Goal: Task Accomplishment & Management: Manage account settings

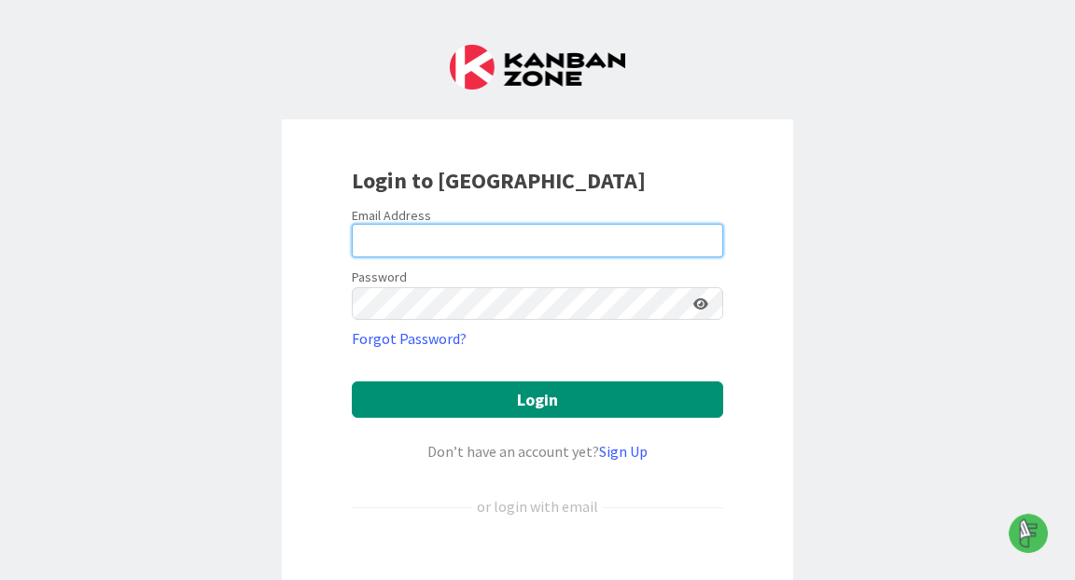
click at [407, 236] on input "email" at bounding box center [537, 241] width 371 height 34
click at [556, 238] on input "email" at bounding box center [537, 241] width 371 height 34
type input "[PERSON_NAME][EMAIL_ADDRESS][PERSON_NAME][DOMAIN_NAME]"
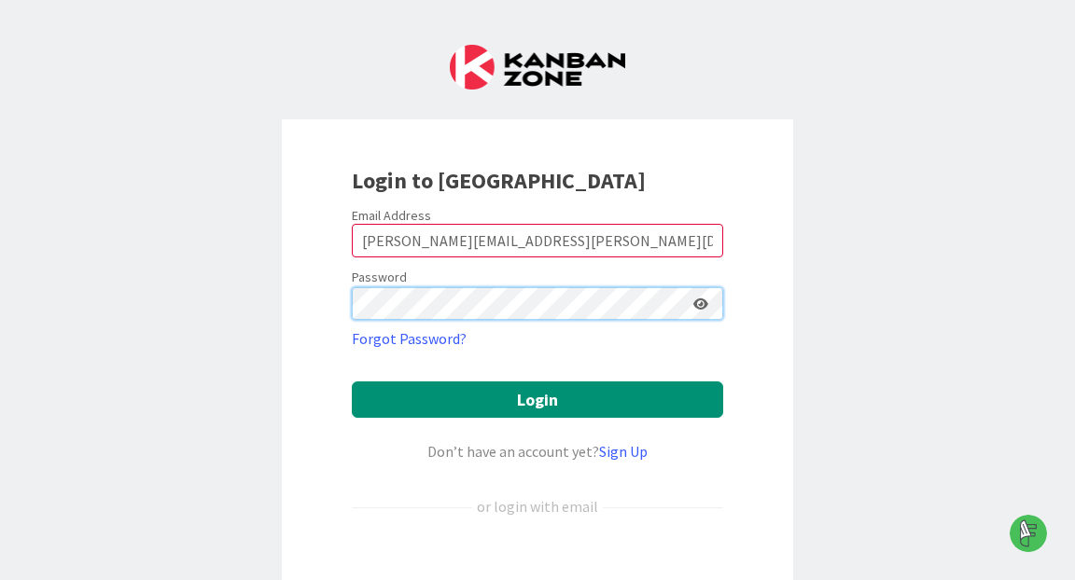
click at [352, 382] on button "Login" at bounding box center [537, 400] width 371 height 36
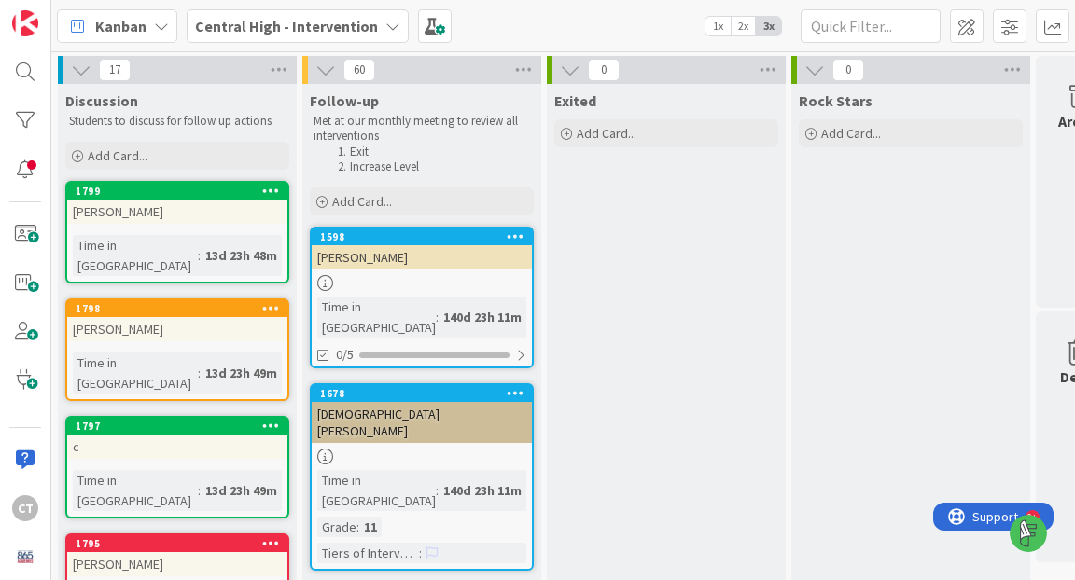
click at [161, 26] on icon at bounding box center [161, 26] width 15 height 15
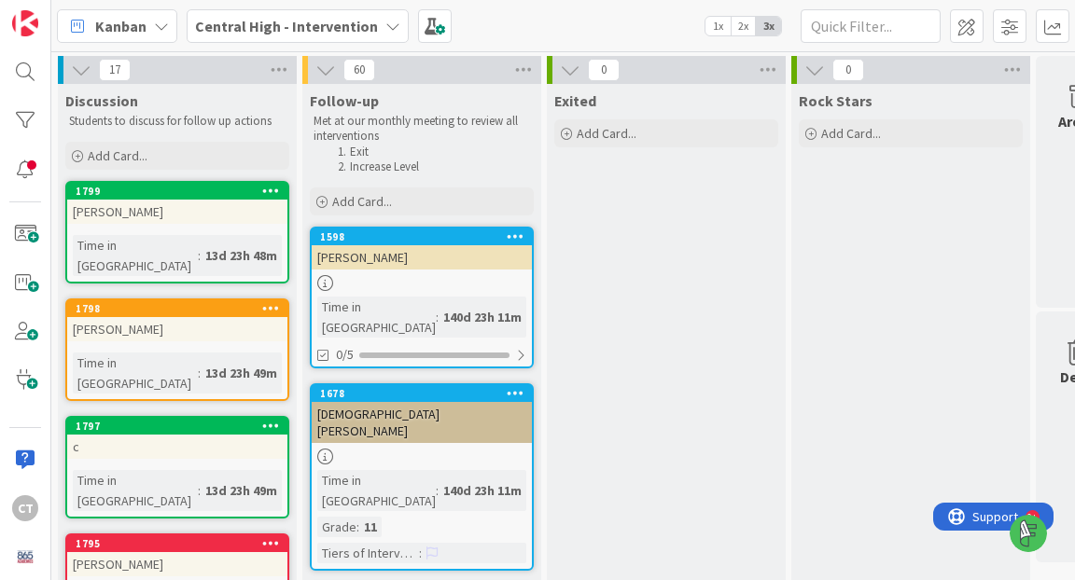
click at [267, 188] on icon at bounding box center [271, 190] width 18 height 13
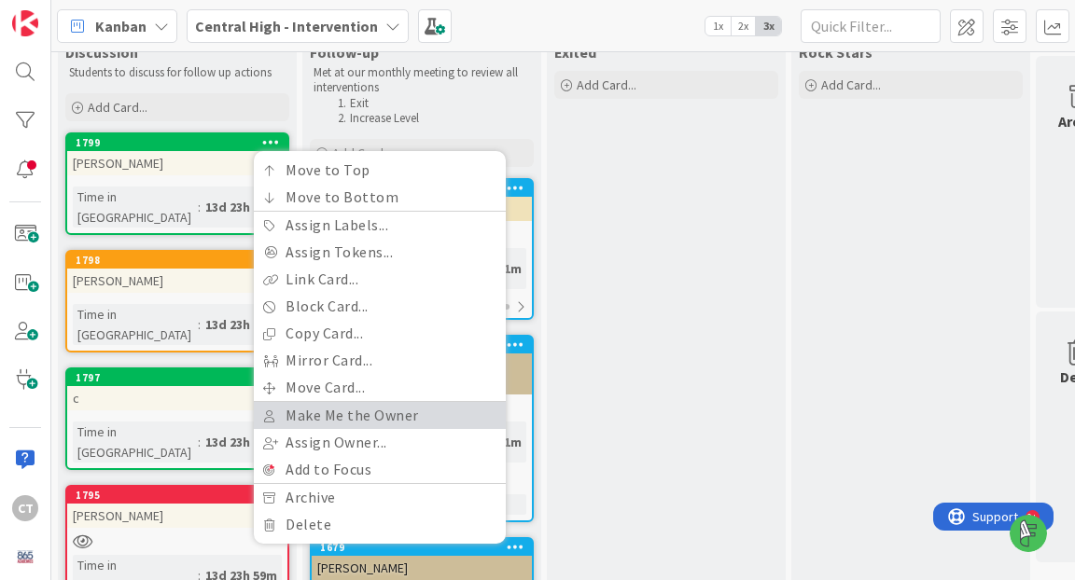
scroll to position [46, 0]
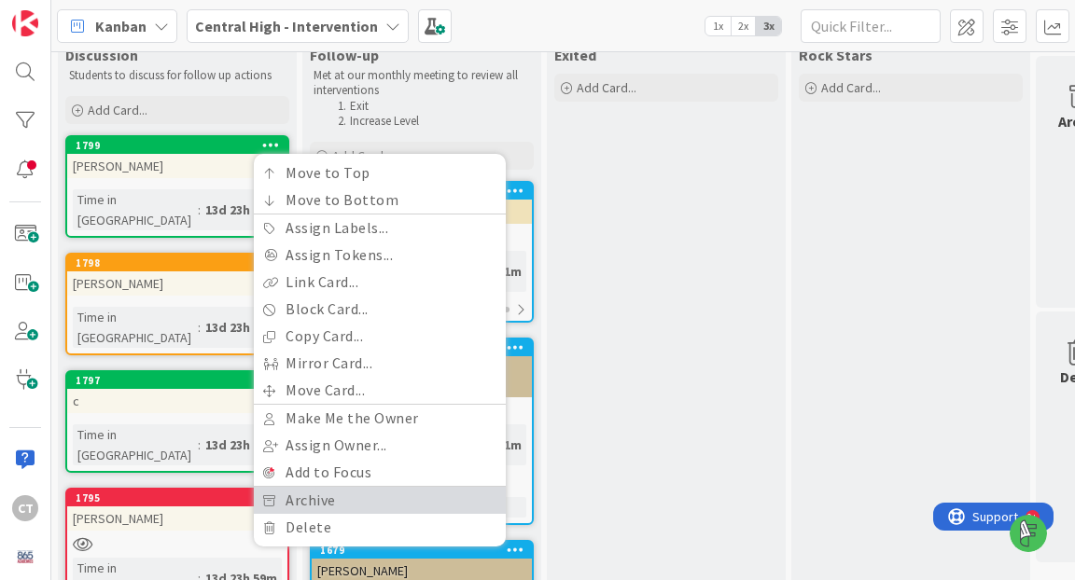
click at [286, 498] on link "Archive" at bounding box center [380, 500] width 252 height 27
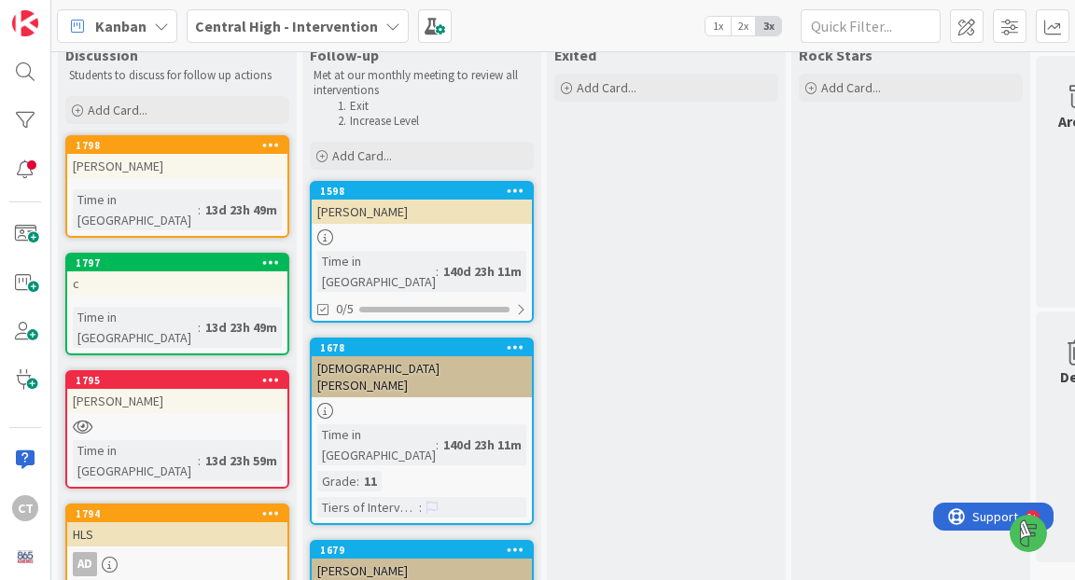
click at [271, 147] on icon at bounding box center [271, 144] width 18 height 13
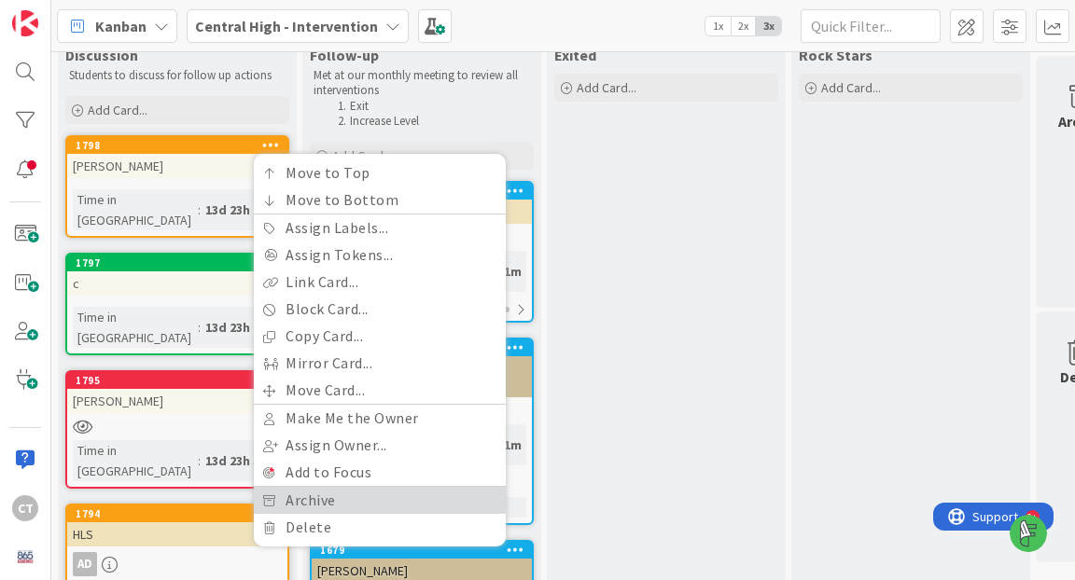
click at [300, 502] on link "Archive" at bounding box center [380, 500] width 252 height 27
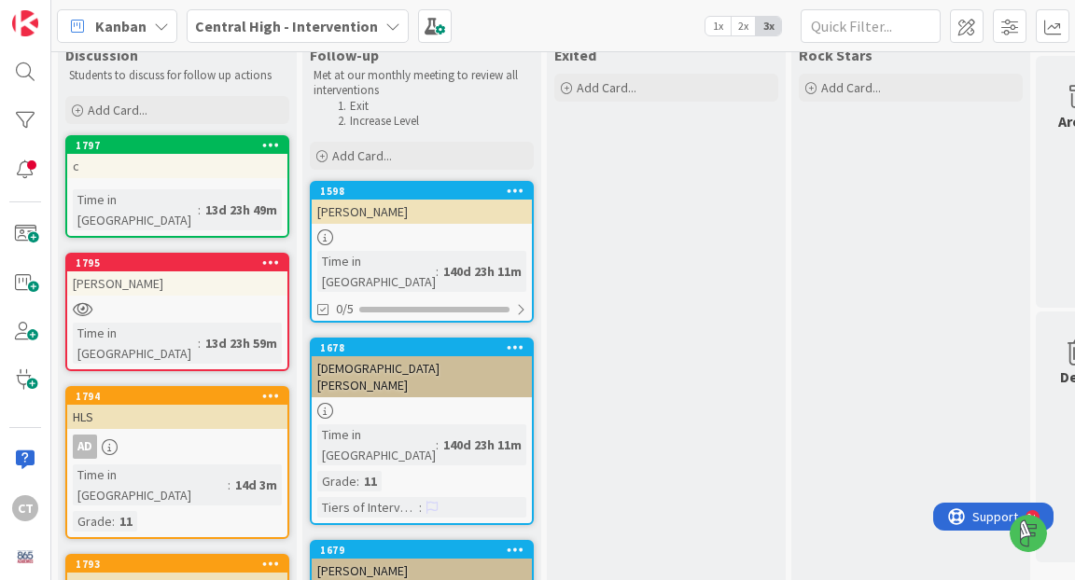
click at [268, 147] on icon at bounding box center [271, 144] width 18 height 13
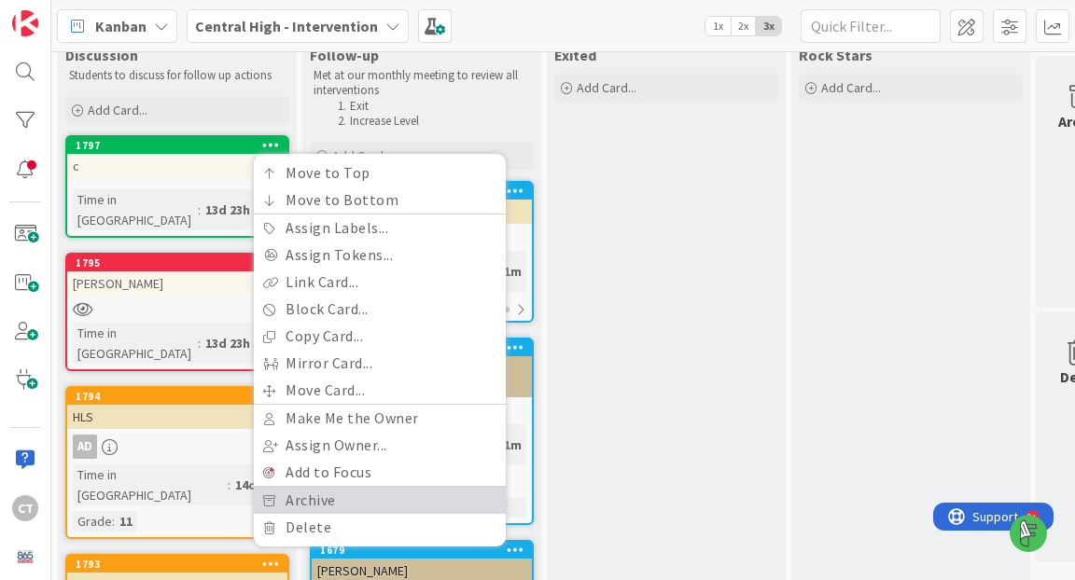
click at [281, 498] on link "Archive" at bounding box center [380, 500] width 252 height 27
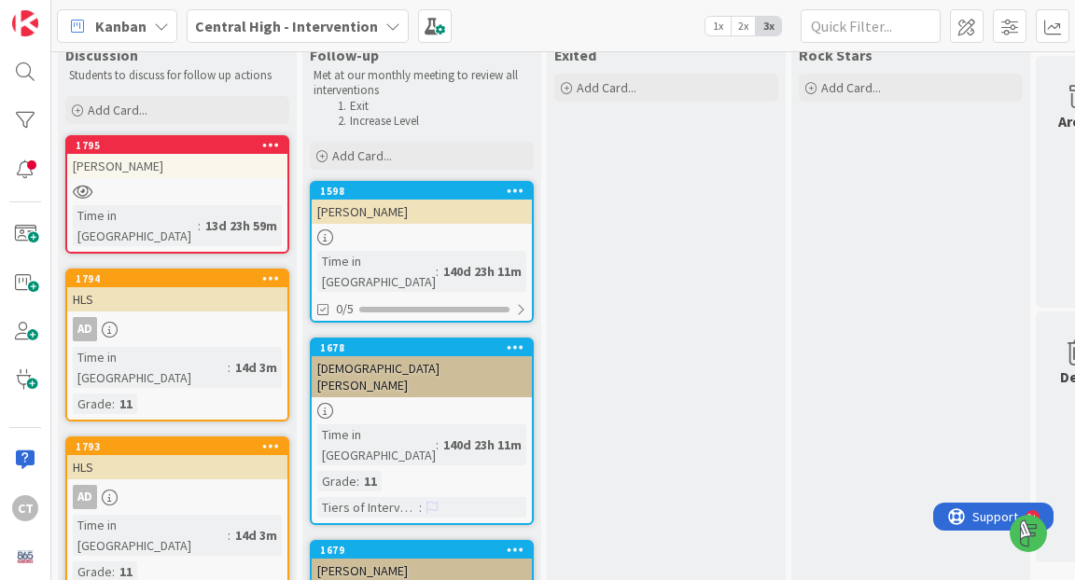
click at [275, 139] on icon at bounding box center [271, 144] width 18 height 13
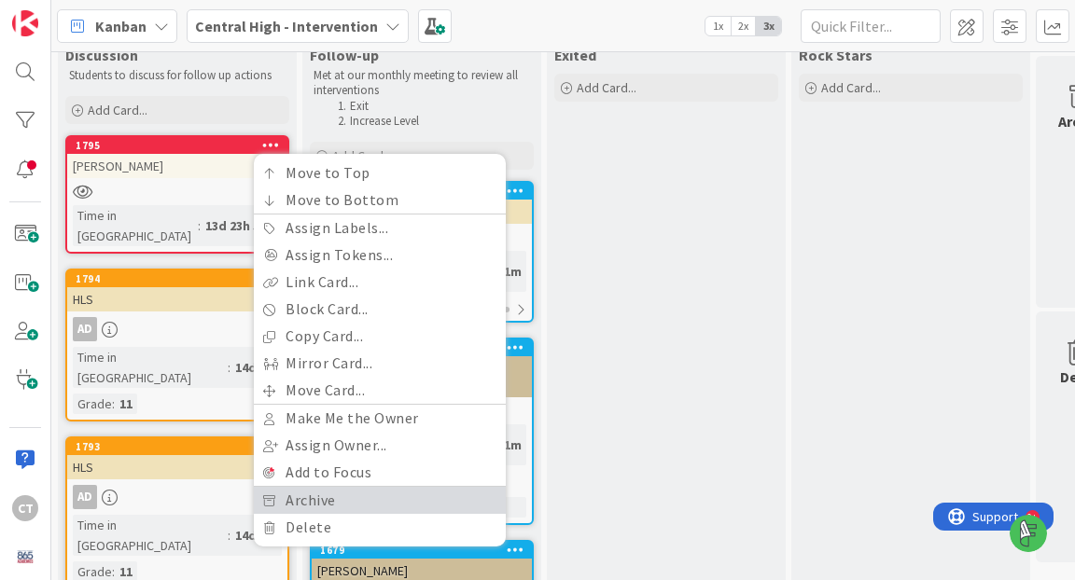
click at [301, 488] on link "Archive" at bounding box center [380, 500] width 252 height 27
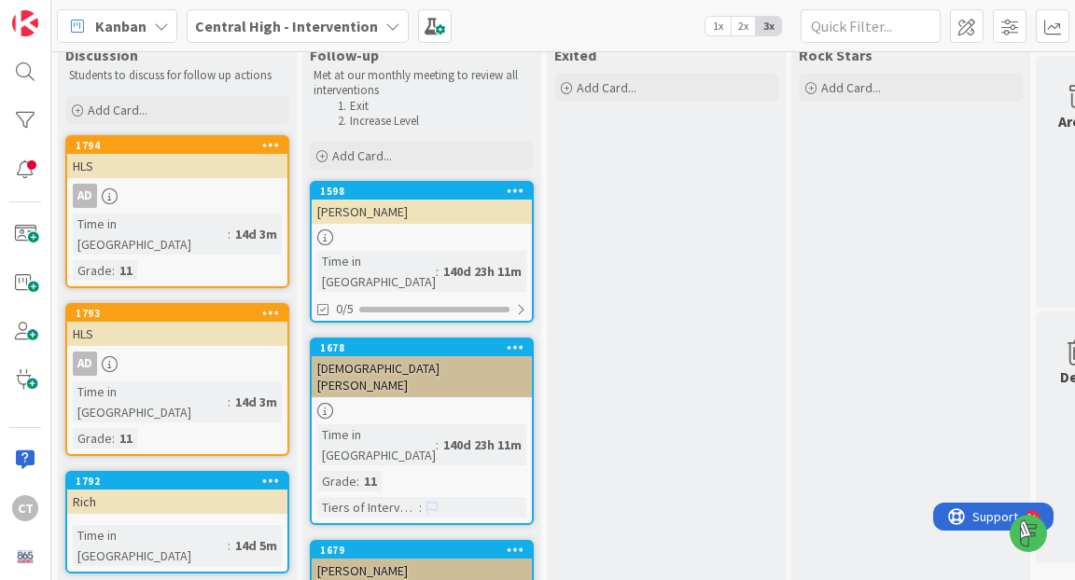
click at [273, 140] on icon at bounding box center [271, 144] width 18 height 13
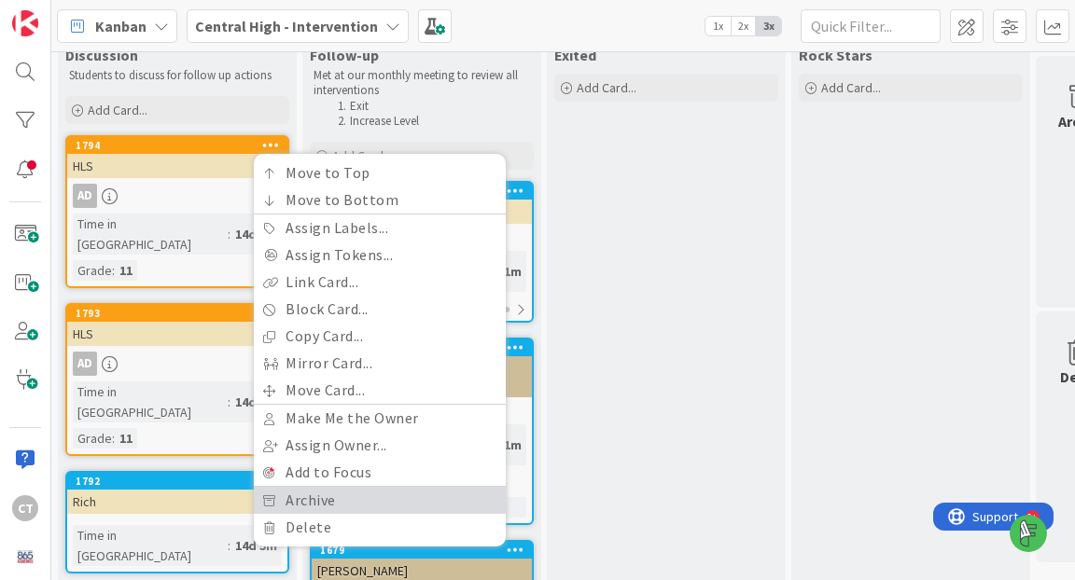
click at [276, 499] on link "Archive" at bounding box center [380, 500] width 252 height 27
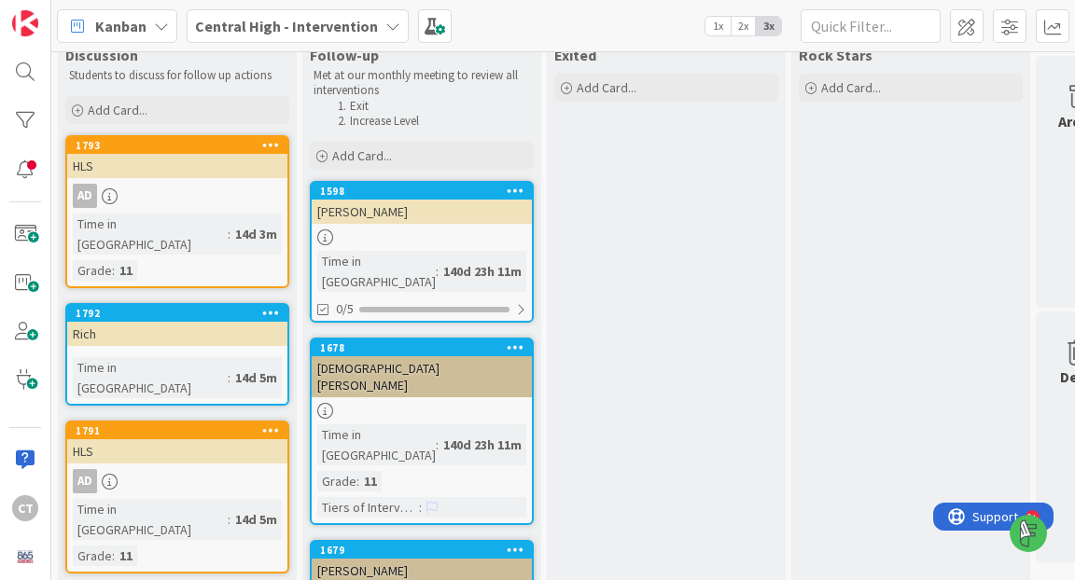
click at [273, 144] on icon at bounding box center [271, 144] width 18 height 13
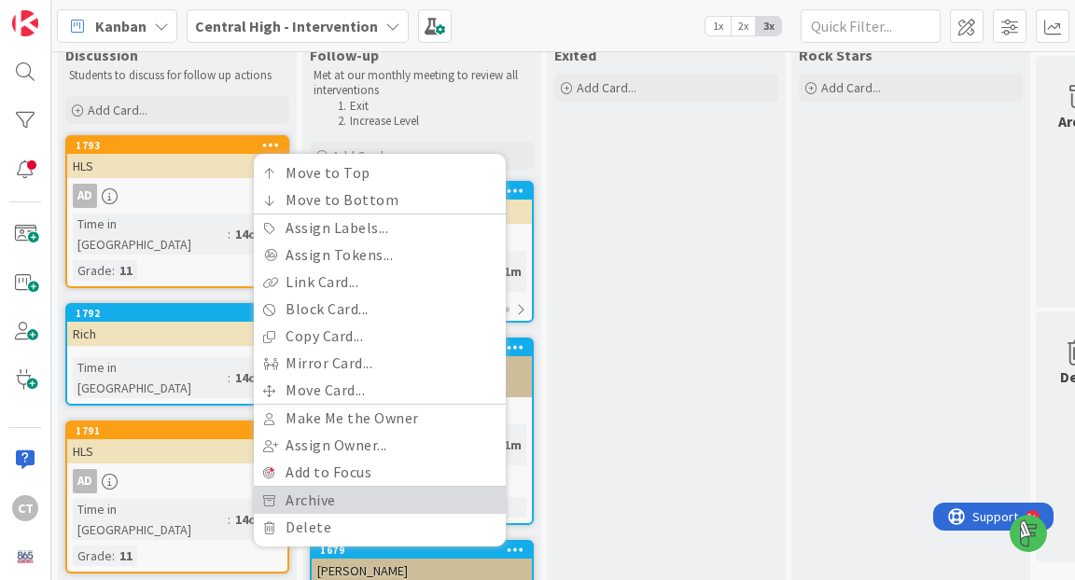
click at [298, 499] on link "Archive" at bounding box center [380, 500] width 252 height 27
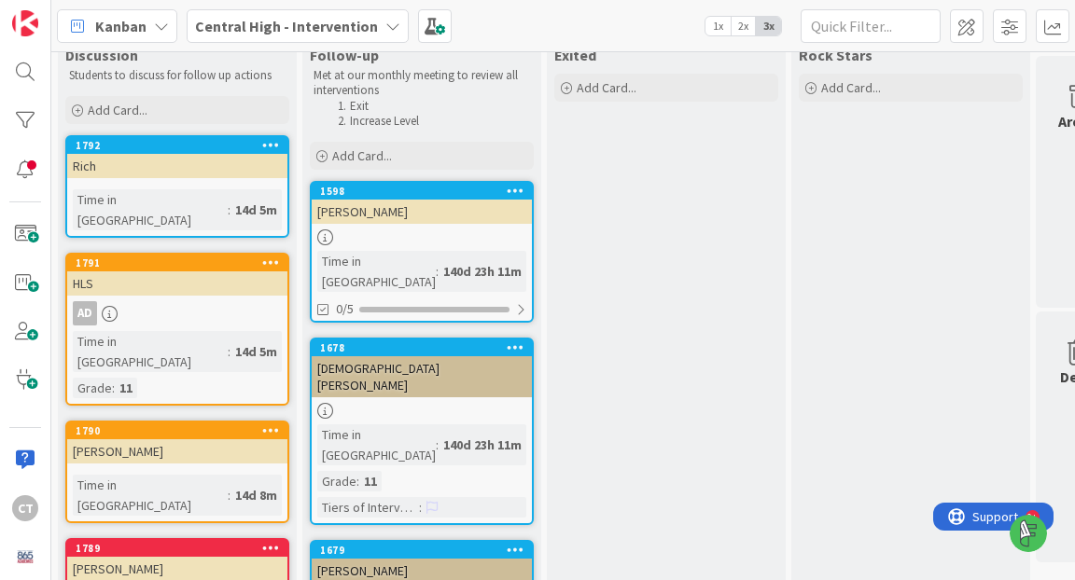
click at [273, 139] on icon at bounding box center [271, 144] width 18 height 13
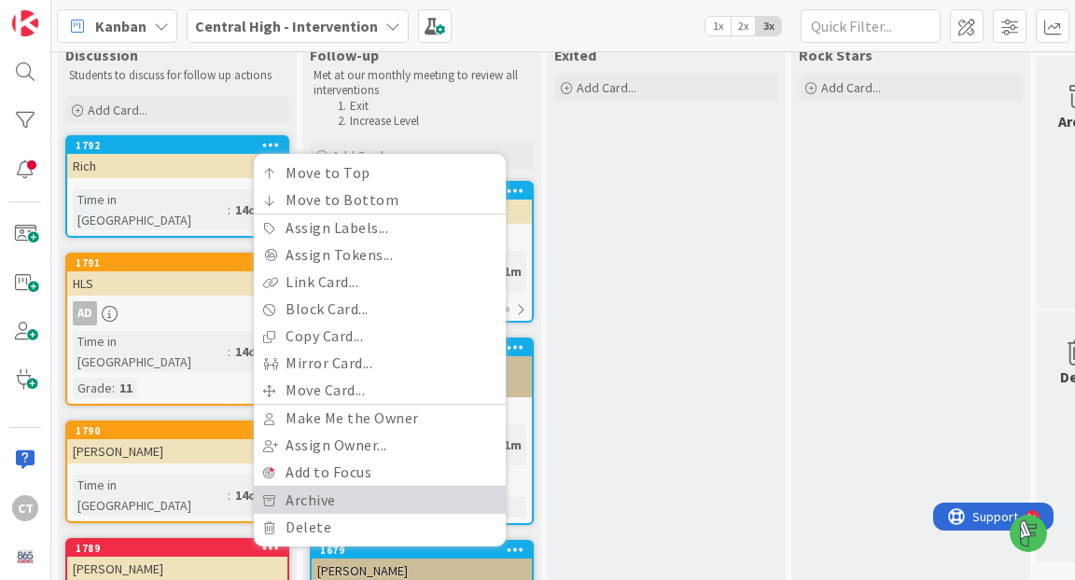
click at [297, 501] on link "Archive" at bounding box center [380, 500] width 252 height 27
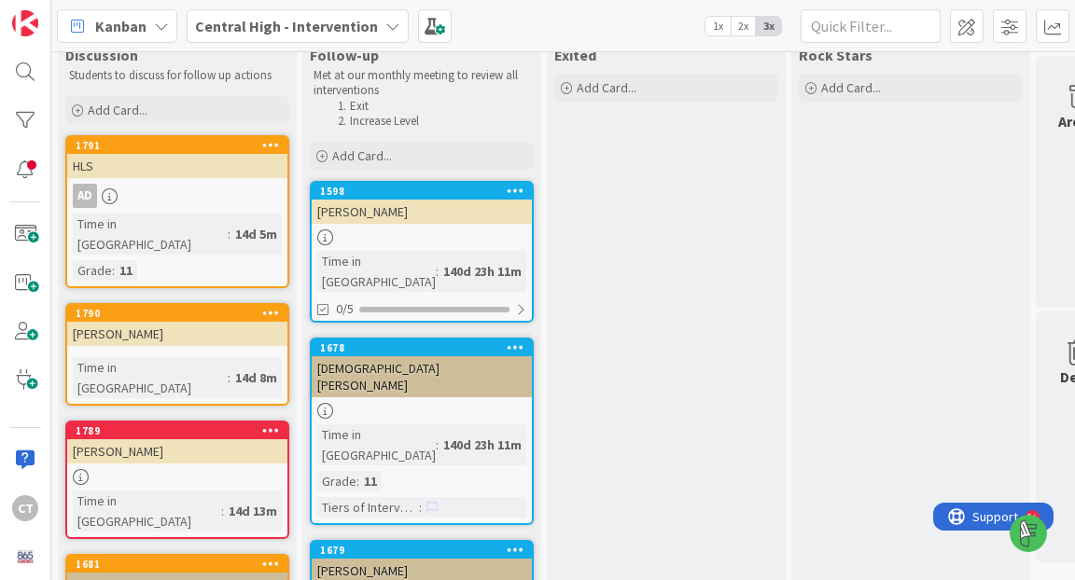
click at [274, 140] on icon at bounding box center [271, 144] width 18 height 13
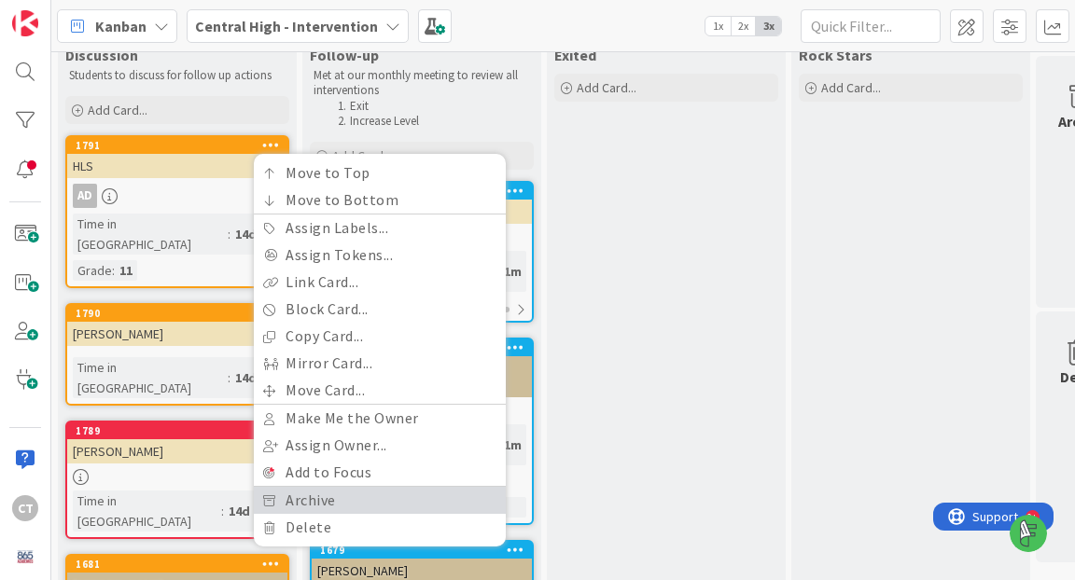
click at [309, 496] on link "Archive" at bounding box center [380, 500] width 252 height 27
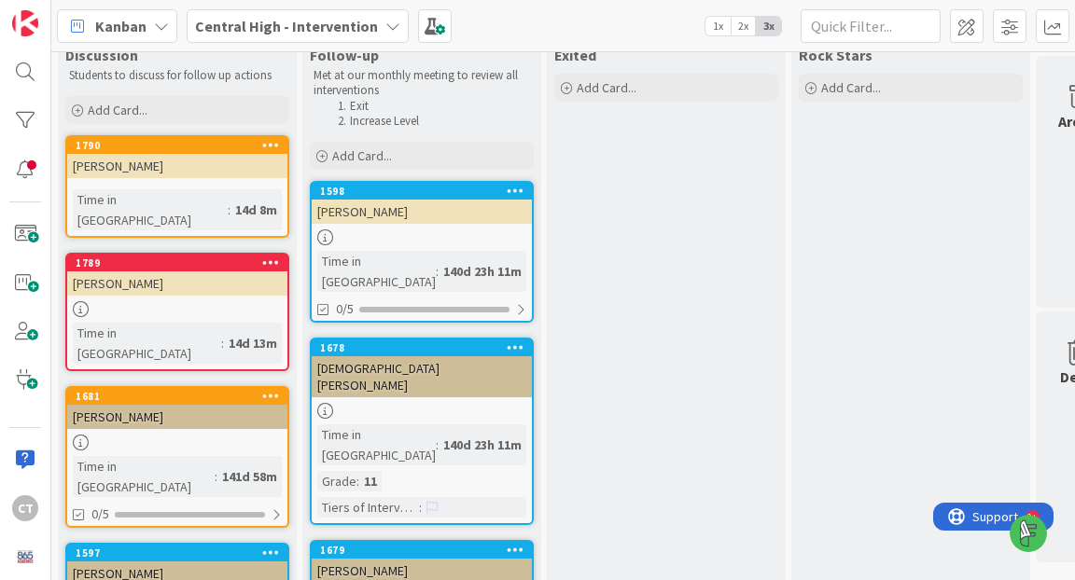
click at [273, 143] on icon at bounding box center [271, 144] width 18 height 13
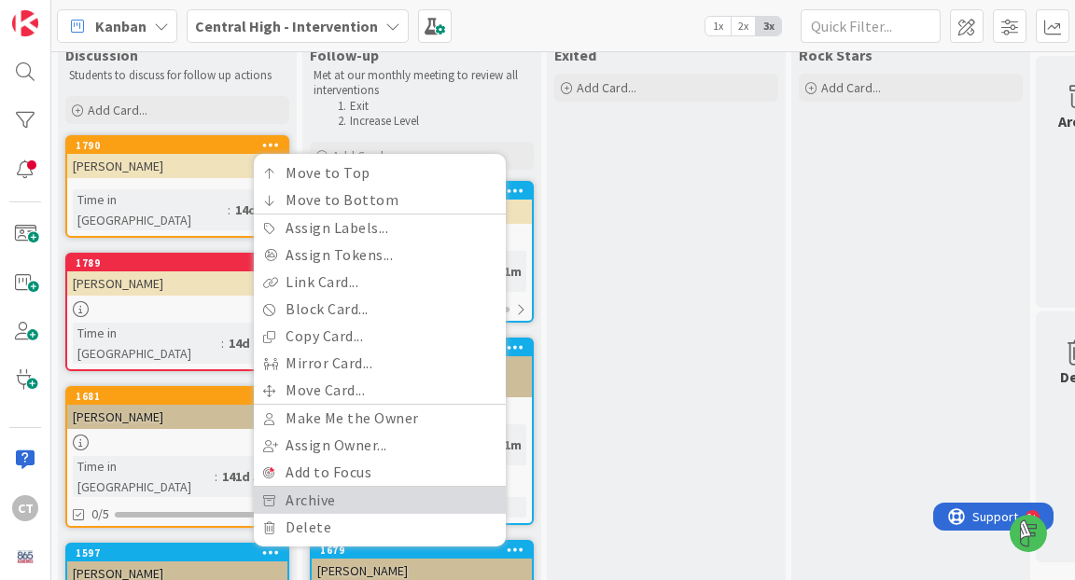
click at [331, 509] on link "Archive" at bounding box center [380, 500] width 252 height 27
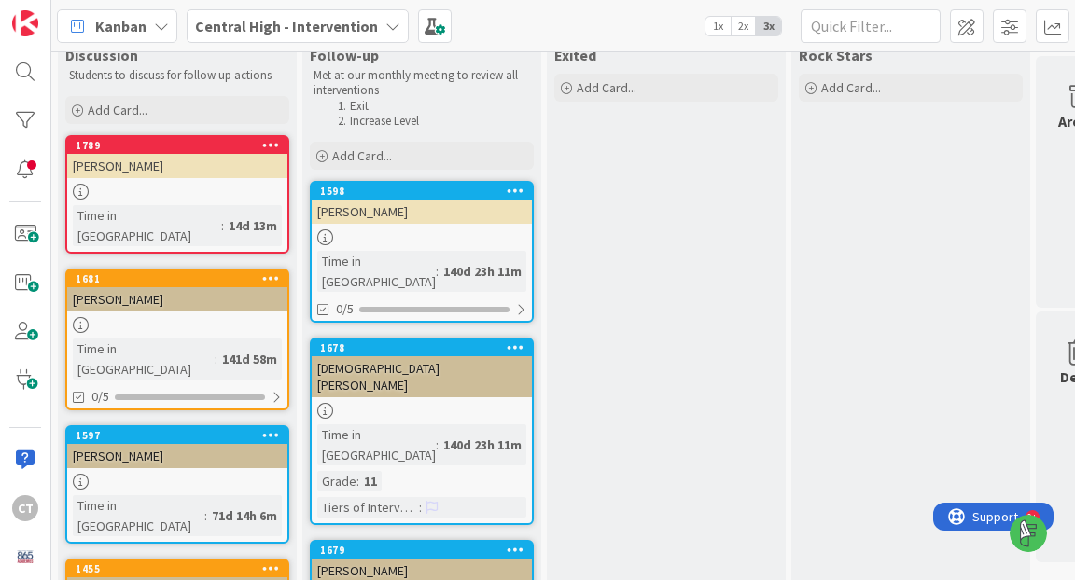
click at [269, 146] on icon at bounding box center [271, 144] width 18 height 13
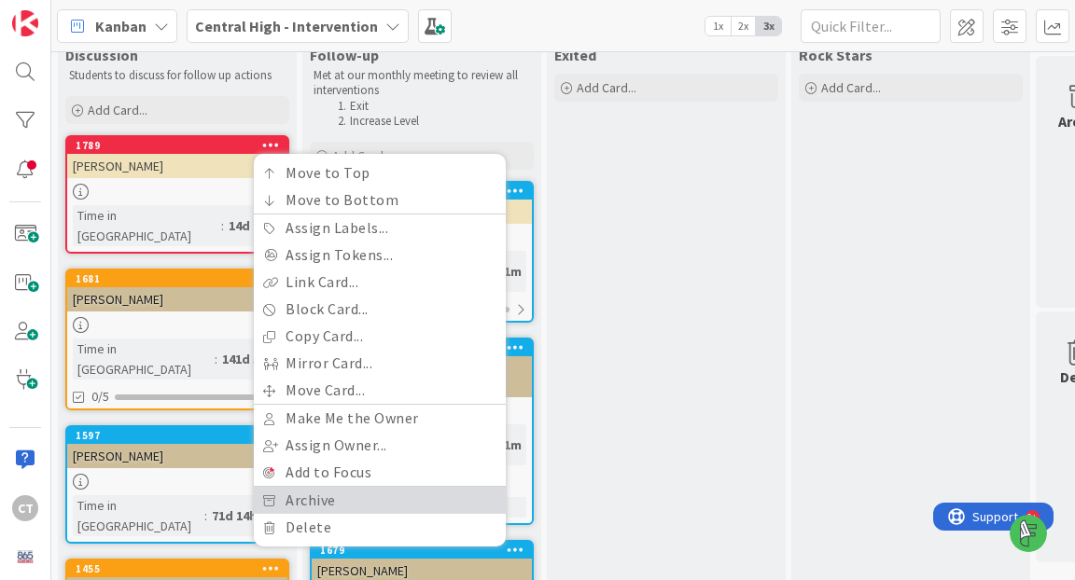
click at [304, 497] on link "Archive" at bounding box center [380, 500] width 252 height 27
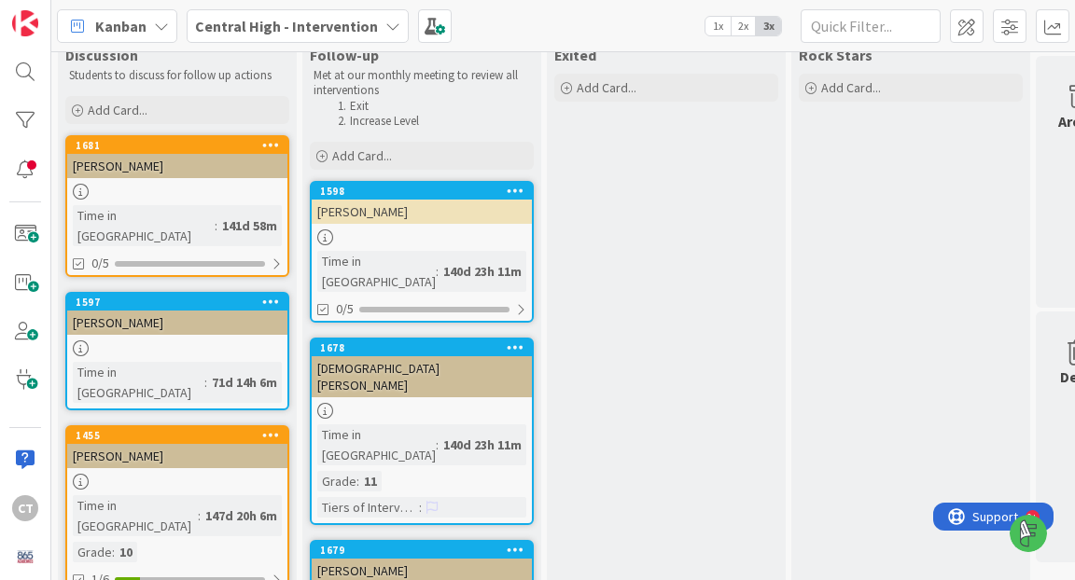
click at [276, 142] on icon at bounding box center [271, 144] width 18 height 13
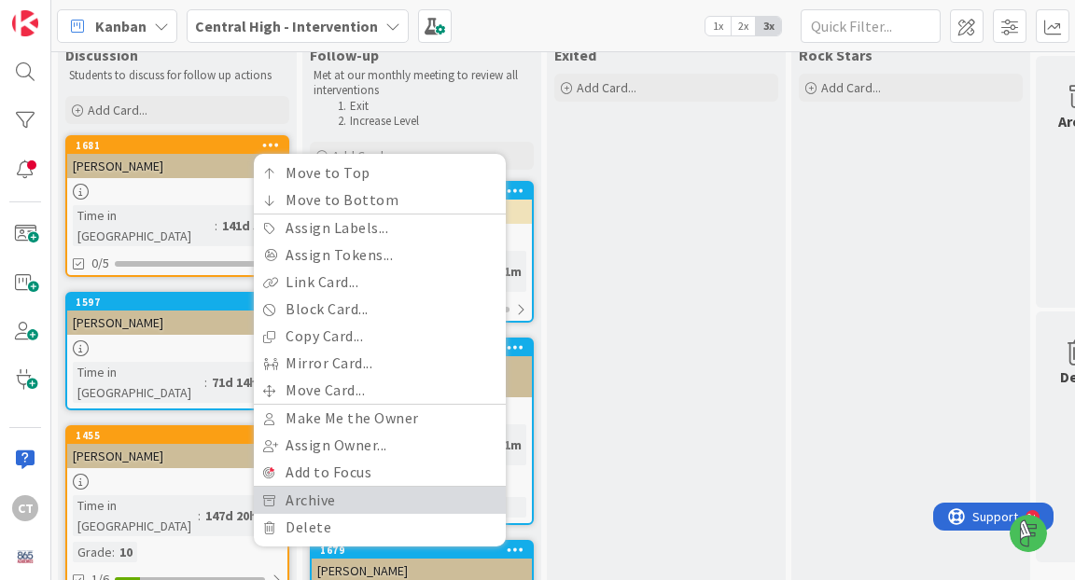
click at [288, 494] on link "Archive" at bounding box center [380, 500] width 252 height 27
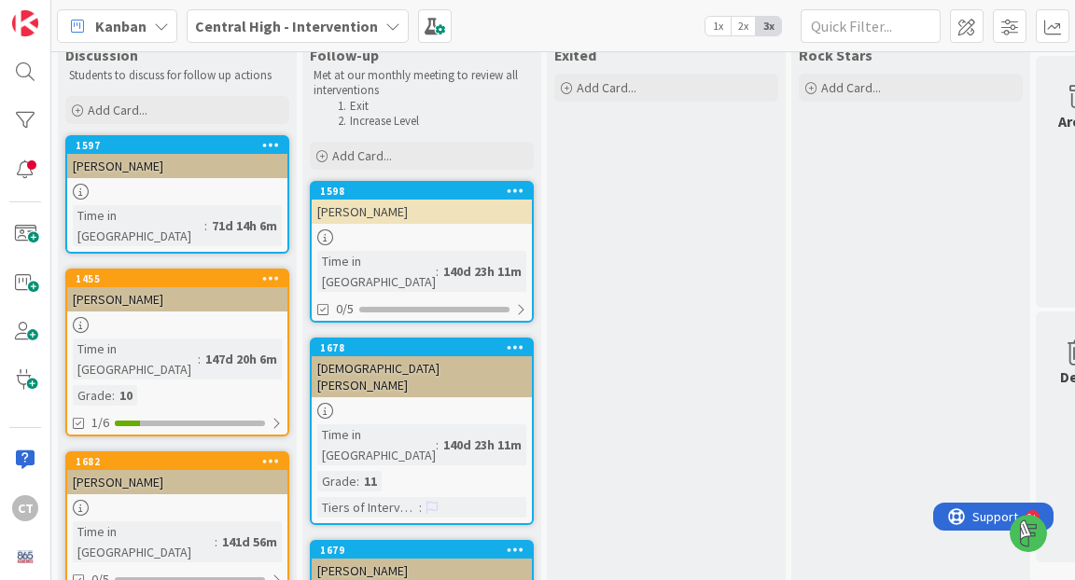
click at [273, 145] on icon at bounding box center [271, 144] width 18 height 13
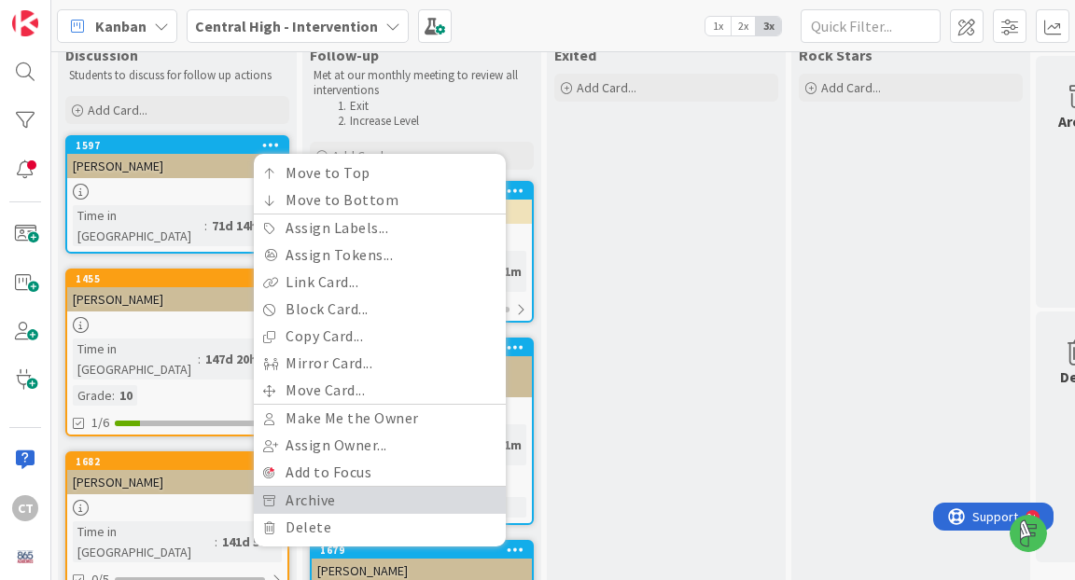
click at [303, 496] on link "Archive" at bounding box center [380, 500] width 252 height 27
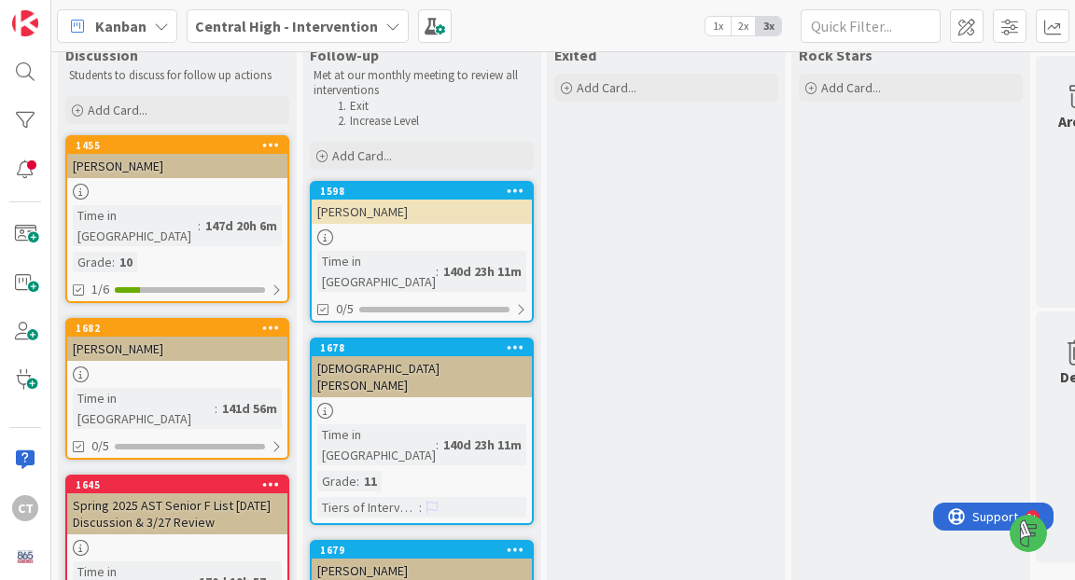
click at [269, 138] on icon at bounding box center [271, 144] width 18 height 13
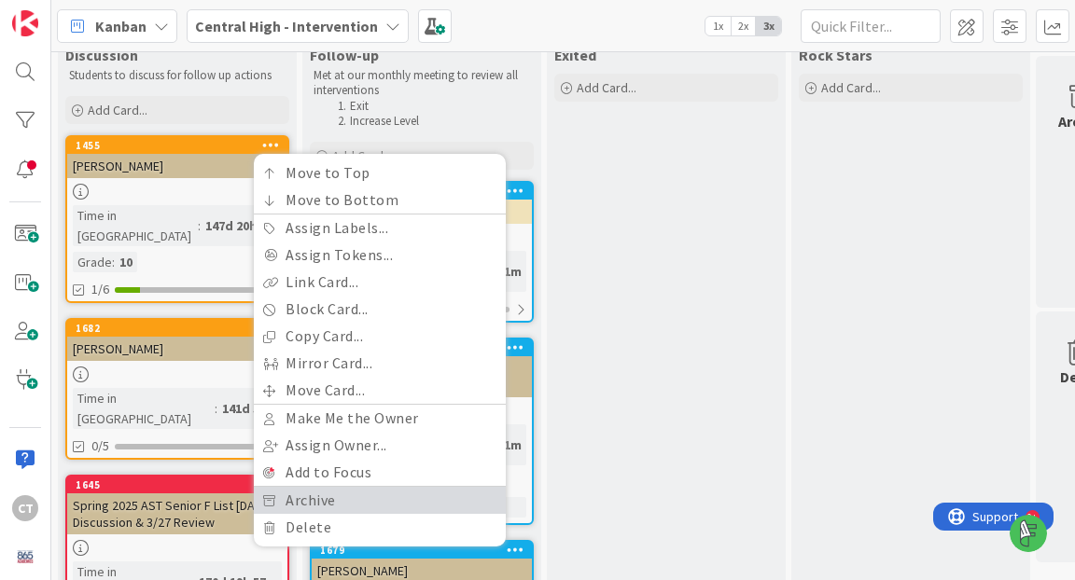
click at [286, 501] on link "Archive" at bounding box center [380, 500] width 252 height 27
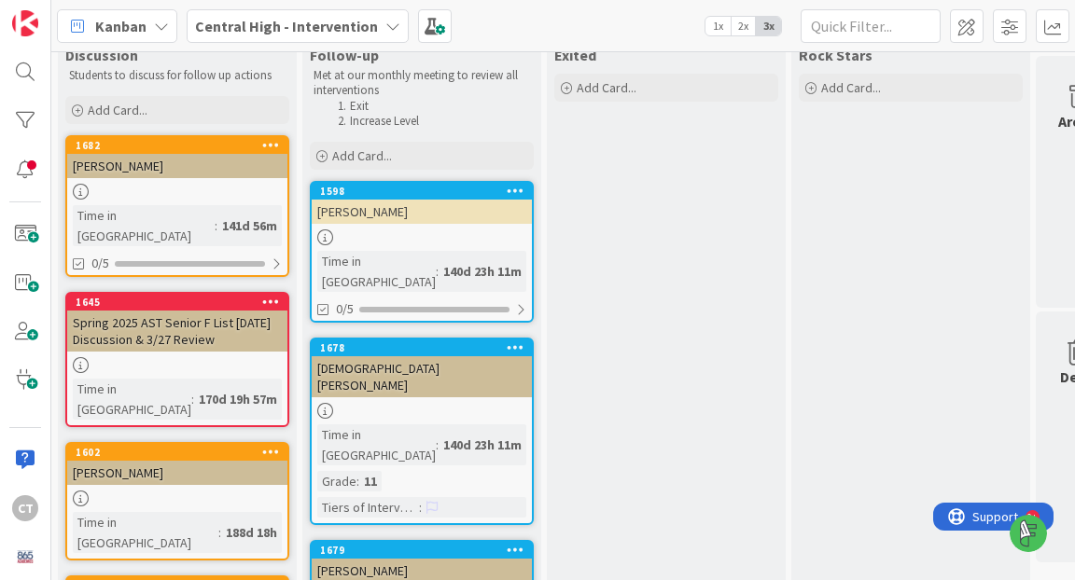
click at [273, 147] on icon at bounding box center [271, 144] width 18 height 13
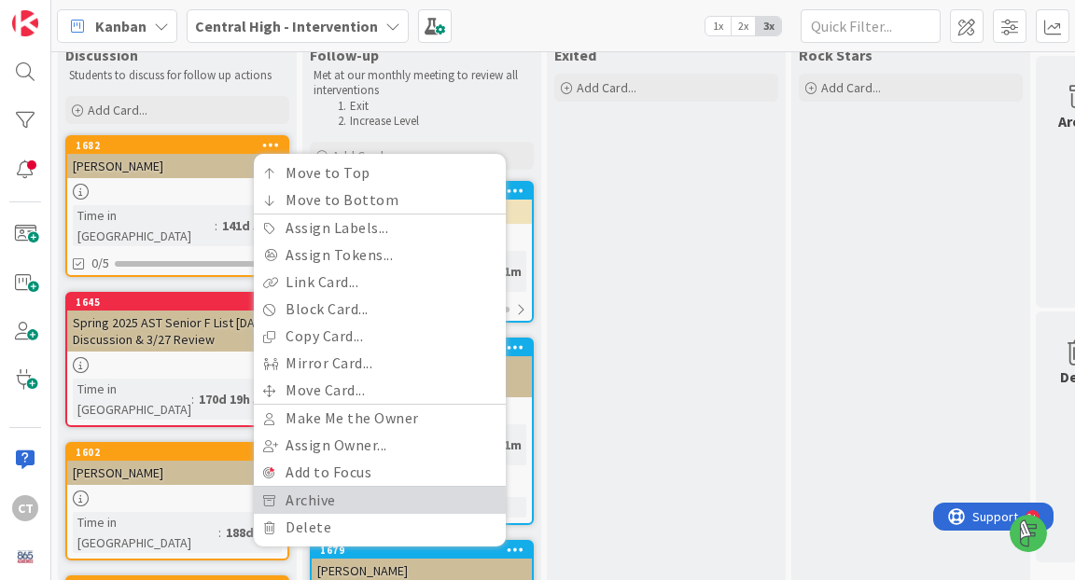
click at [287, 498] on link "Archive" at bounding box center [380, 500] width 252 height 27
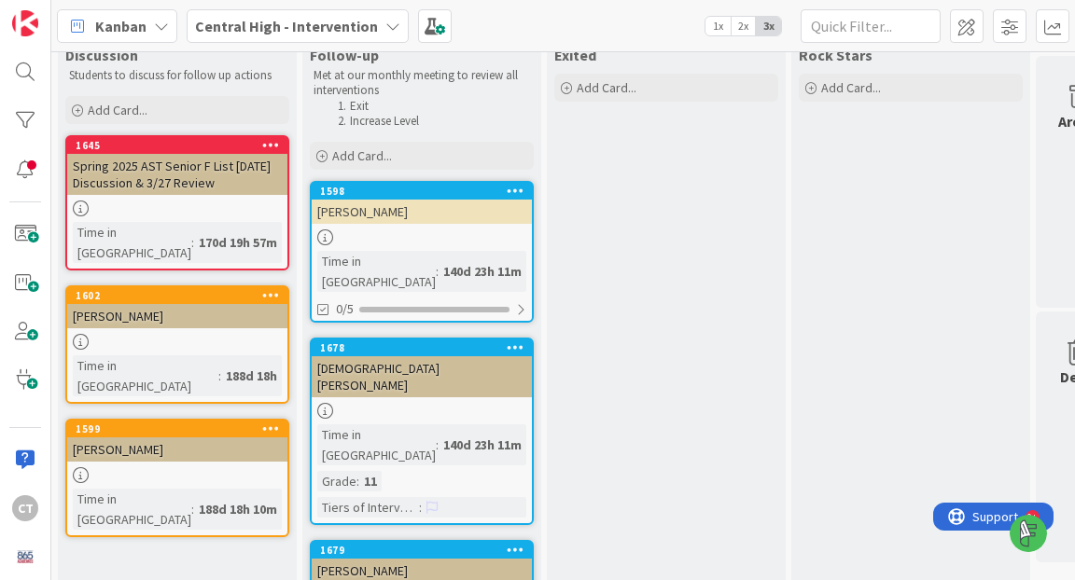
click at [273, 143] on icon at bounding box center [271, 144] width 18 height 13
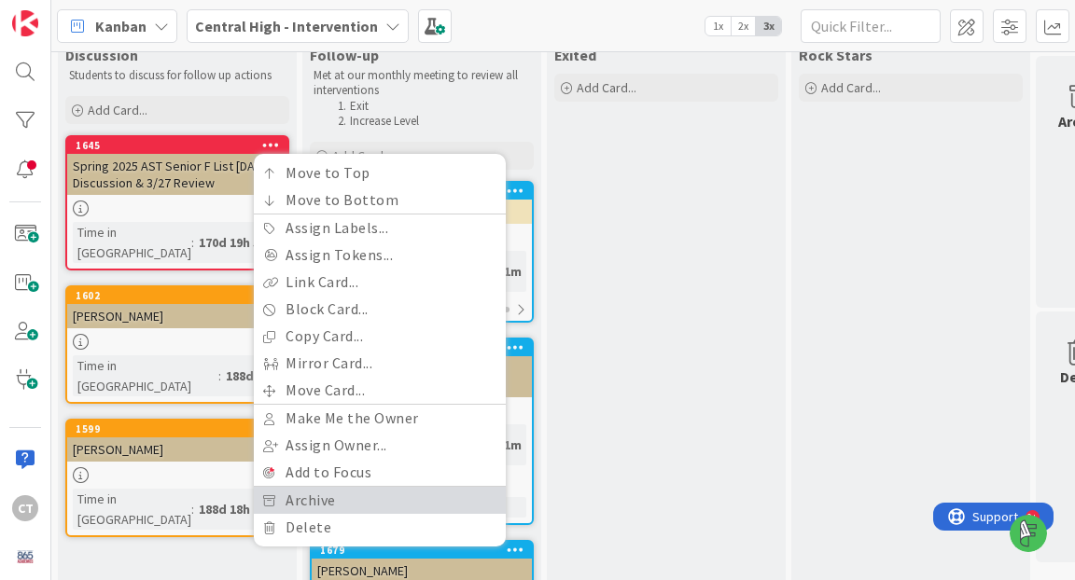
click at [291, 493] on link "Archive" at bounding box center [380, 500] width 252 height 27
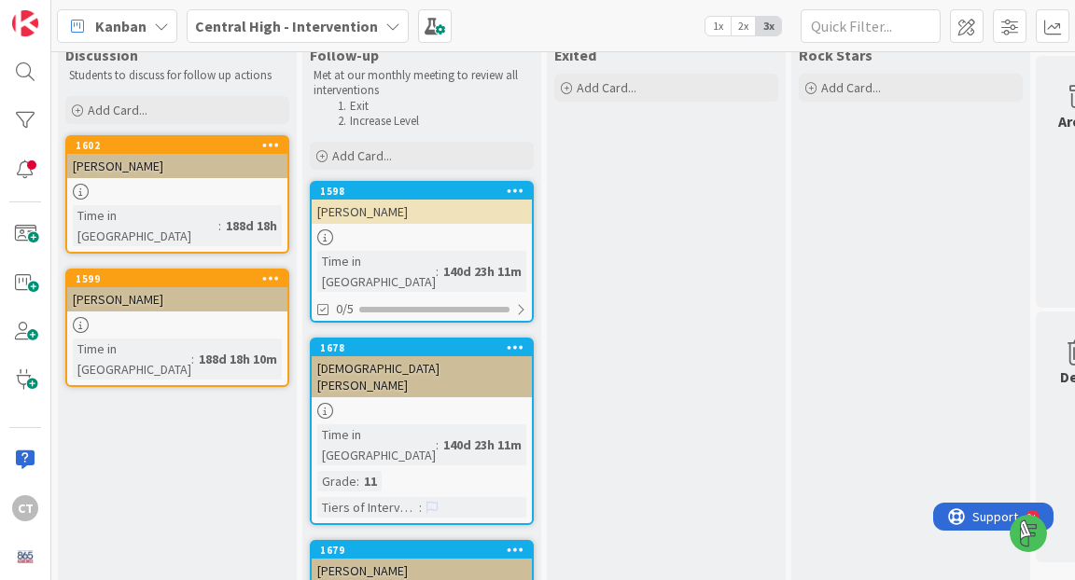
click at [276, 142] on icon at bounding box center [271, 144] width 18 height 13
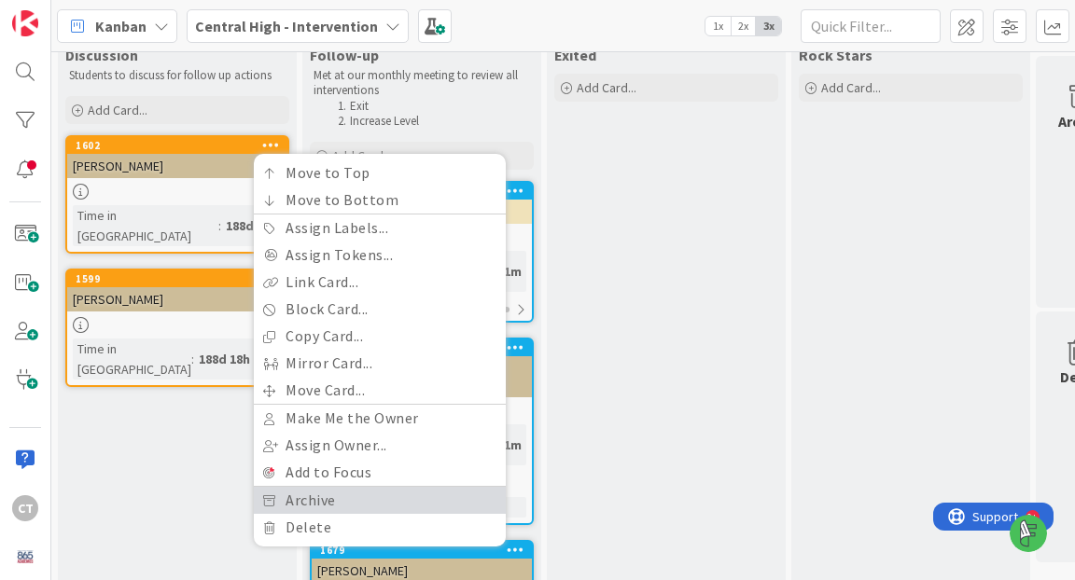
click at [296, 491] on link "Archive" at bounding box center [380, 500] width 252 height 27
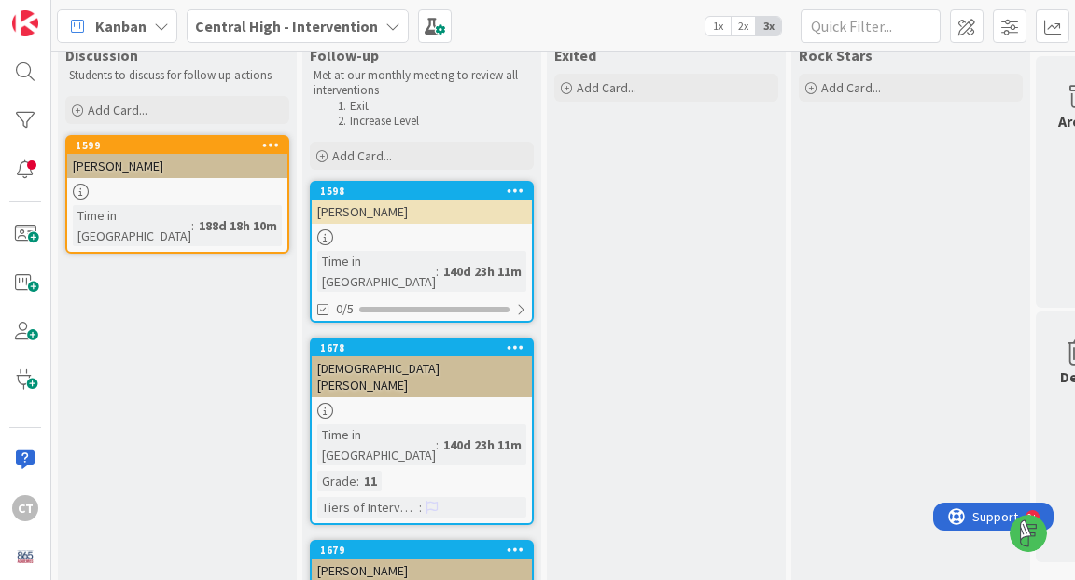
click at [271, 144] on icon at bounding box center [271, 144] width 18 height 13
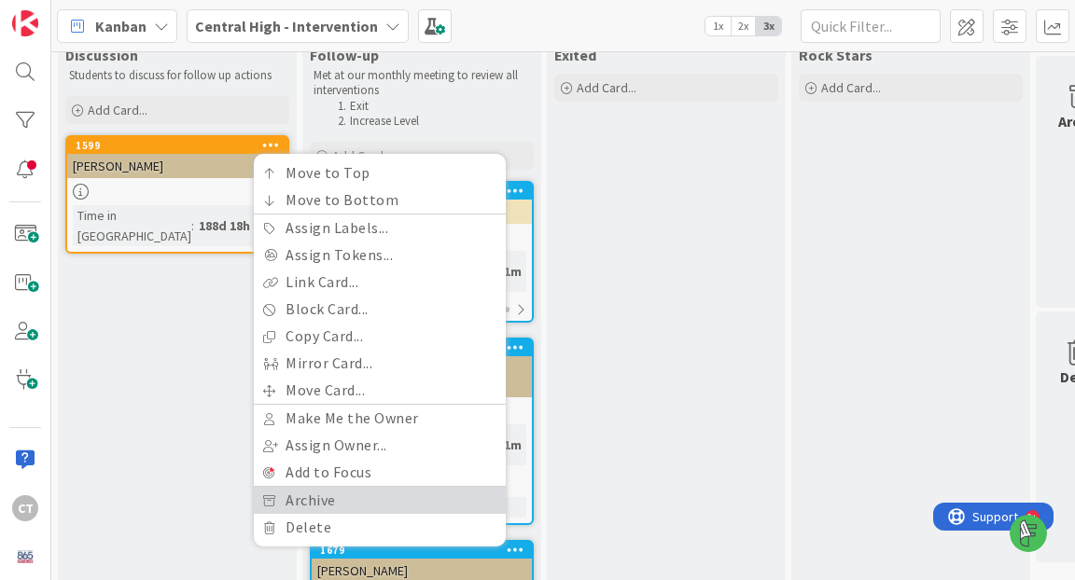
click at [304, 492] on link "Archive" at bounding box center [380, 500] width 252 height 27
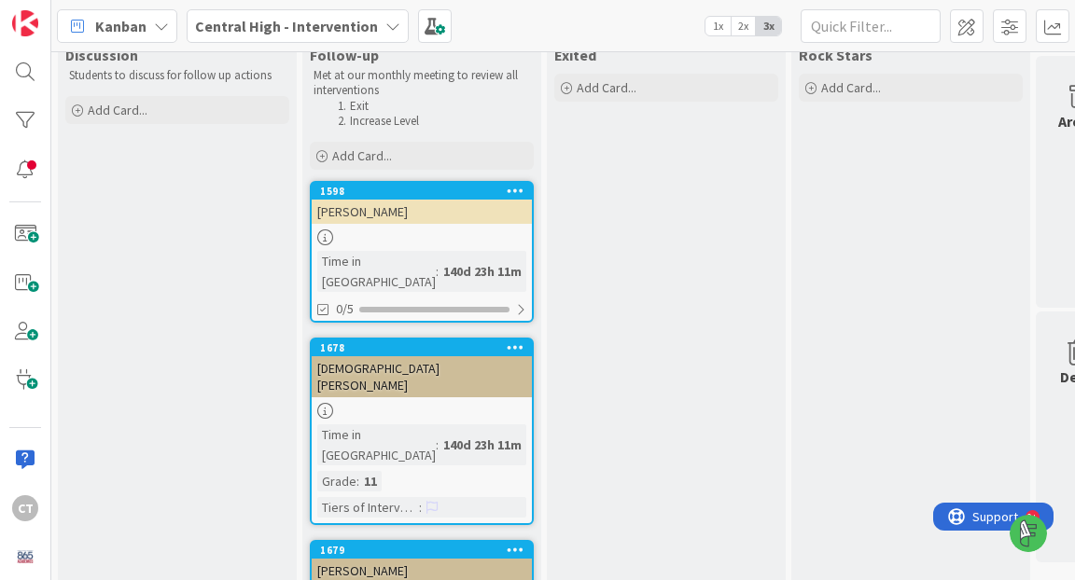
click at [511, 189] on icon at bounding box center [516, 190] width 18 height 13
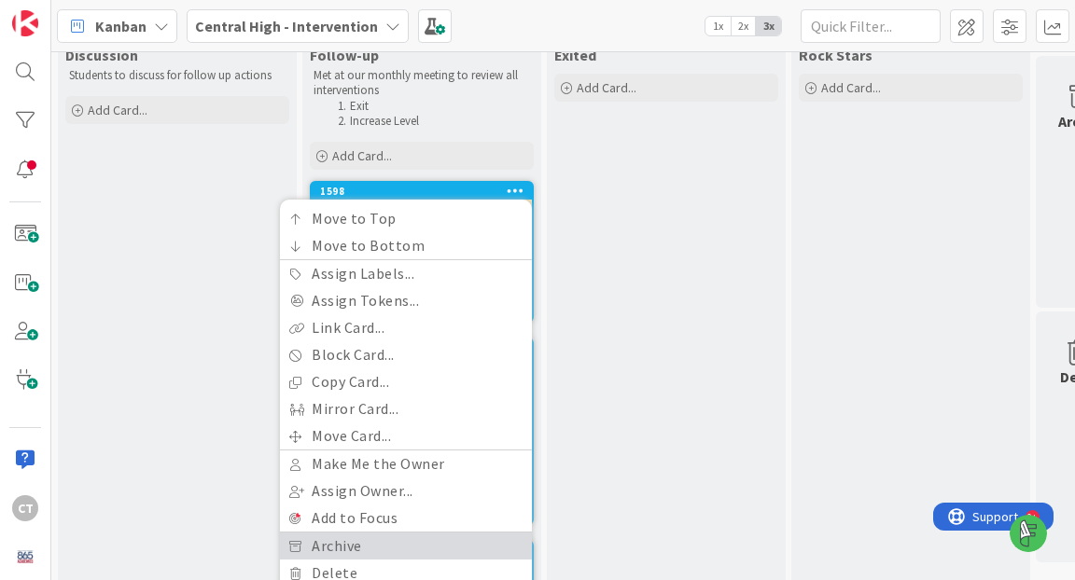
click at [465, 557] on link "Archive" at bounding box center [406, 546] width 252 height 27
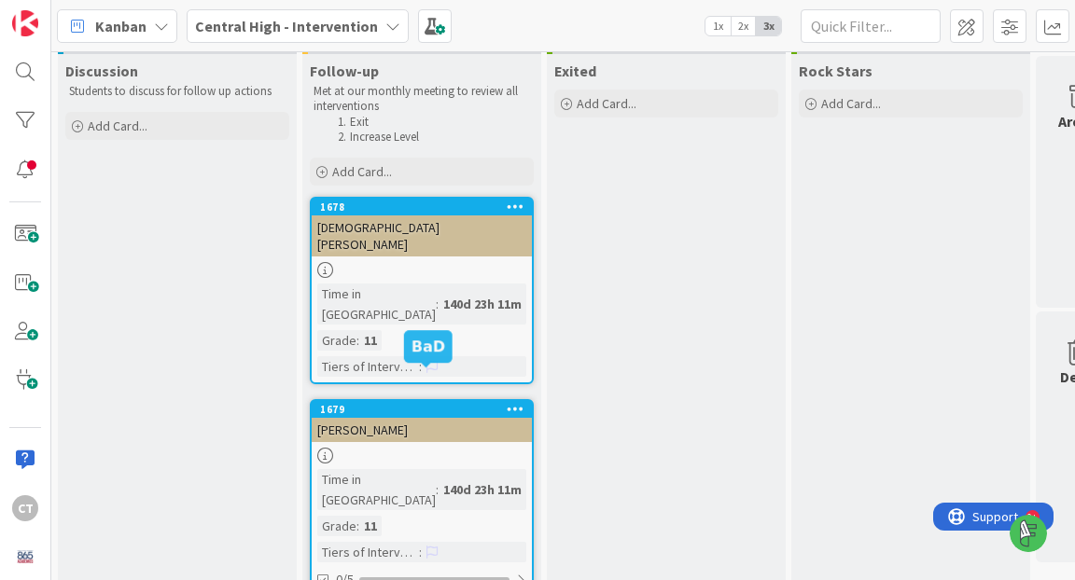
scroll to position [26, 0]
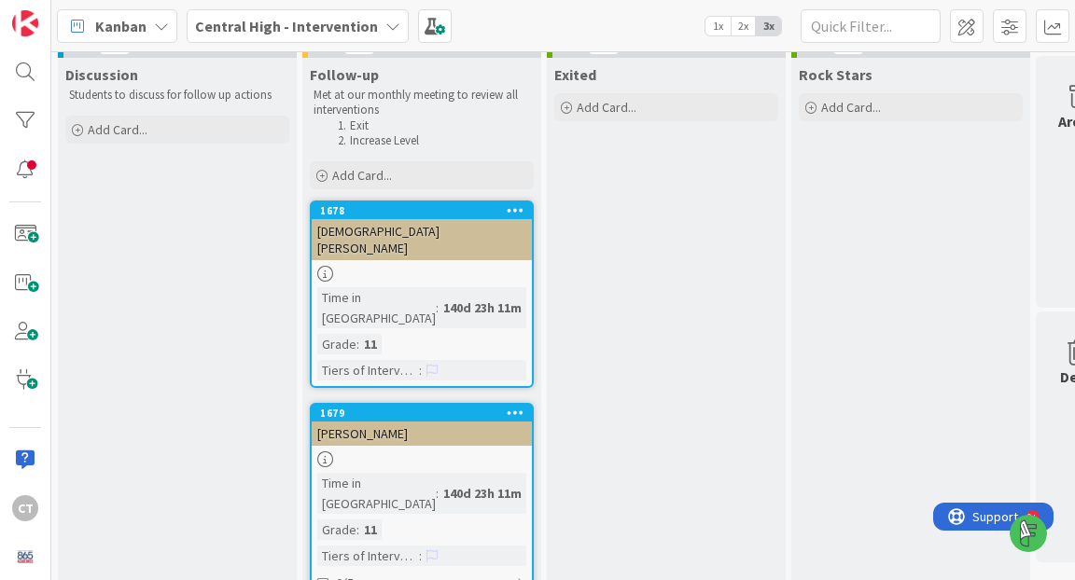
click at [512, 203] on icon at bounding box center [516, 209] width 18 height 13
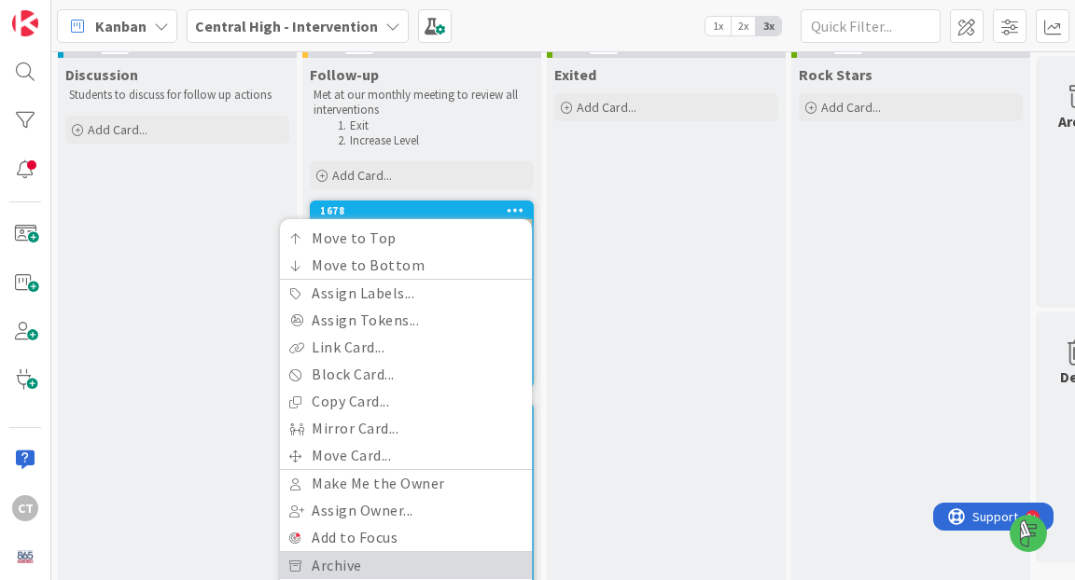
click at [426, 558] on link "Archive" at bounding box center [406, 565] width 252 height 27
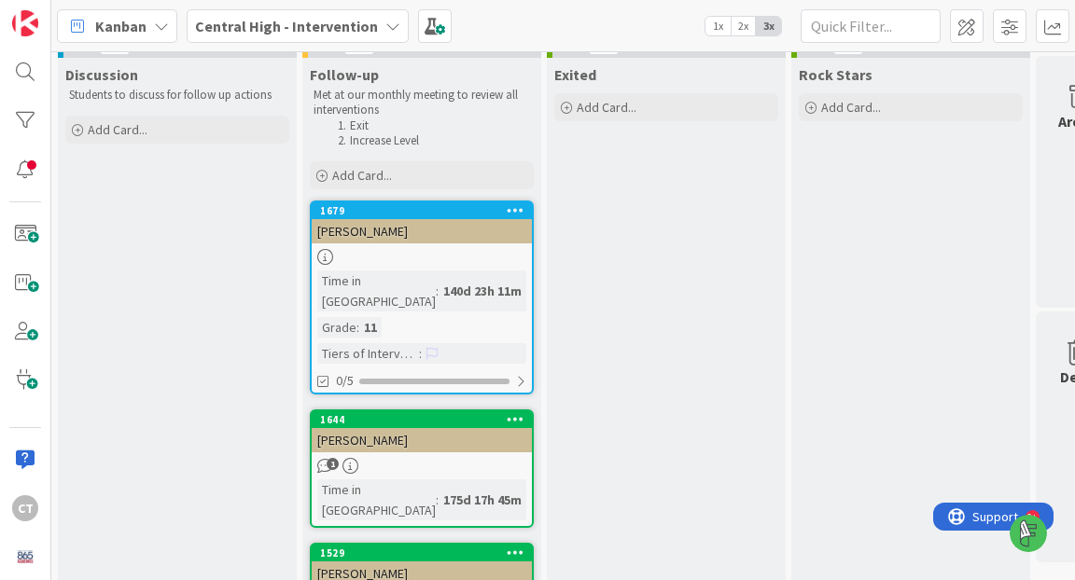
click at [520, 205] on icon at bounding box center [516, 209] width 18 height 13
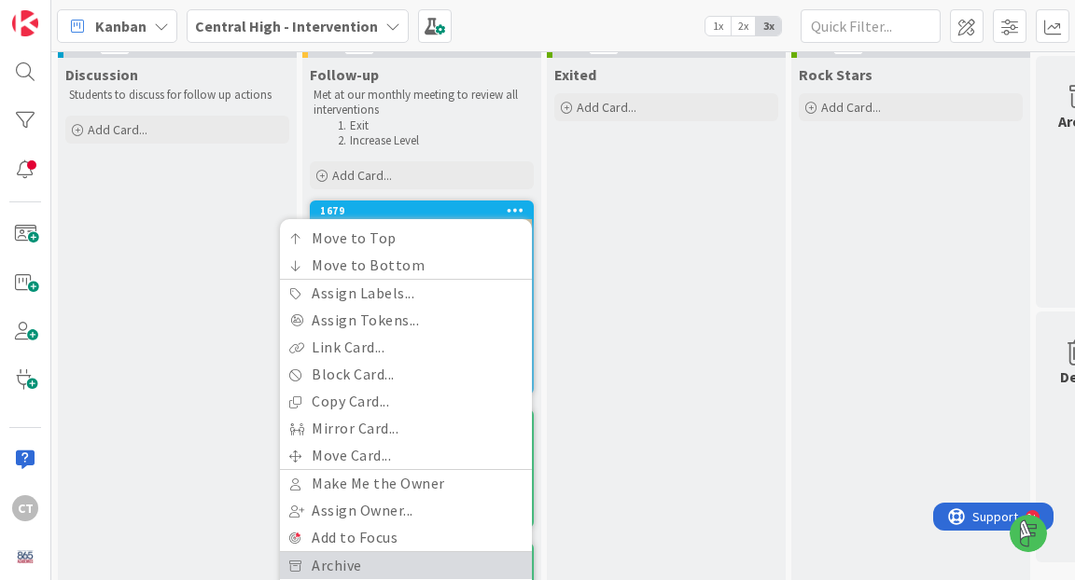
click at [440, 566] on link "Archive" at bounding box center [406, 565] width 252 height 27
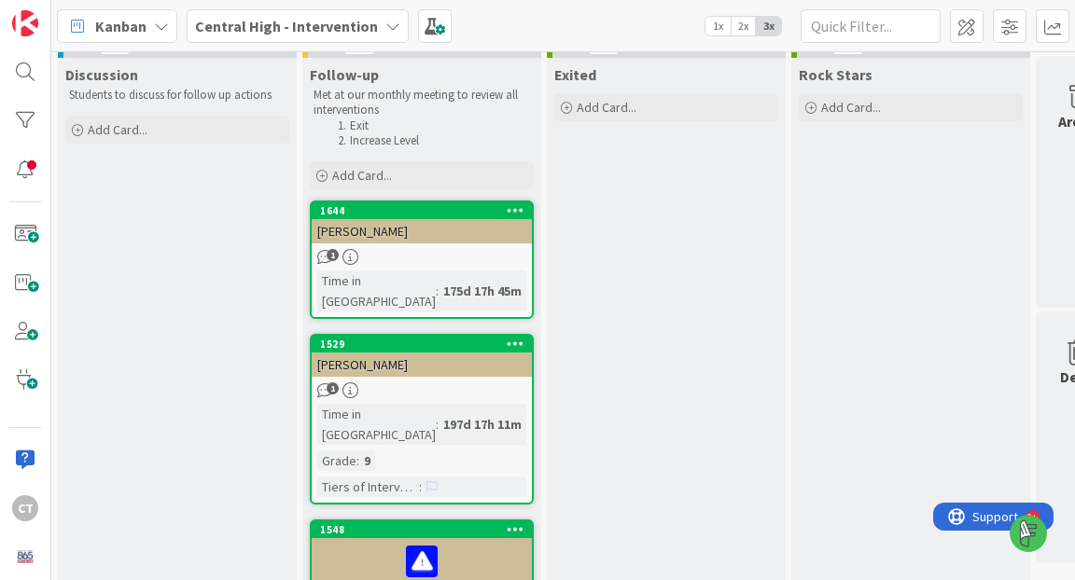
click at [519, 206] on icon at bounding box center [516, 209] width 18 height 13
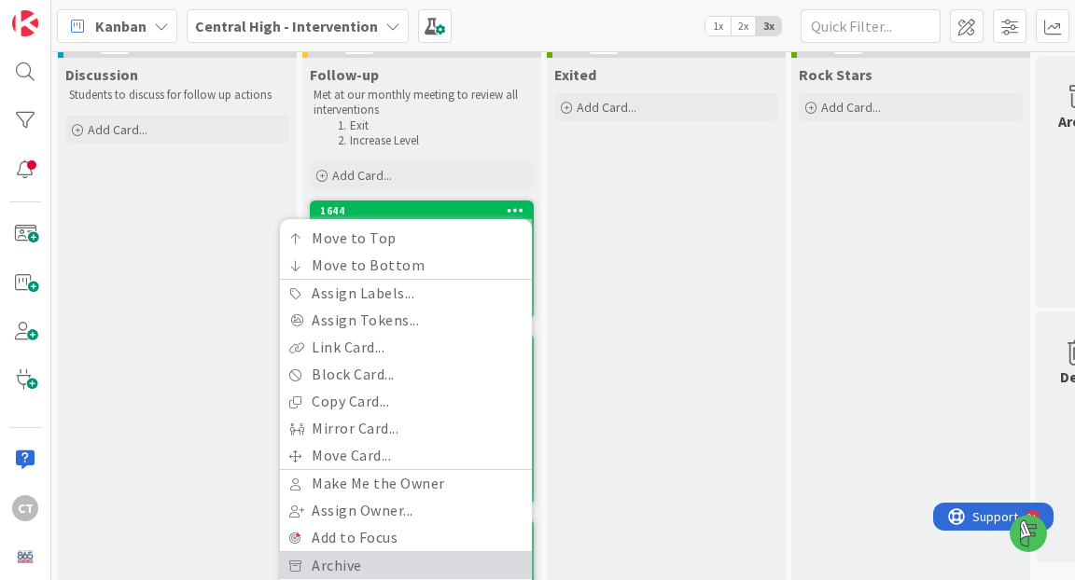
click at [447, 563] on link "Archive" at bounding box center [406, 565] width 252 height 27
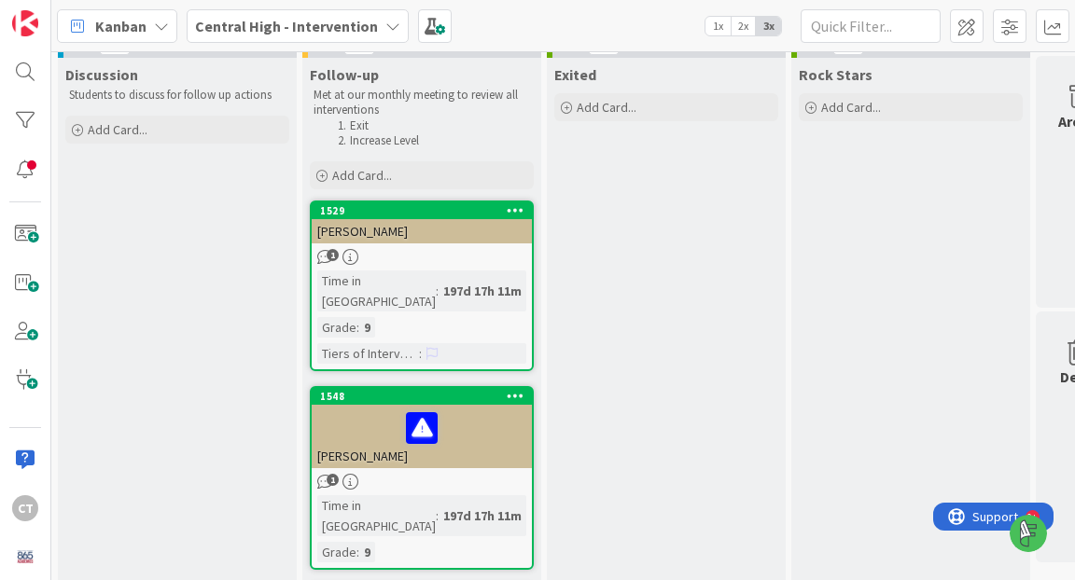
click at [516, 204] on icon at bounding box center [516, 209] width 18 height 13
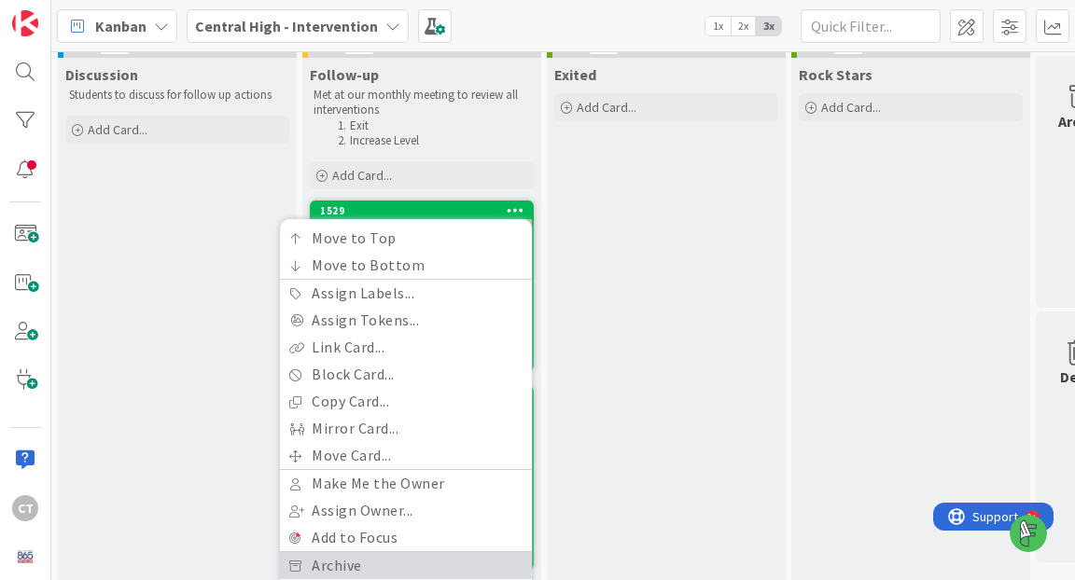
click at [435, 557] on link "Archive" at bounding box center [406, 565] width 252 height 27
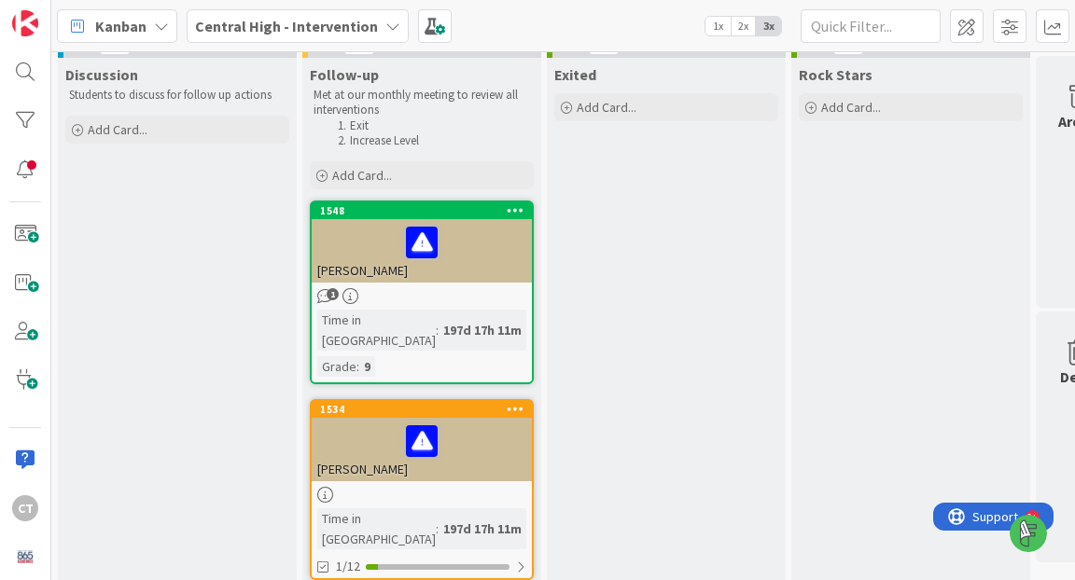
click at [521, 204] on icon at bounding box center [516, 209] width 18 height 13
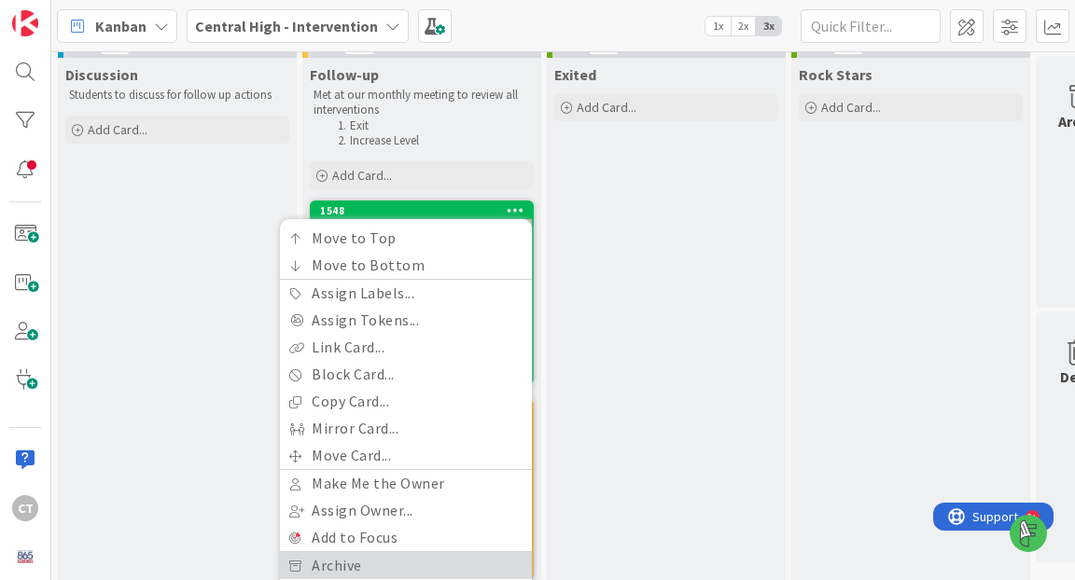
click at [404, 566] on link "Archive" at bounding box center [406, 565] width 252 height 27
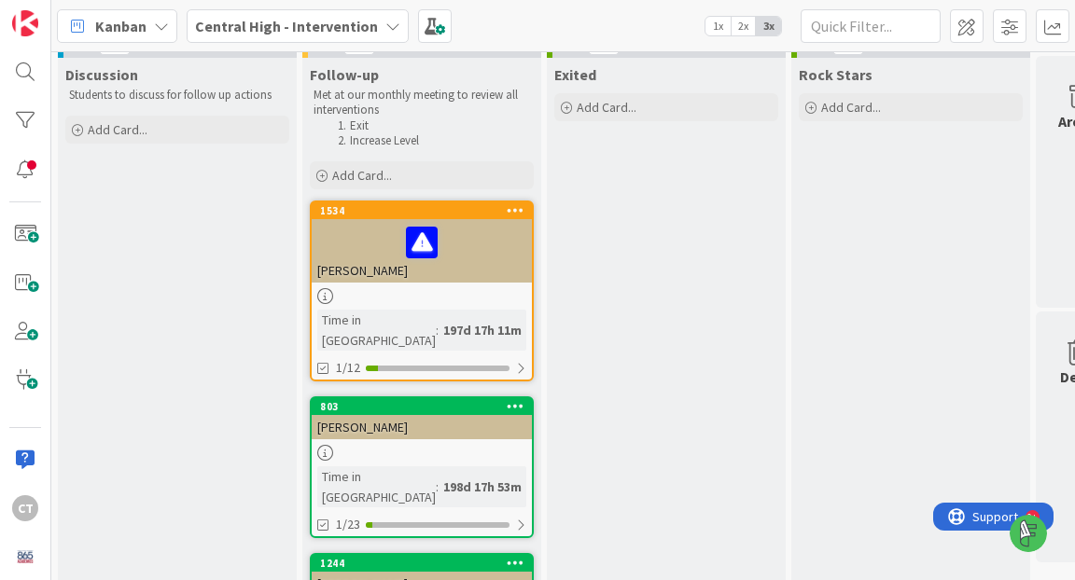
click at [517, 203] on icon at bounding box center [516, 209] width 18 height 13
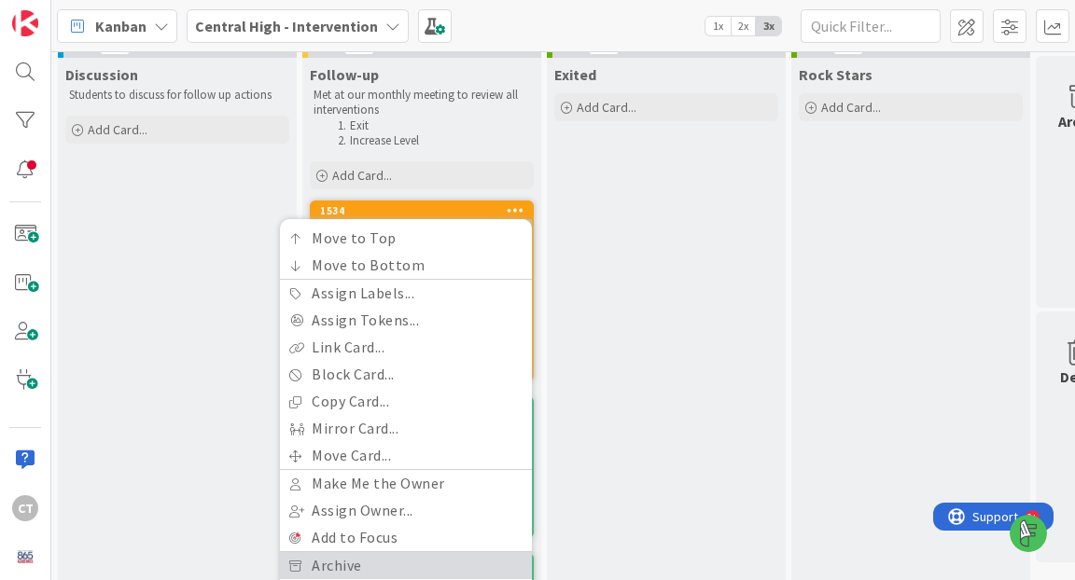
click at [410, 561] on link "Archive" at bounding box center [406, 565] width 252 height 27
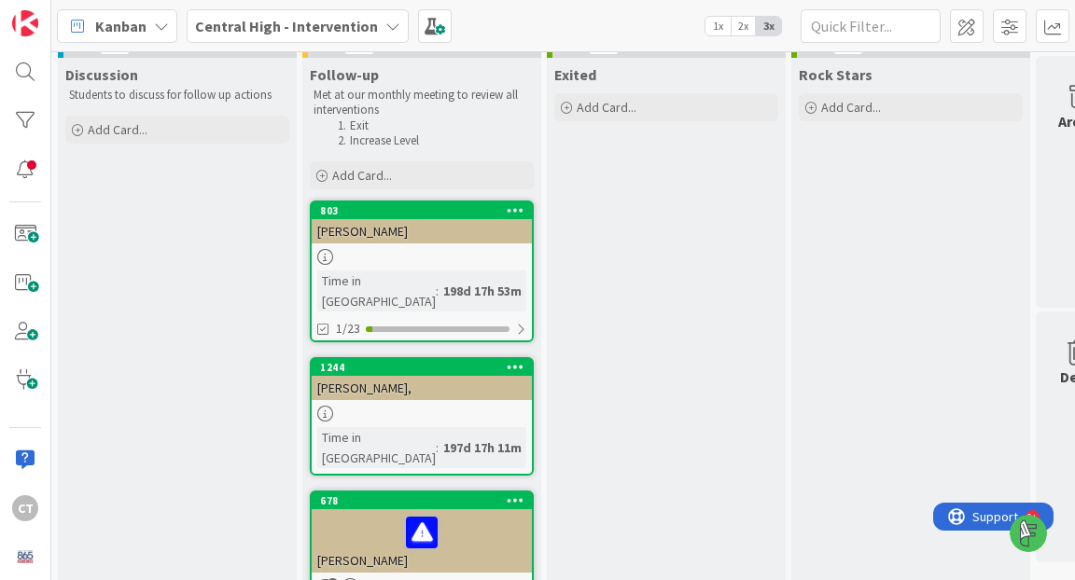
click at [514, 211] on icon at bounding box center [516, 209] width 18 height 13
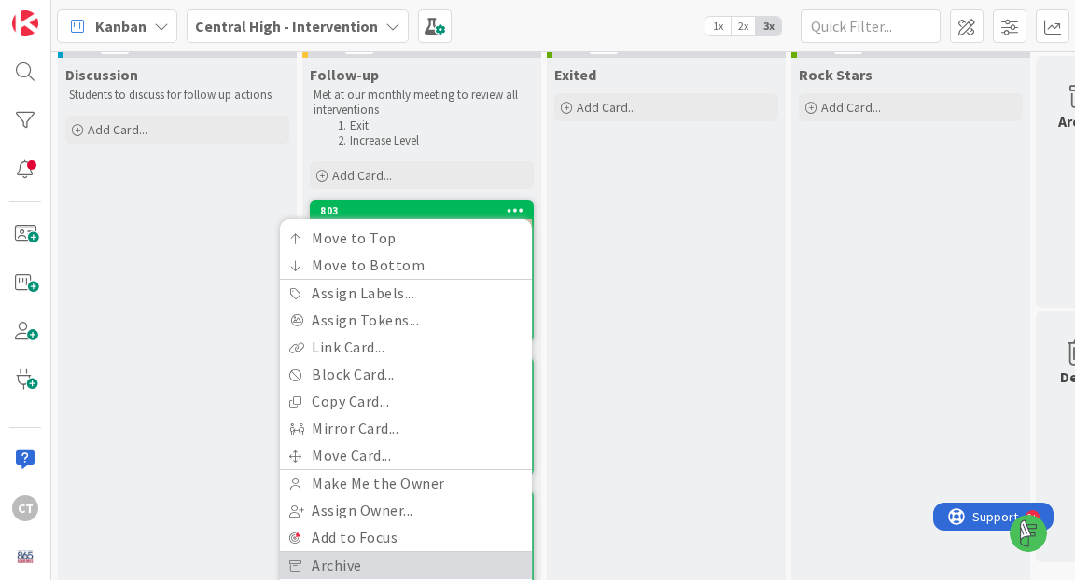
click at [431, 557] on link "Archive" at bounding box center [406, 565] width 252 height 27
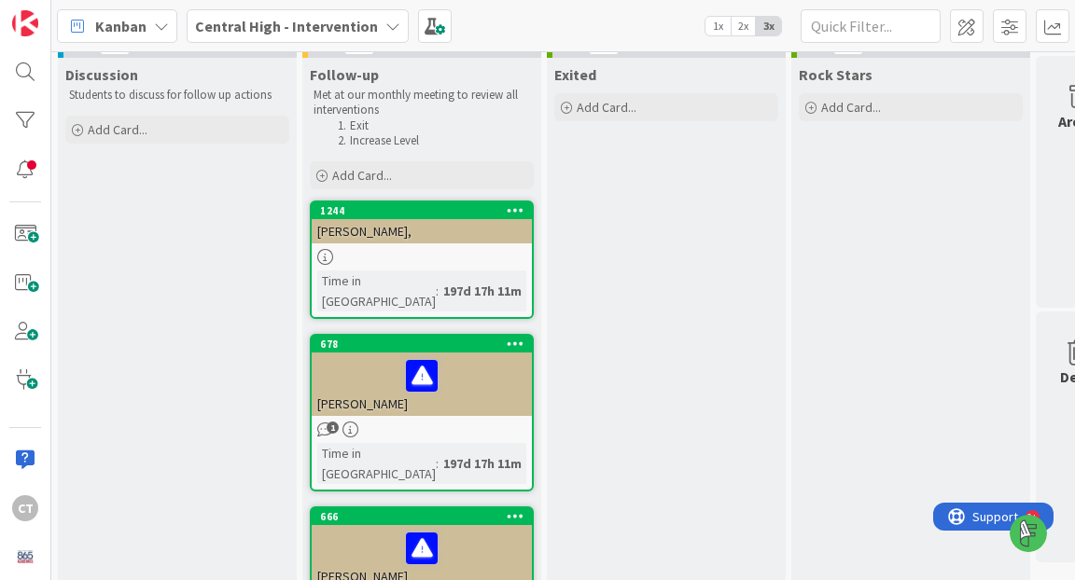
click at [517, 209] on icon at bounding box center [516, 209] width 18 height 13
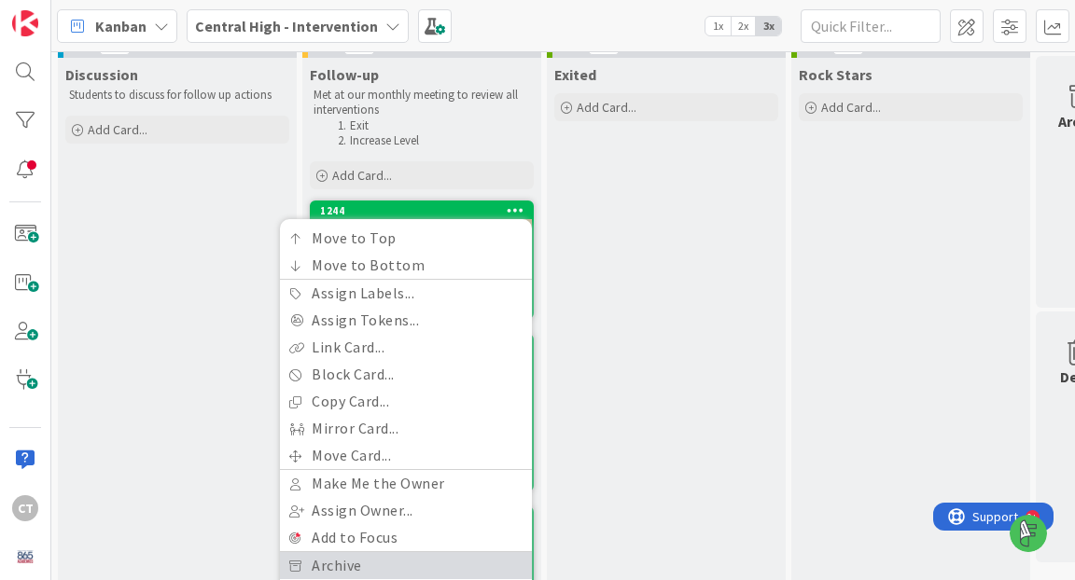
click at [451, 556] on link "Archive" at bounding box center [406, 565] width 252 height 27
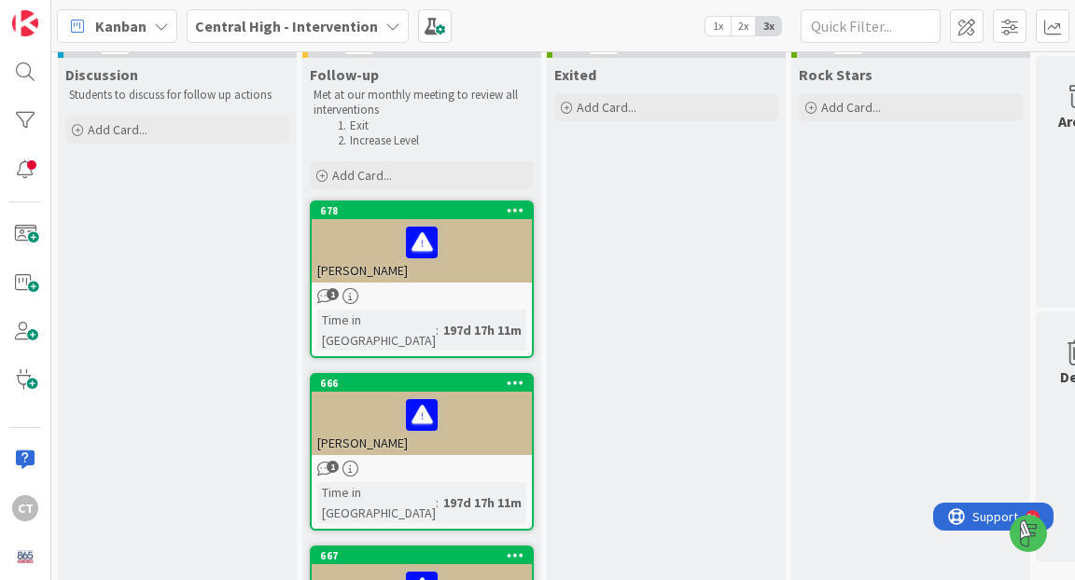
click at [520, 206] on icon at bounding box center [516, 209] width 18 height 13
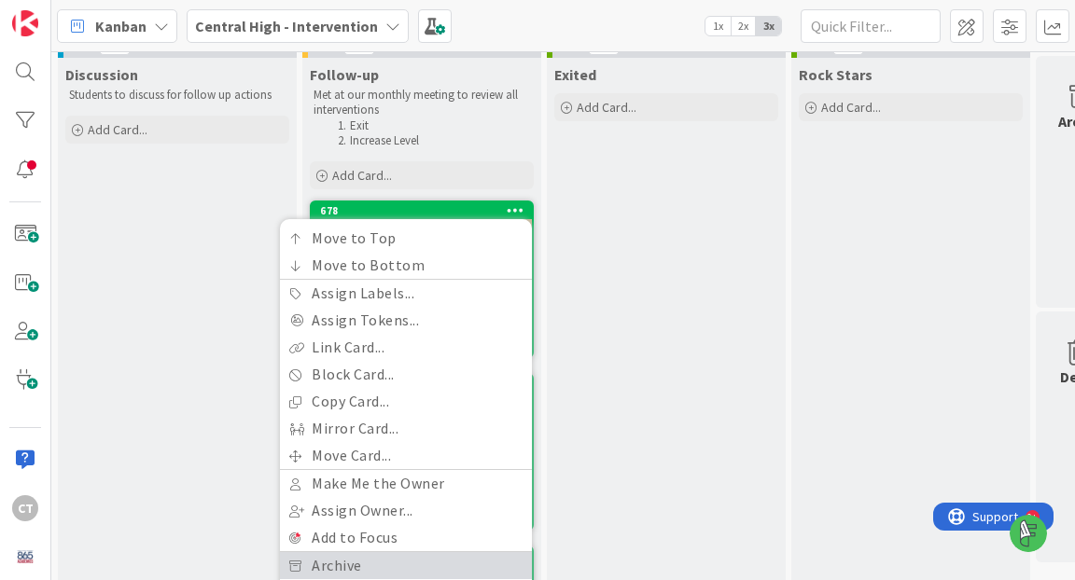
click at [435, 566] on link "Archive" at bounding box center [406, 565] width 252 height 27
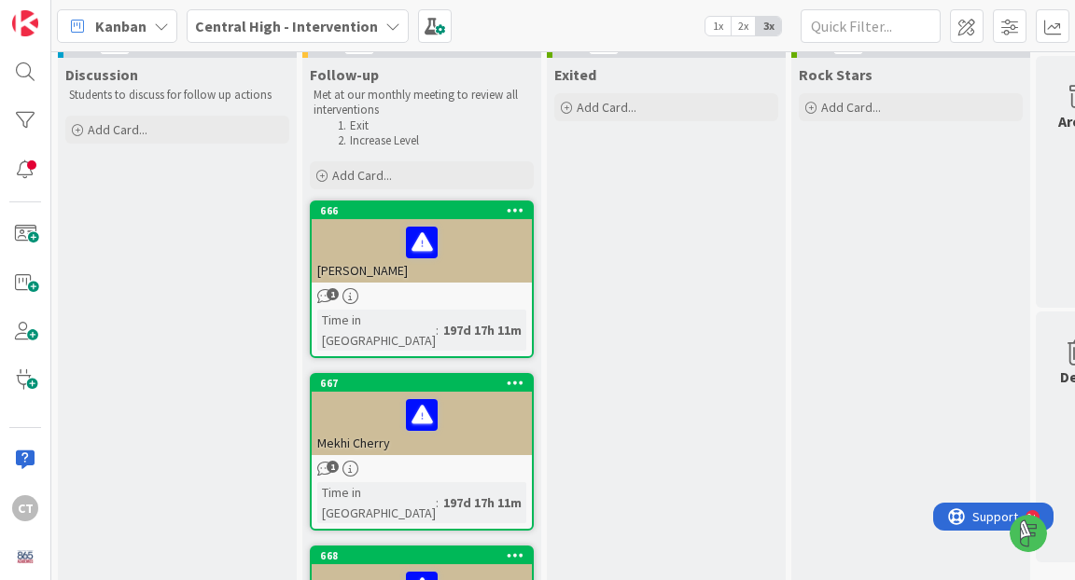
click at [518, 214] on icon at bounding box center [516, 209] width 18 height 13
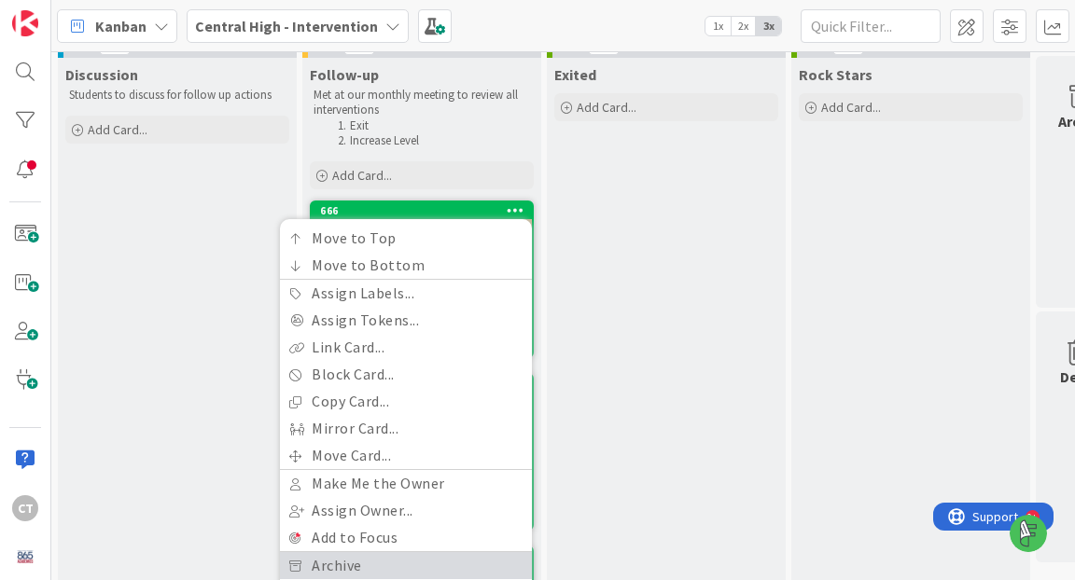
click at [394, 562] on link "Archive" at bounding box center [406, 565] width 252 height 27
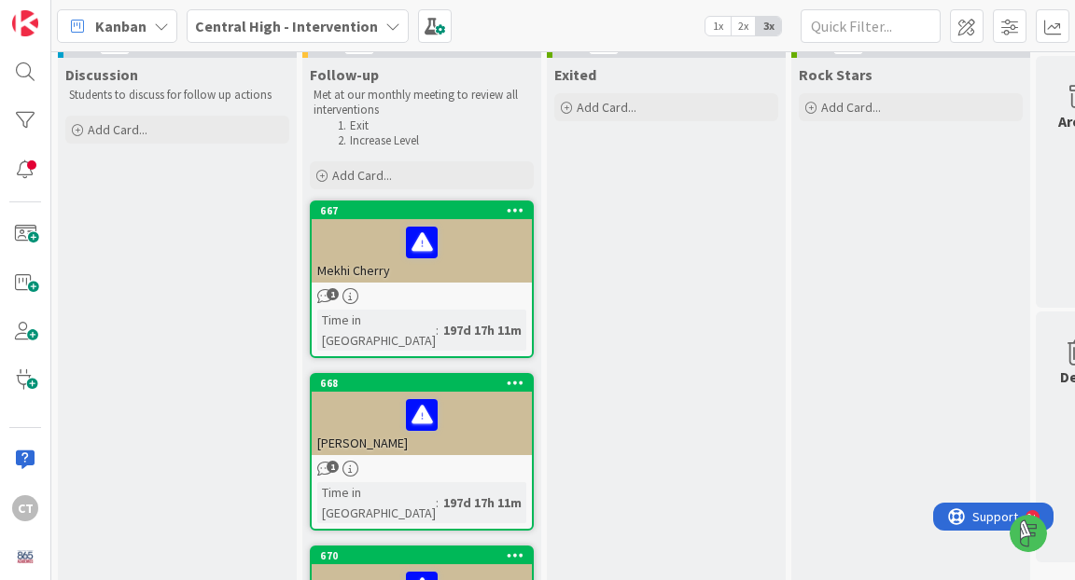
click at [520, 204] on icon at bounding box center [516, 209] width 18 height 13
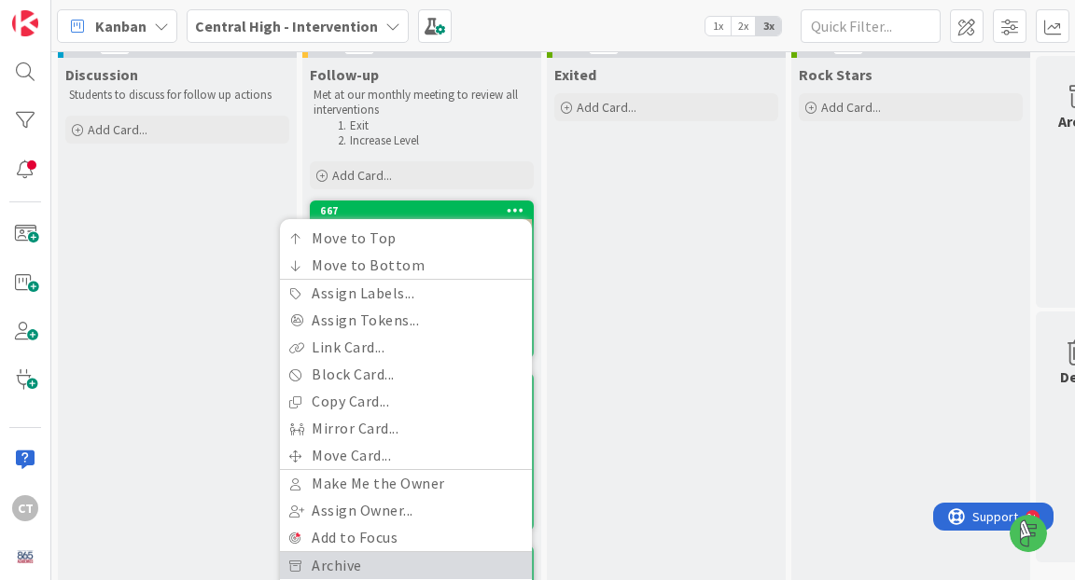
click at [412, 564] on link "Archive" at bounding box center [406, 565] width 252 height 27
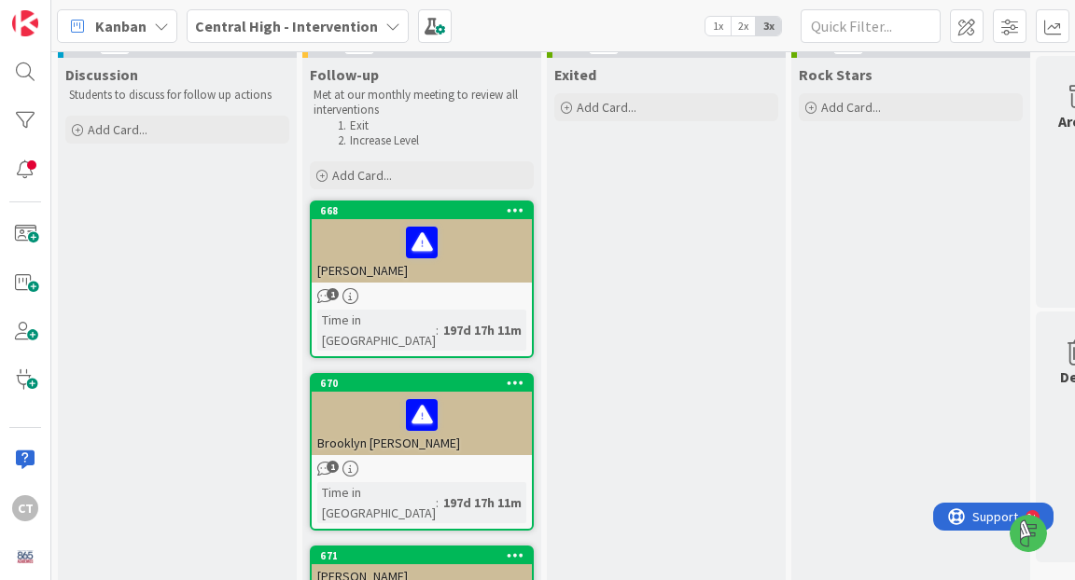
click at [509, 212] on icon at bounding box center [516, 209] width 18 height 13
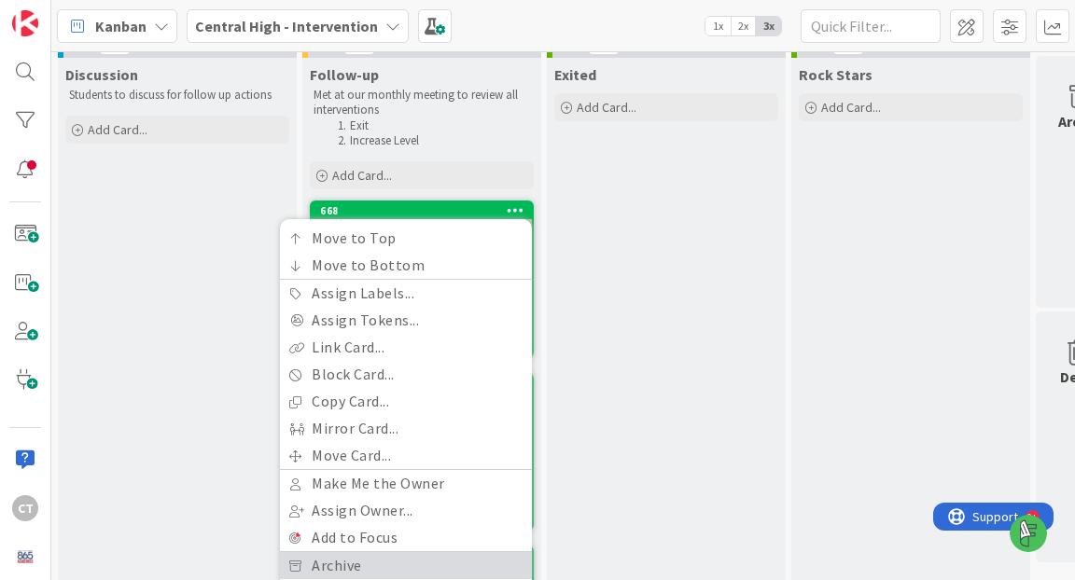
click at [397, 552] on link "Archive" at bounding box center [406, 565] width 252 height 27
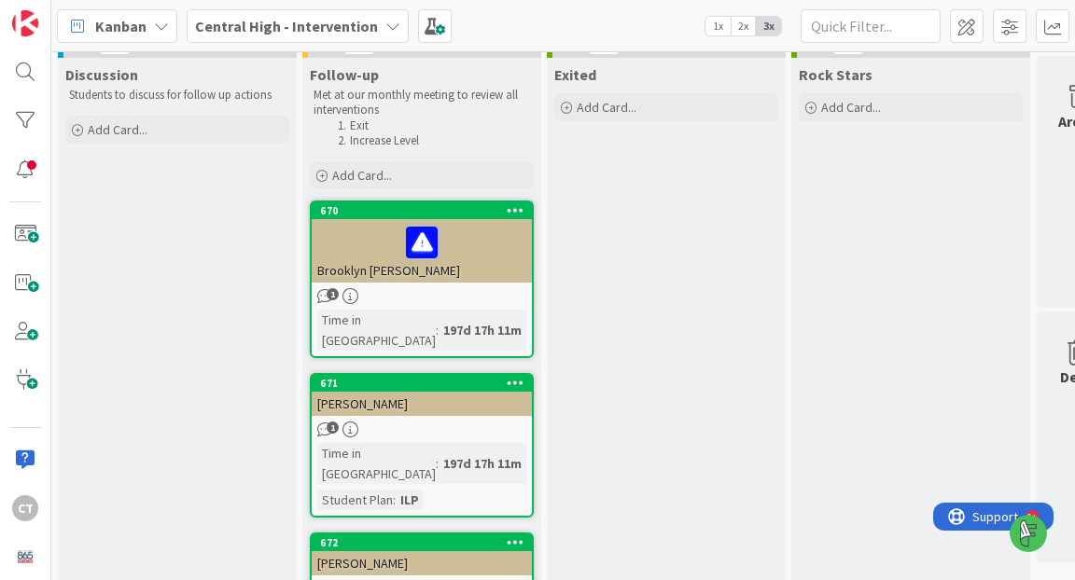
click at [515, 215] on icon at bounding box center [516, 209] width 18 height 13
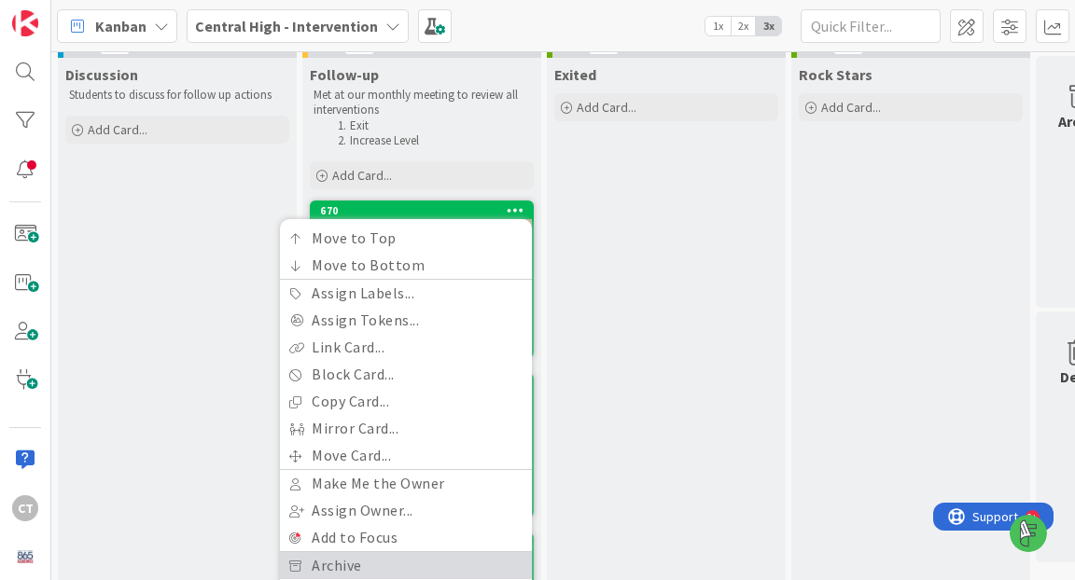
click at [405, 565] on link "Archive" at bounding box center [406, 565] width 252 height 27
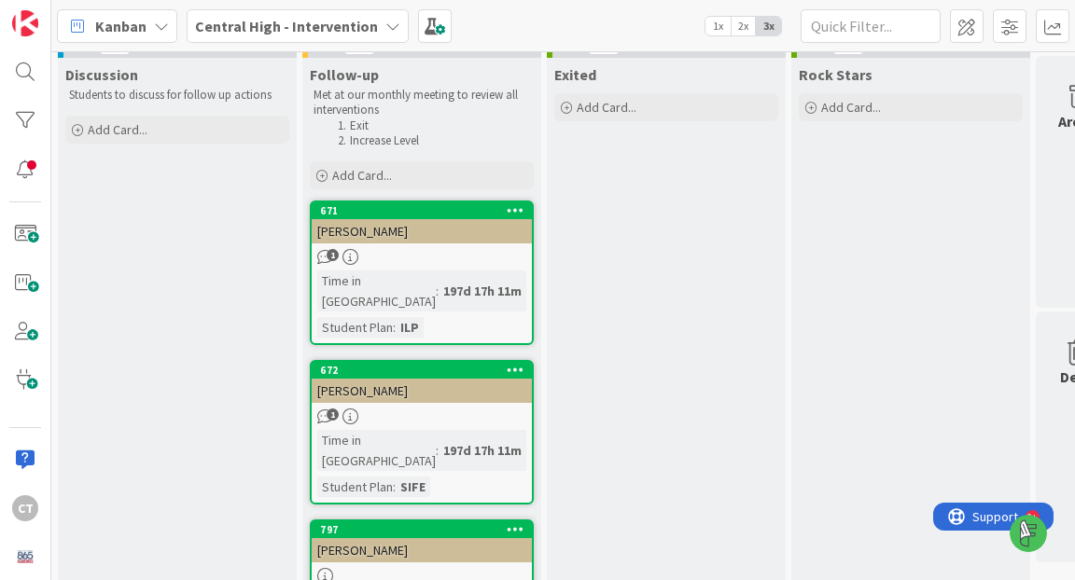
click at [515, 208] on icon at bounding box center [516, 209] width 18 height 13
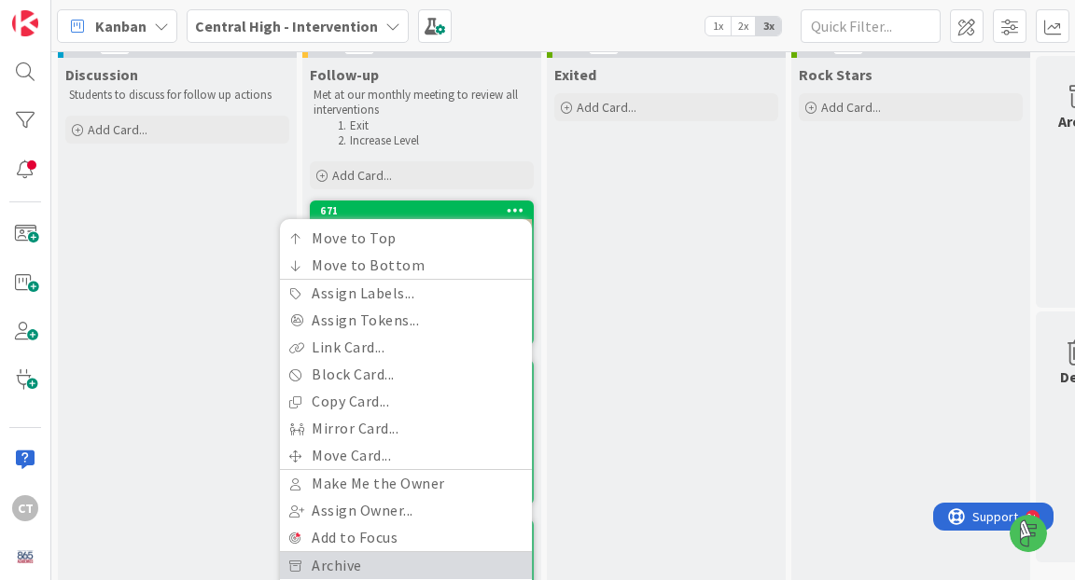
click at [401, 560] on link "Archive" at bounding box center [406, 565] width 252 height 27
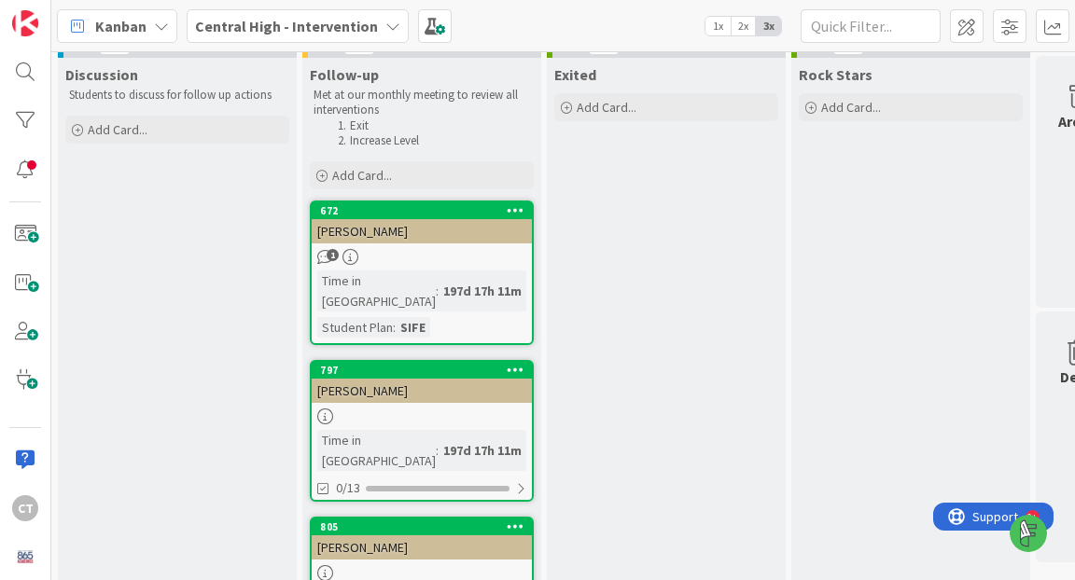
click at [521, 208] on icon at bounding box center [516, 209] width 18 height 13
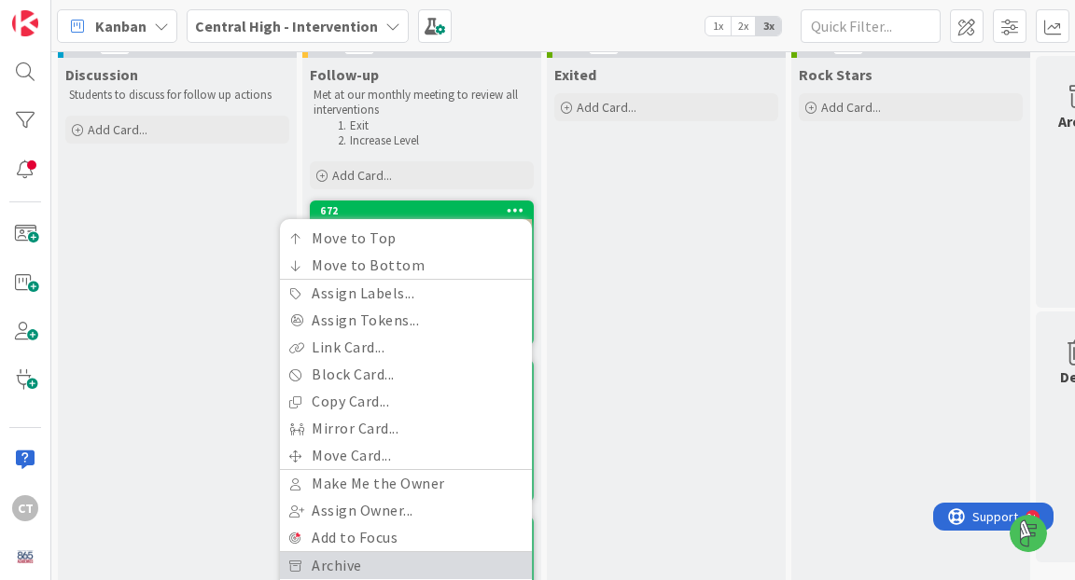
click at [395, 562] on link "Archive" at bounding box center [406, 565] width 252 height 27
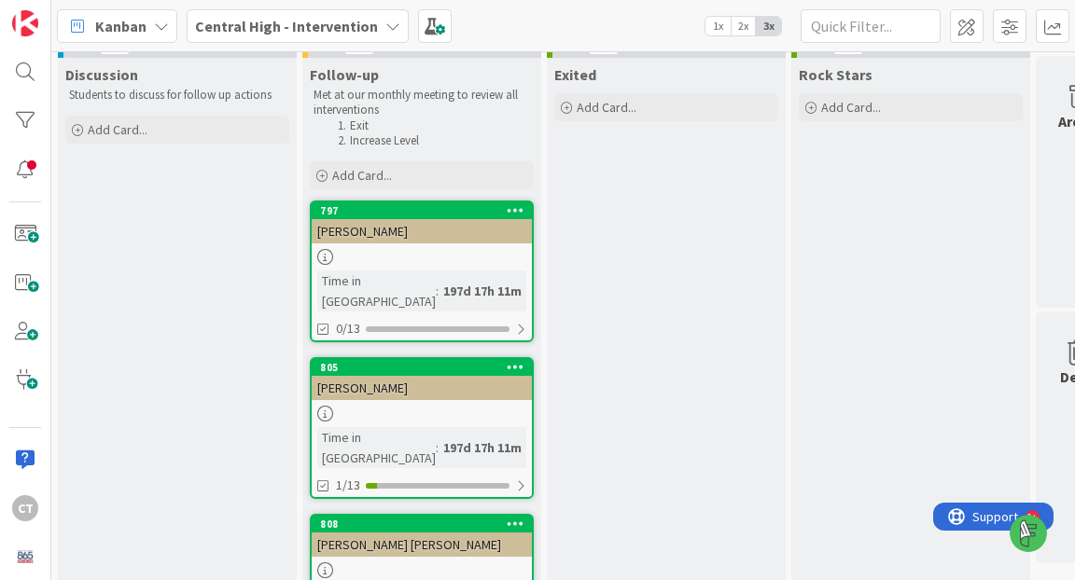
click at [516, 205] on icon at bounding box center [516, 209] width 18 height 13
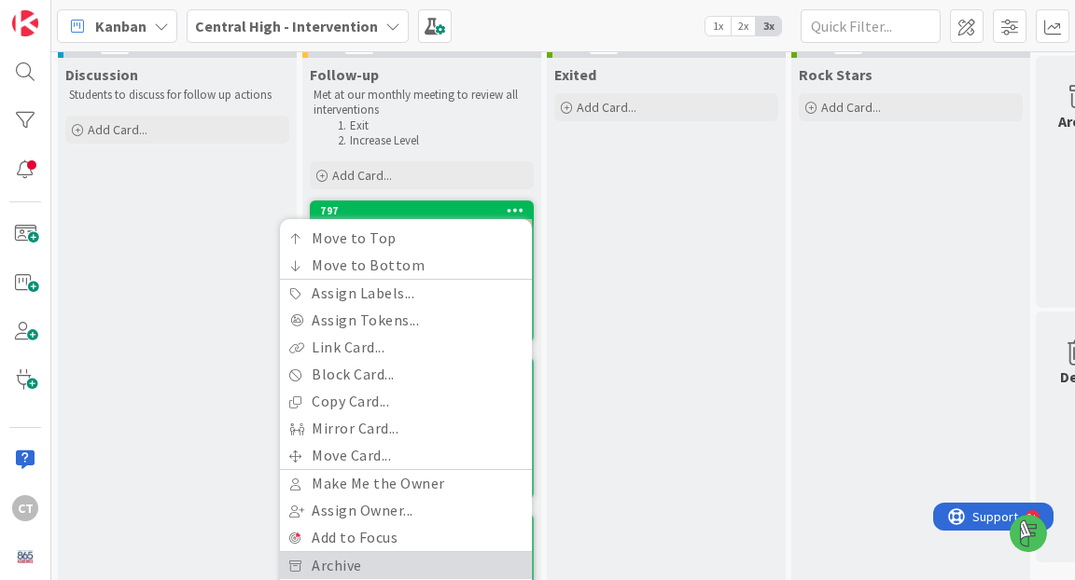
click at [384, 561] on link "Archive" at bounding box center [406, 565] width 252 height 27
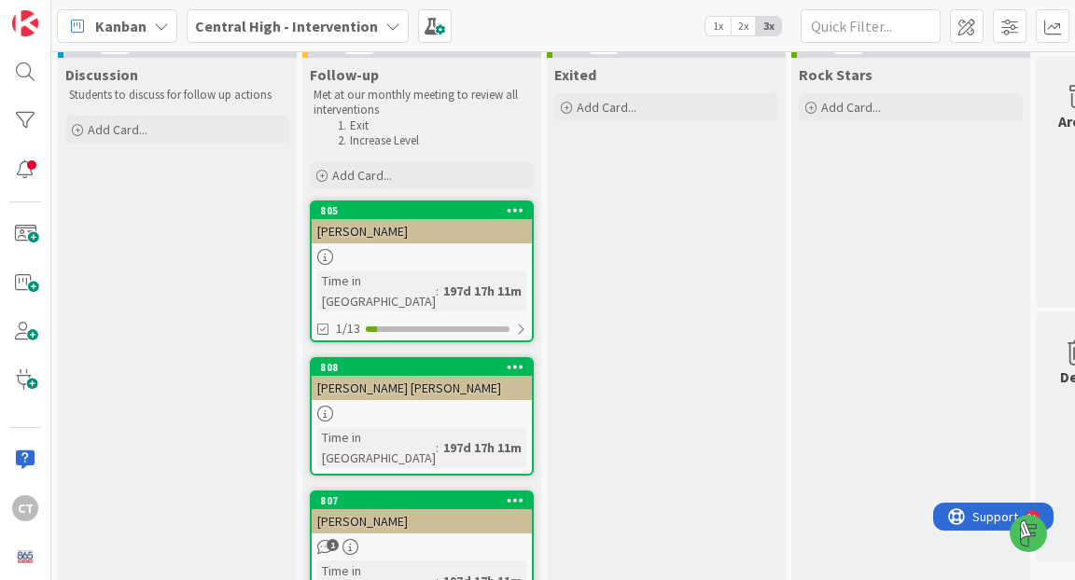
click at [515, 209] on icon at bounding box center [516, 209] width 18 height 13
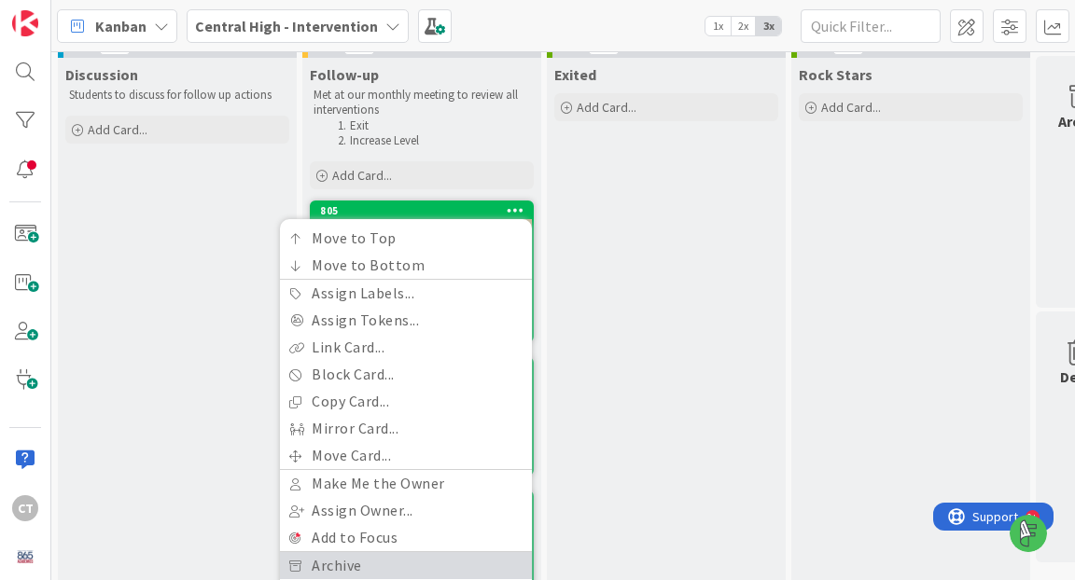
click at [414, 552] on link "Archive" at bounding box center [406, 565] width 252 height 27
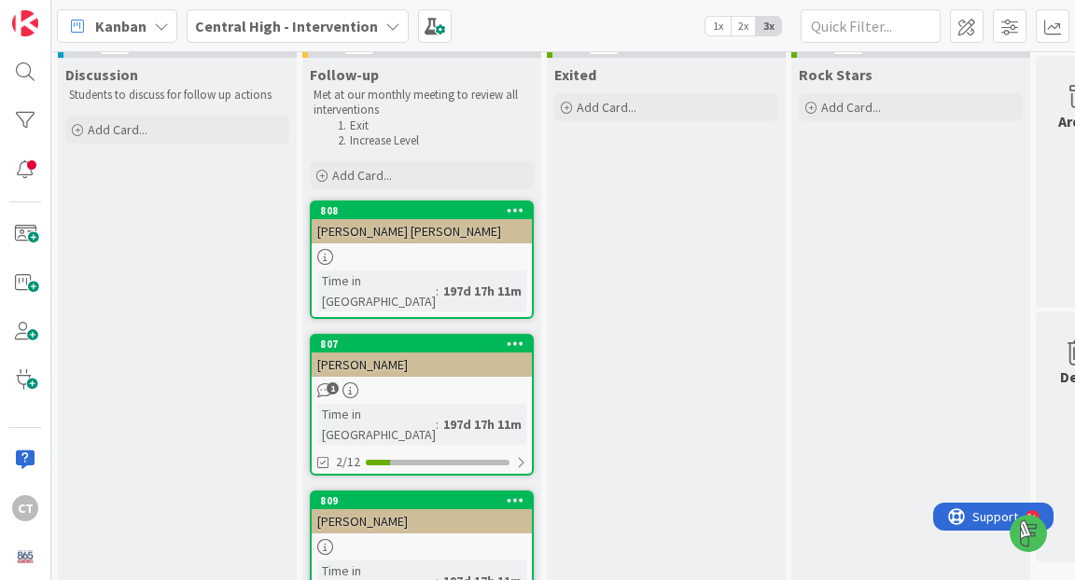
click at [521, 205] on icon at bounding box center [516, 209] width 18 height 13
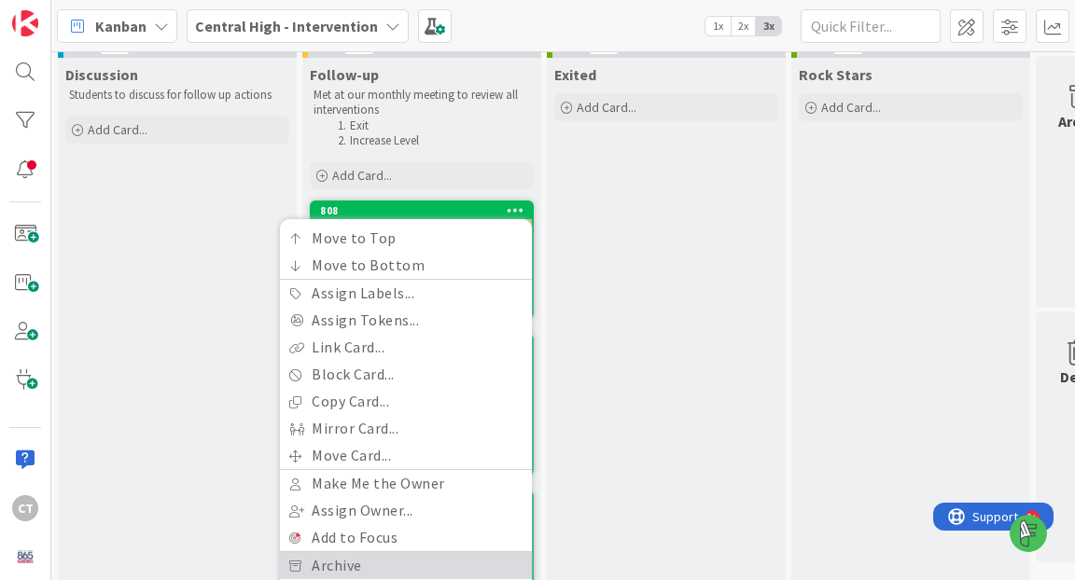
click at [426, 562] on link "Archive" at bounding box center [406, 565] width 252 height 27
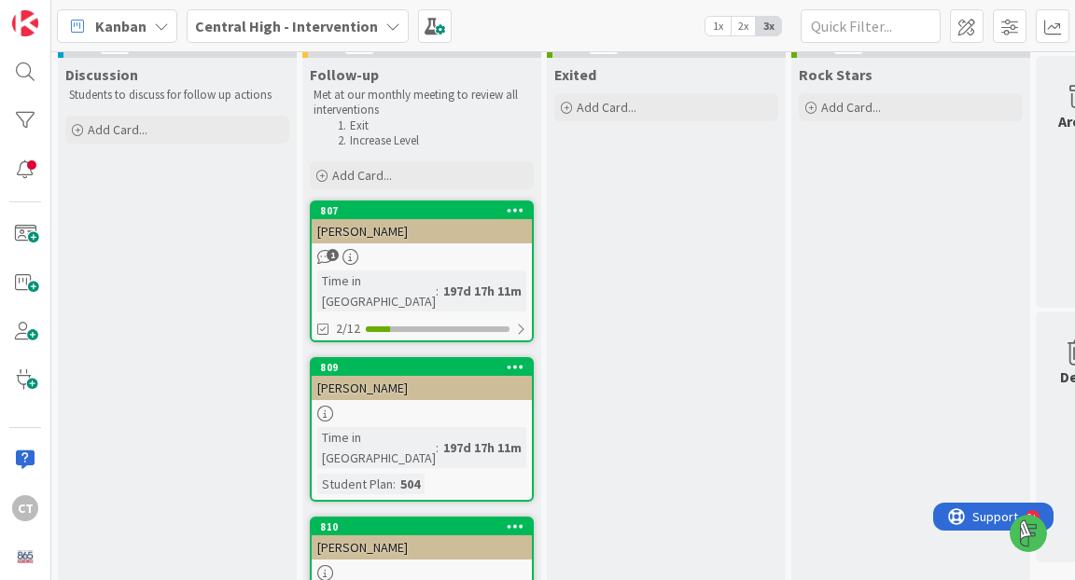
click at [517, 213] on icon at bounding box center [516, 209] width 18 height 13
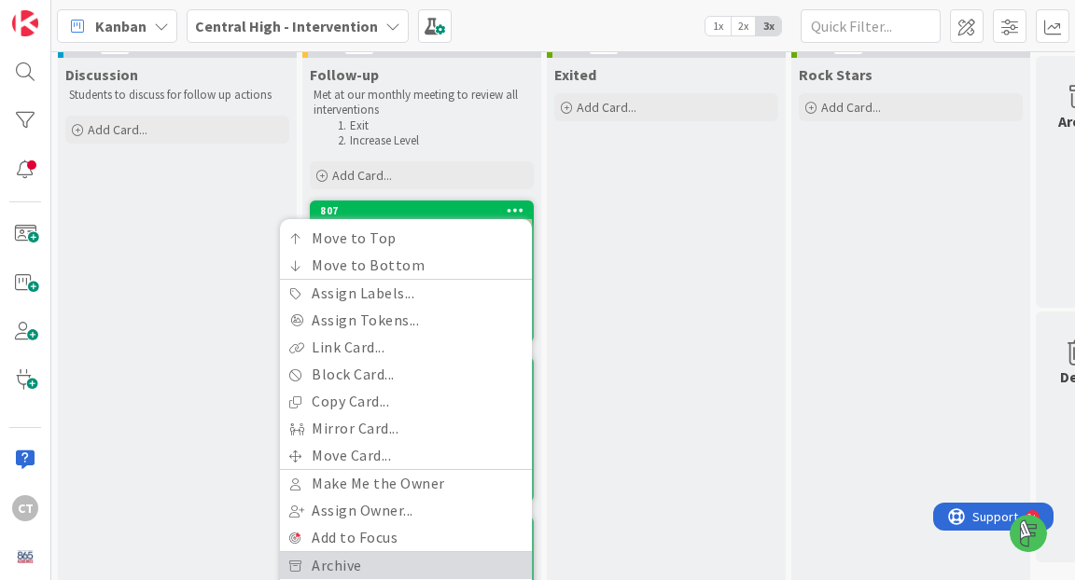
click at [415, 561] on link "Archive" at bounding box center [406, 565] width 252 height 27
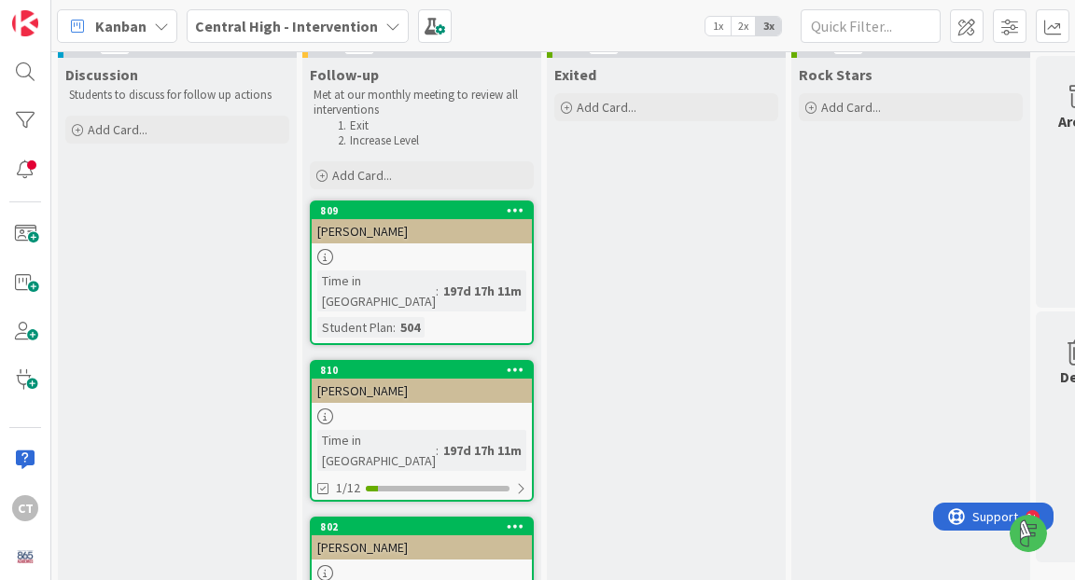
click at [512, 208] on icon at bounding box center [516, 209] width 18 height 13
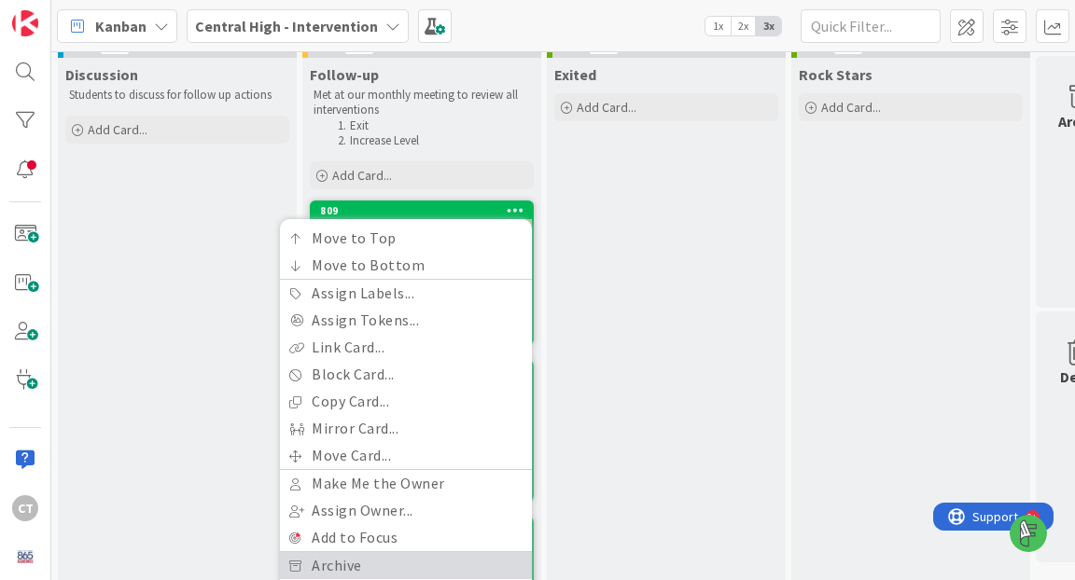
click at [423, 554] on link "Archive" at bounding box center [406, 565] width 252 height 27
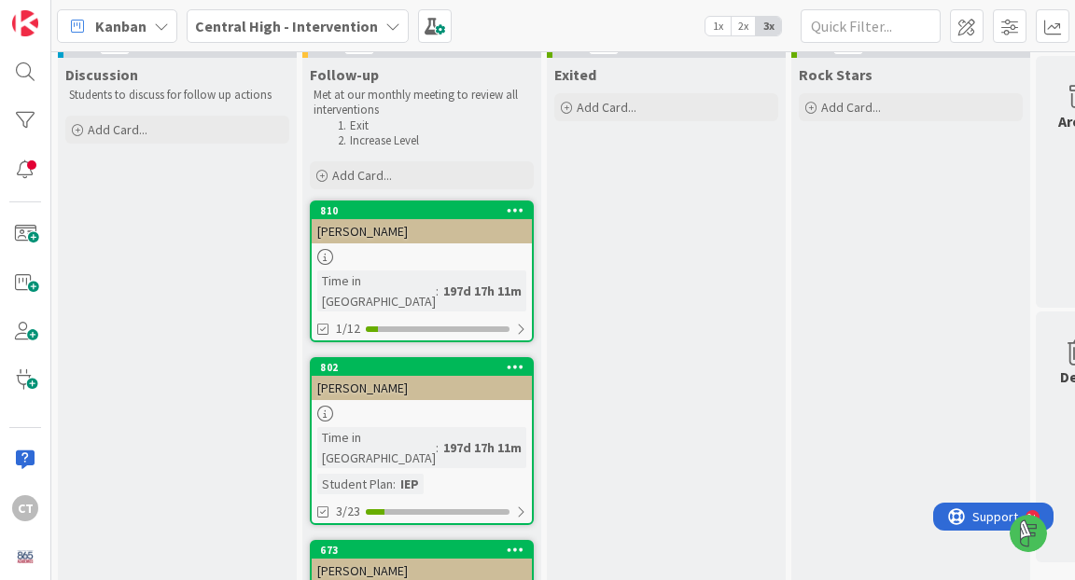
click at [516, 212] on icon at bounding box center [516, 209] width 18 height 13
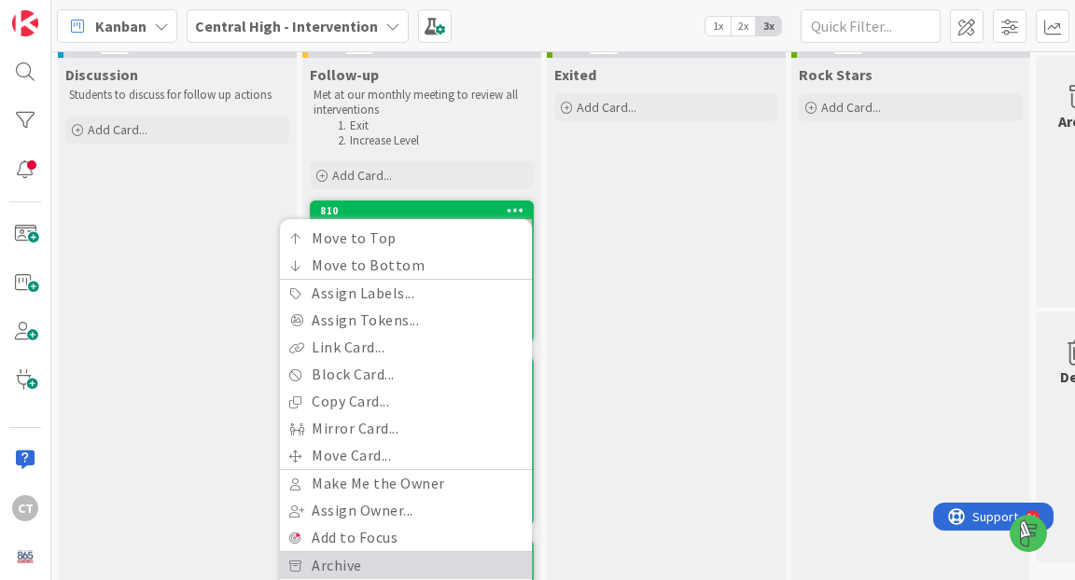
click at [412, 552] on link "Archive" at bounding box center [406, 565] width 252 height 27
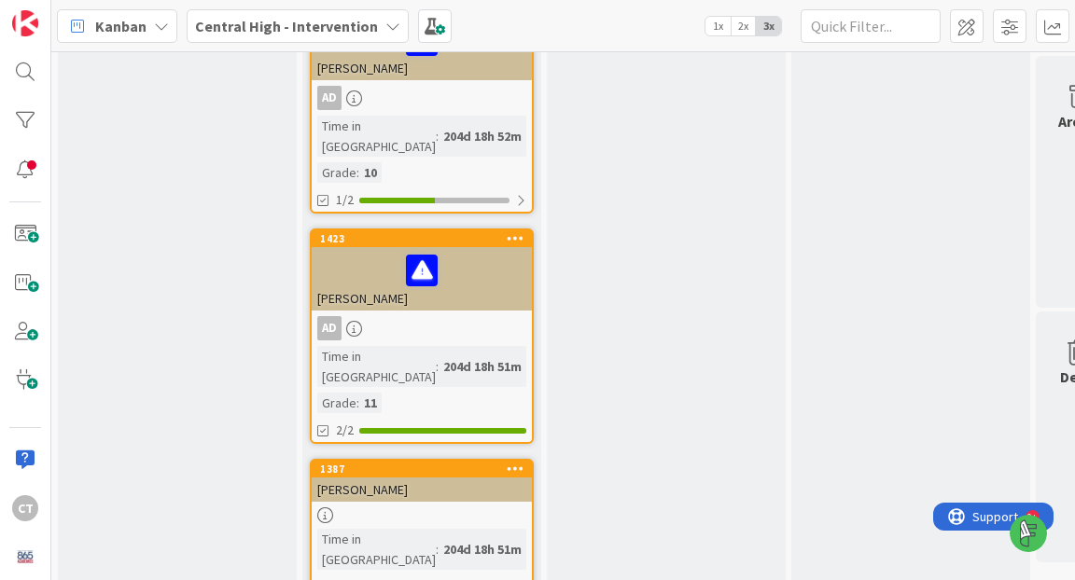
scroll to position [6417, 0]
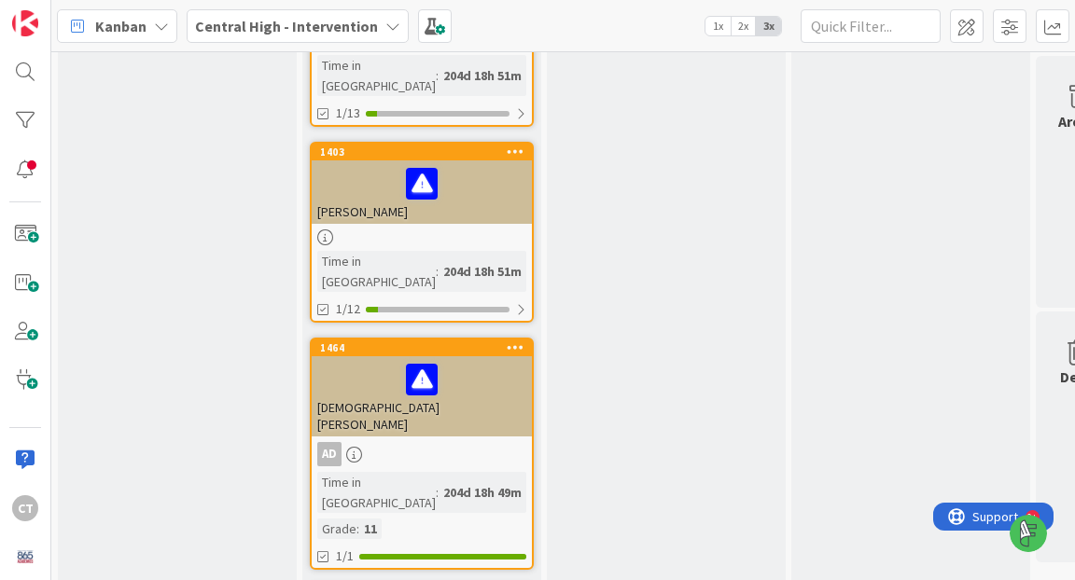
scroll to position [6640, 0]
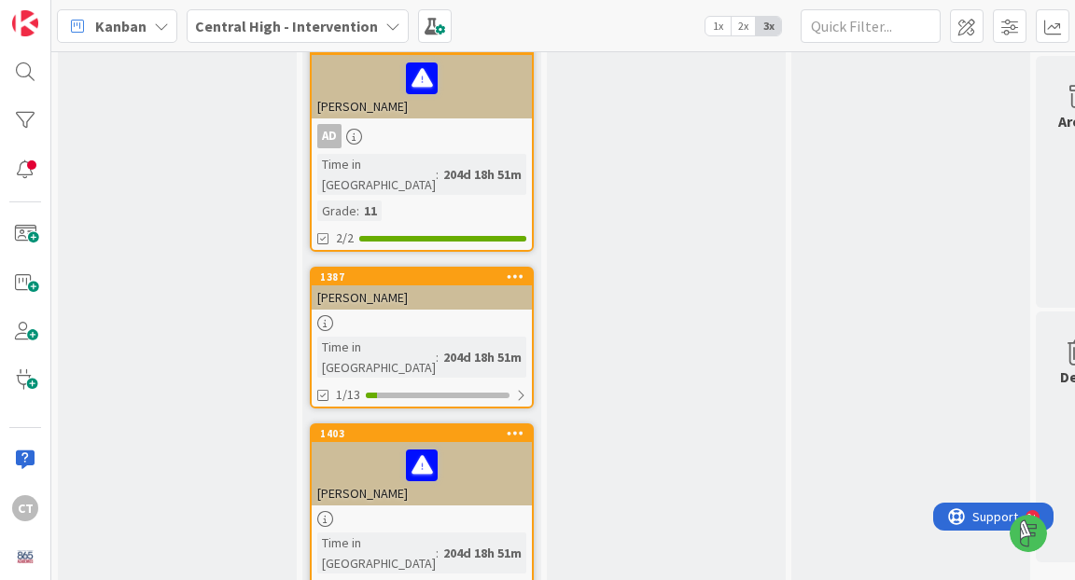
scroll to position [6479, 0]
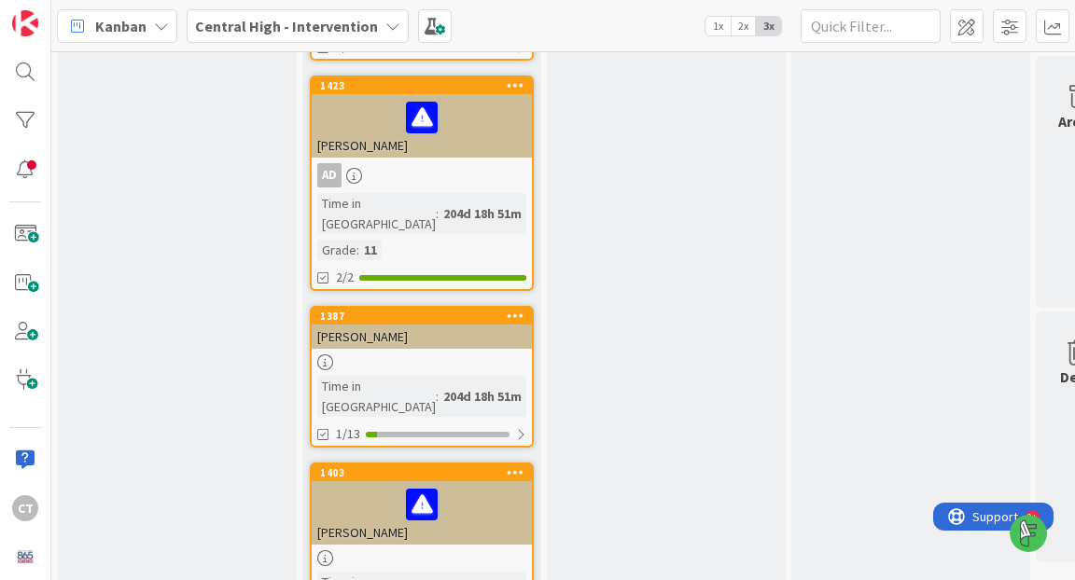
scroll to position [22, 0]
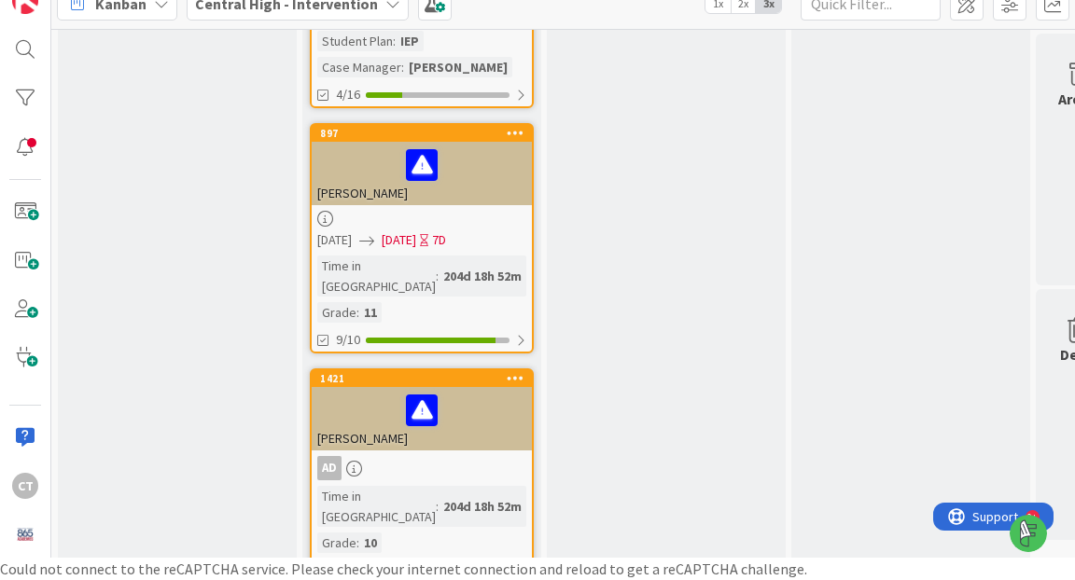
scroll to position [5881, 0]
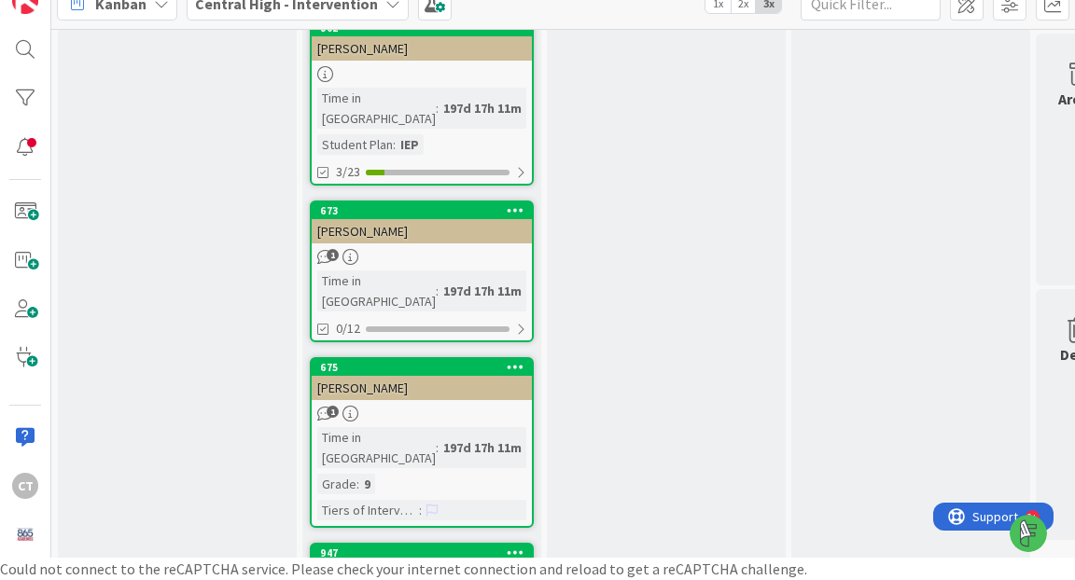
scroll to position [0, 0]
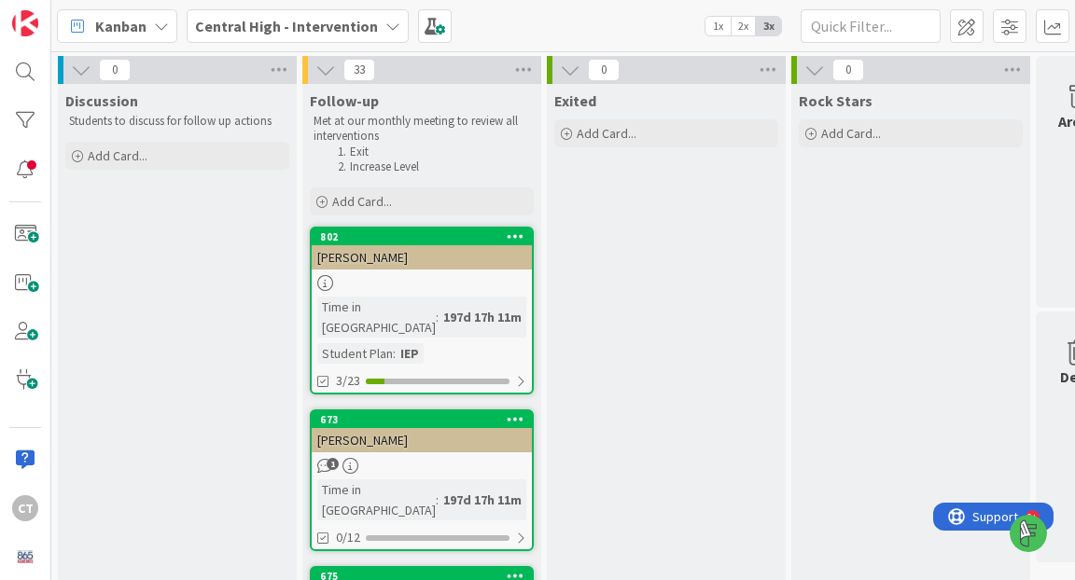
click at [447, 265] on div "[PERSON_NAME]" at bounding box center [422, 257] width 220 height 24
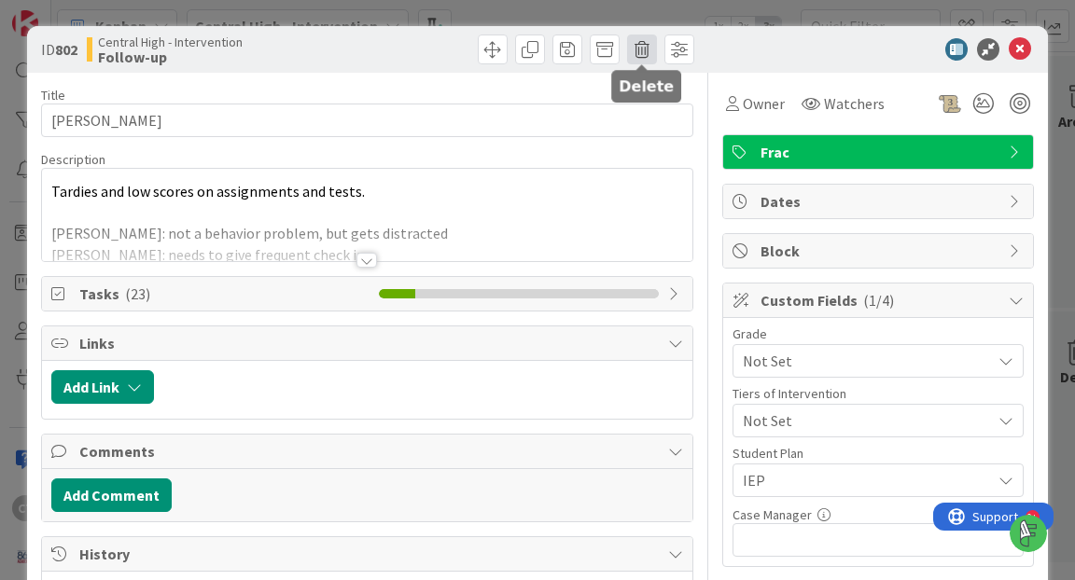
click at [640, 55] on span at bounding box center [642, 50] width 30 height 30
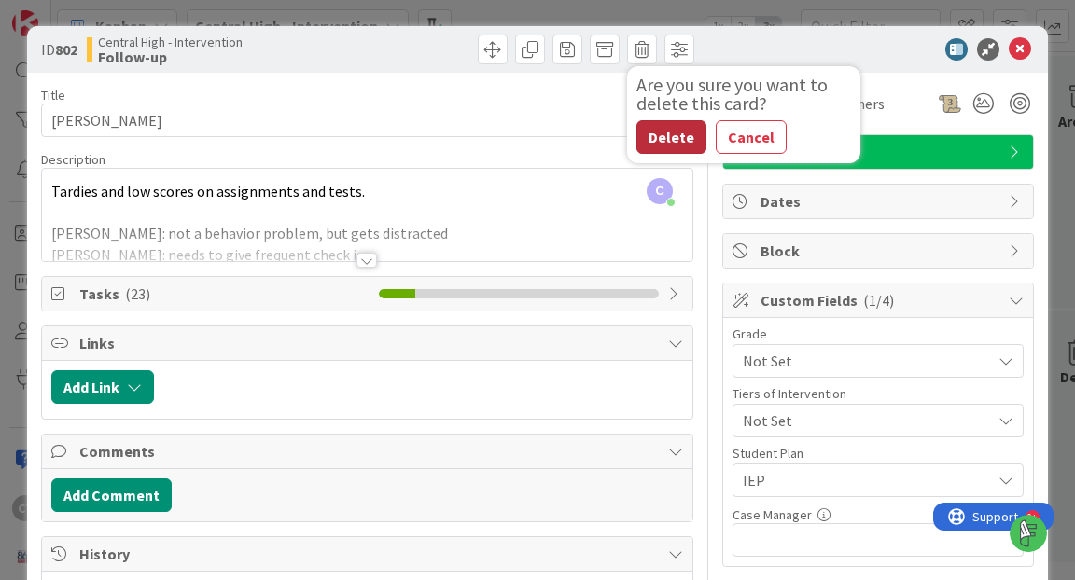
click at [670, 139] on button "Delete" at bounding box center [671, 137] width 70 height 34
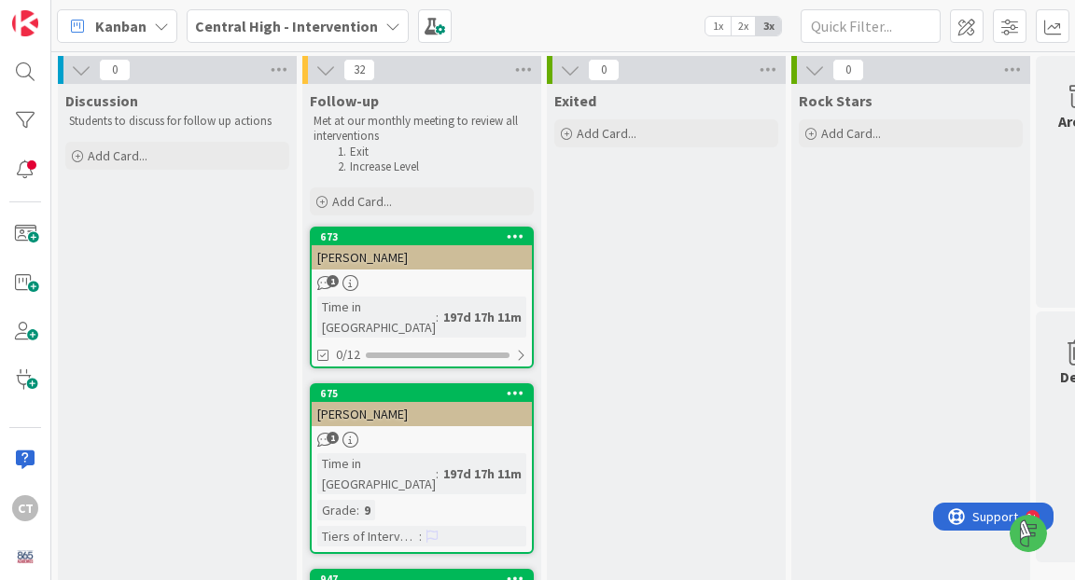
click at [486, 255] on div "[PERSON_NAME]" at bounding box center [422, 257] width 220 height 24
click at [510, 238] on icon at bounding box center [516, 236] width 18 height 13
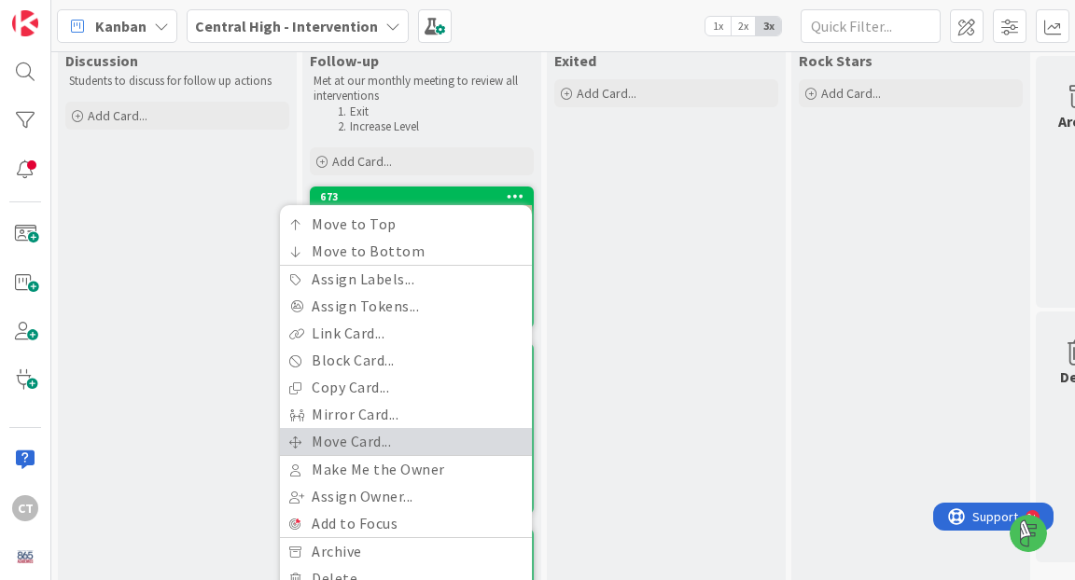
scroll to position [130, 0]
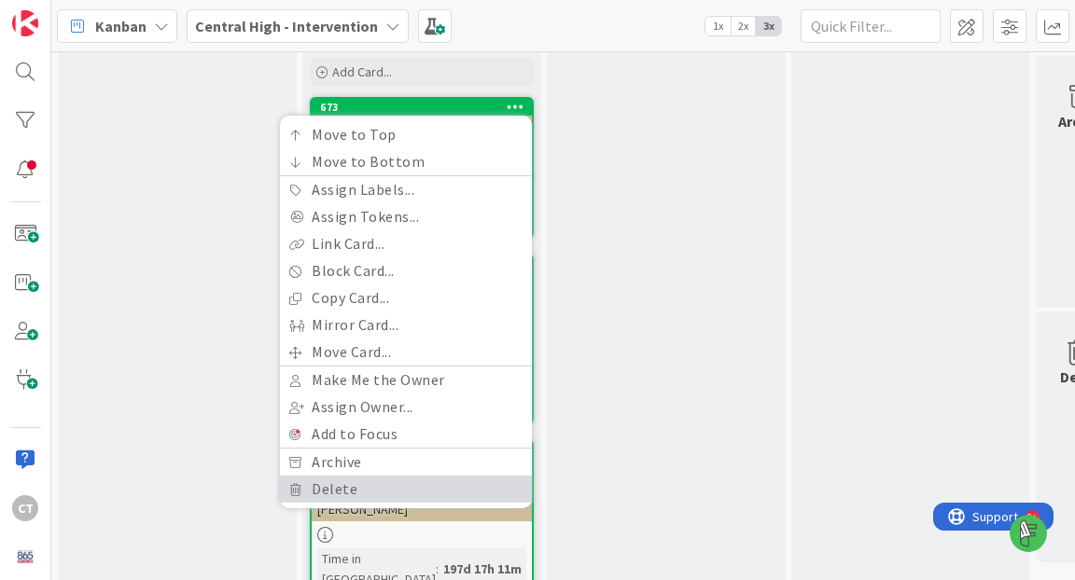
click at [426, 476] on link "Delete" at bounding box center [406, 489] width 252 height 27
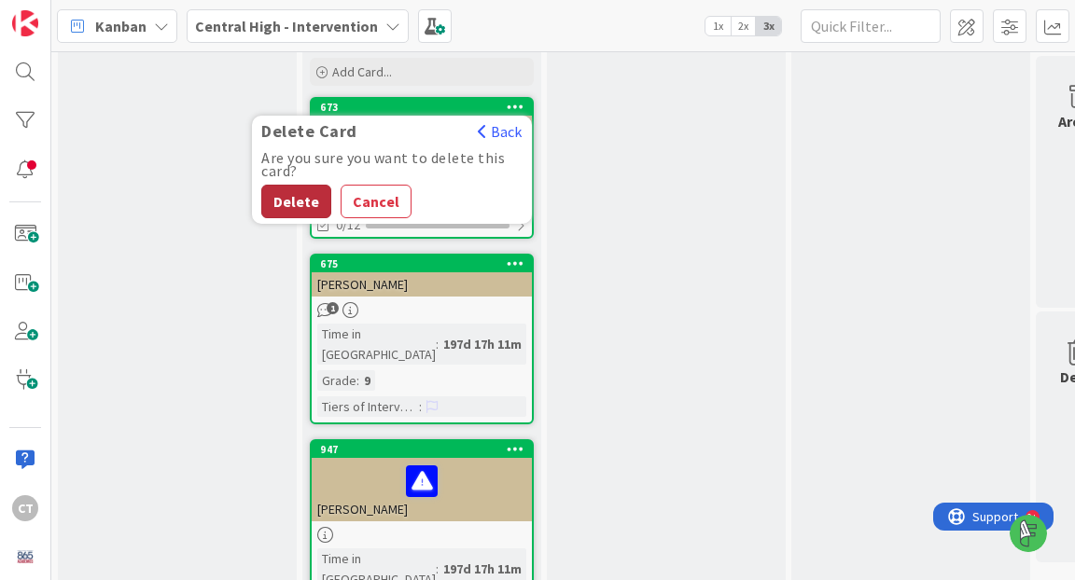
click at [305, 205] on button "Delete" at bounding box center [296, 202] width 70 height 34
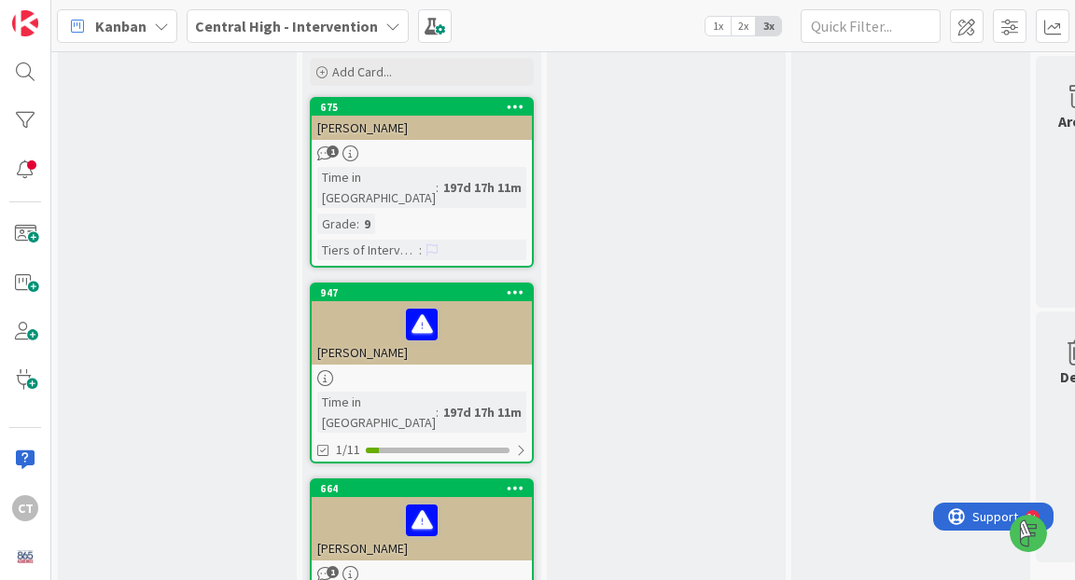
click at [516, 105] on icon at bounding box center [516, 106] width 18 height 13
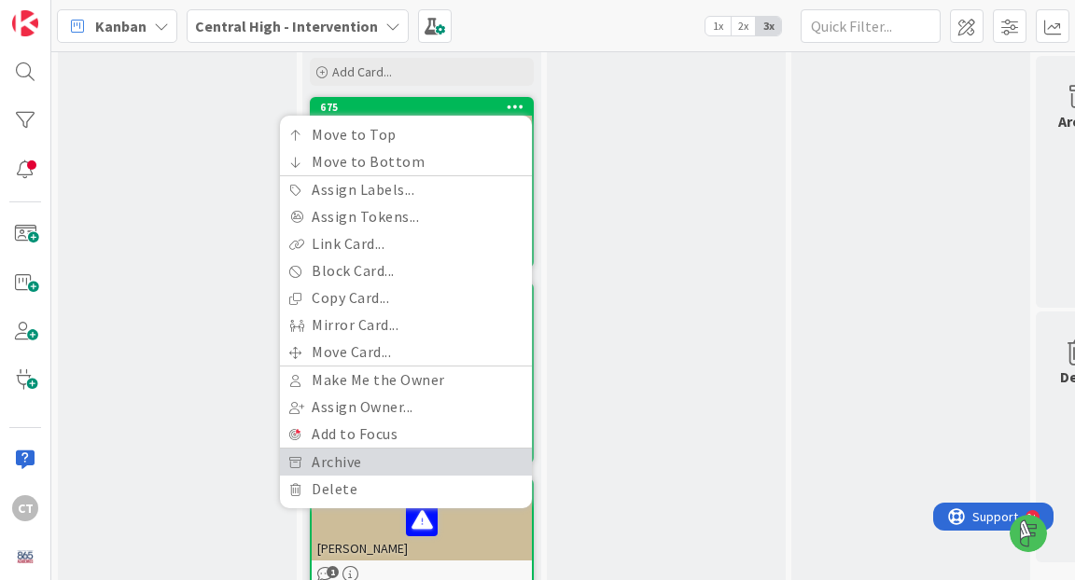
click at [368, 450] on link "Archive" at bounding box center [406, 462] width 252 height 27
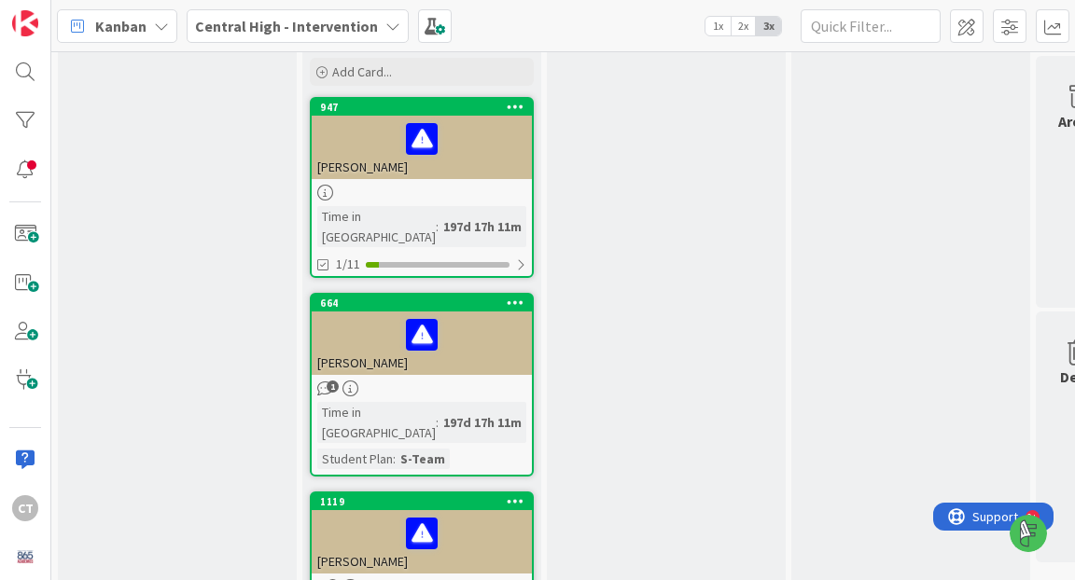
click at [516, 104] on icon at bounding box center [516, 106] width 18 height 13
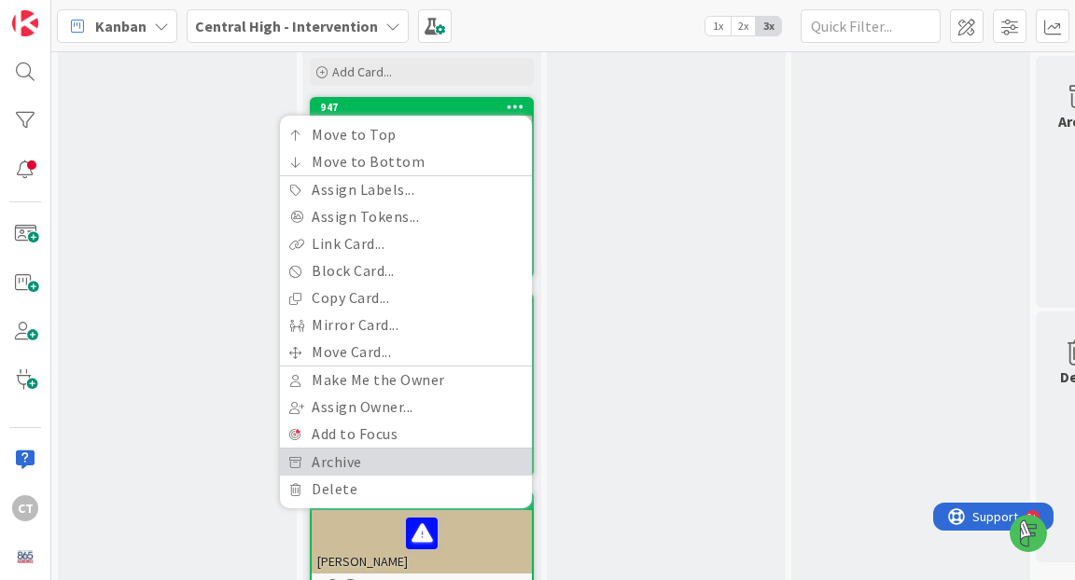
click at [349, 461] on link "Archive" at bounding box center [406, 462] width 252 height 27
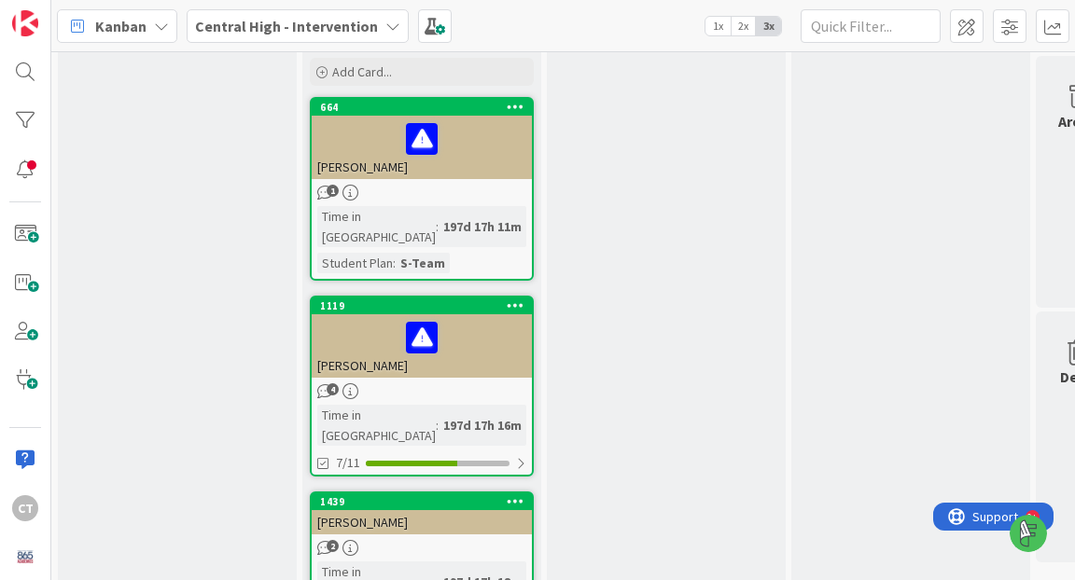
click at [510, 108] on icon at bounding box center [516, 106] width 18 height 13
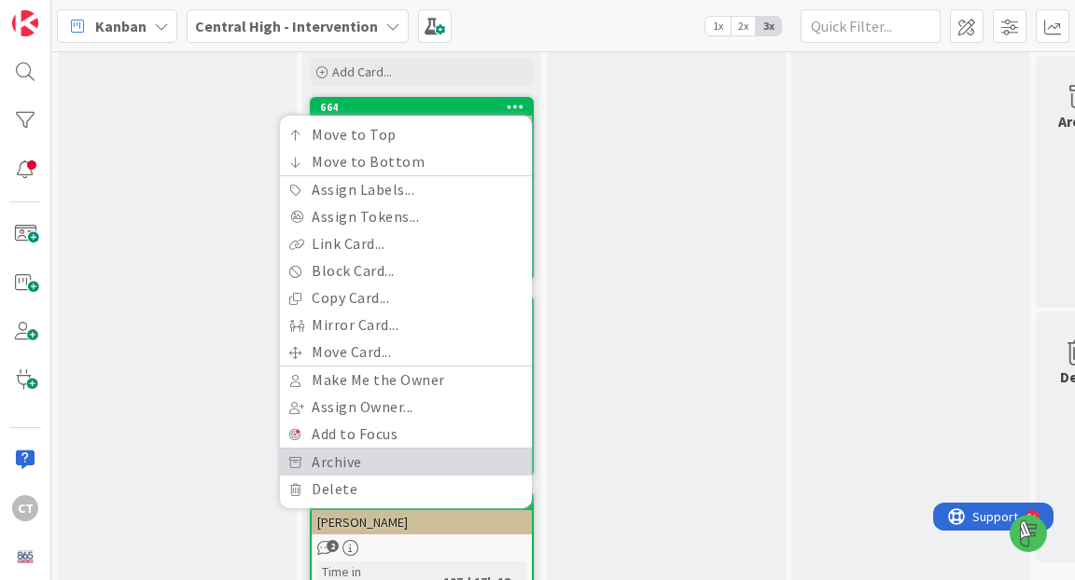
click at [359, 461] on link "Archive" at bounding box center [406, 462] width 252 height 27
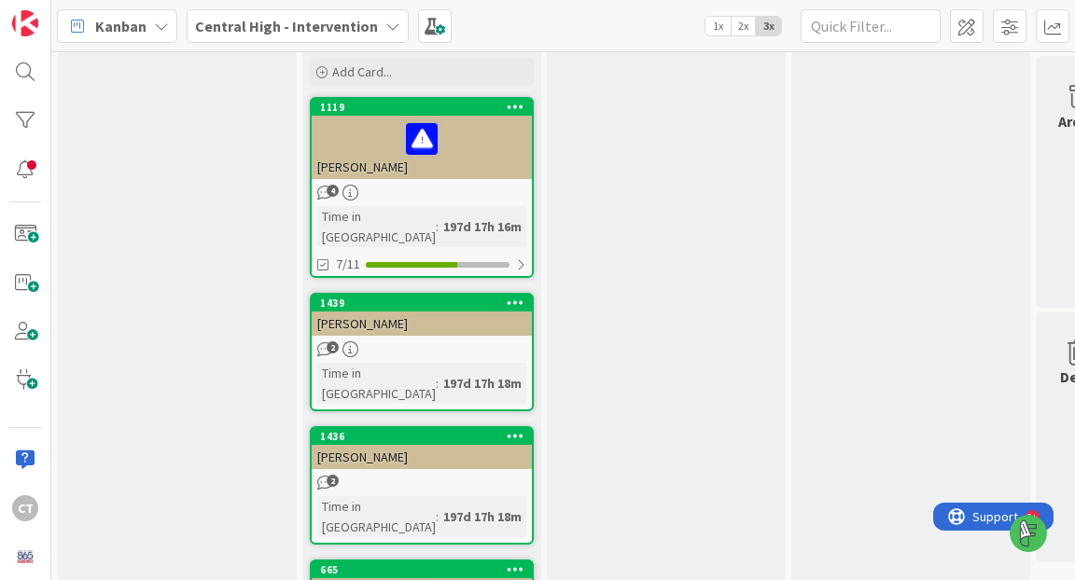
click at [520, 108] on icon at bounding box center [516, 106] width 18 height 13
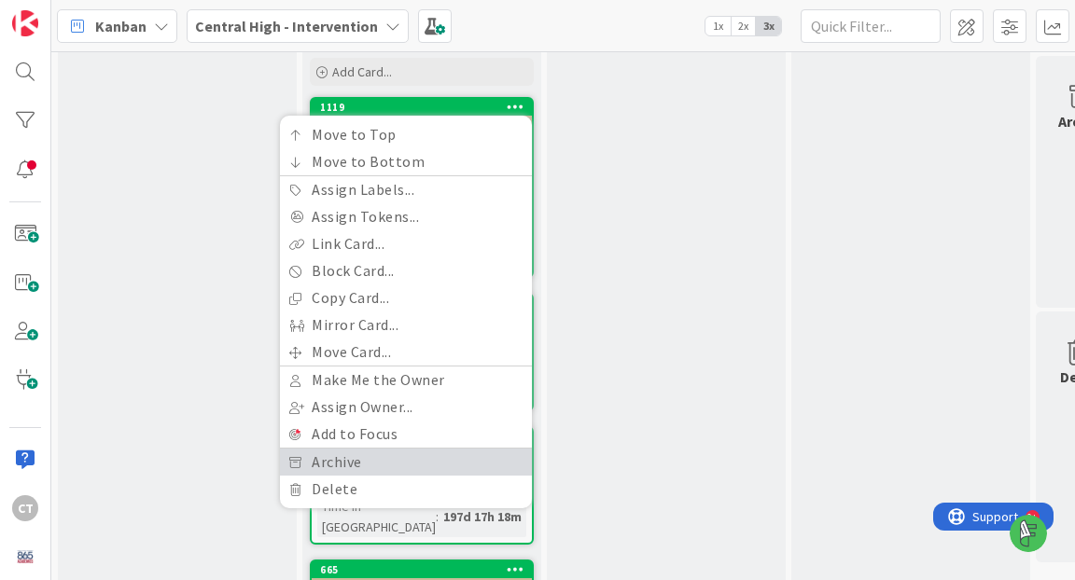
click at [395, 470] on link "Archive" at bounding box center [406, 462] width 252 height 27
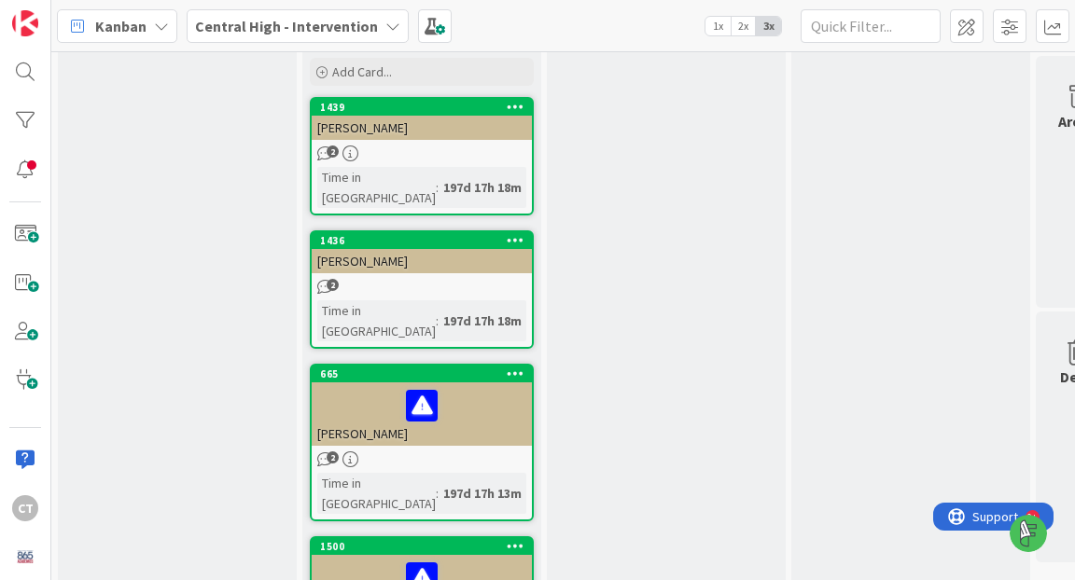
click at [514, 107] on icon at bounding box center [516, 106] width 18 height 13
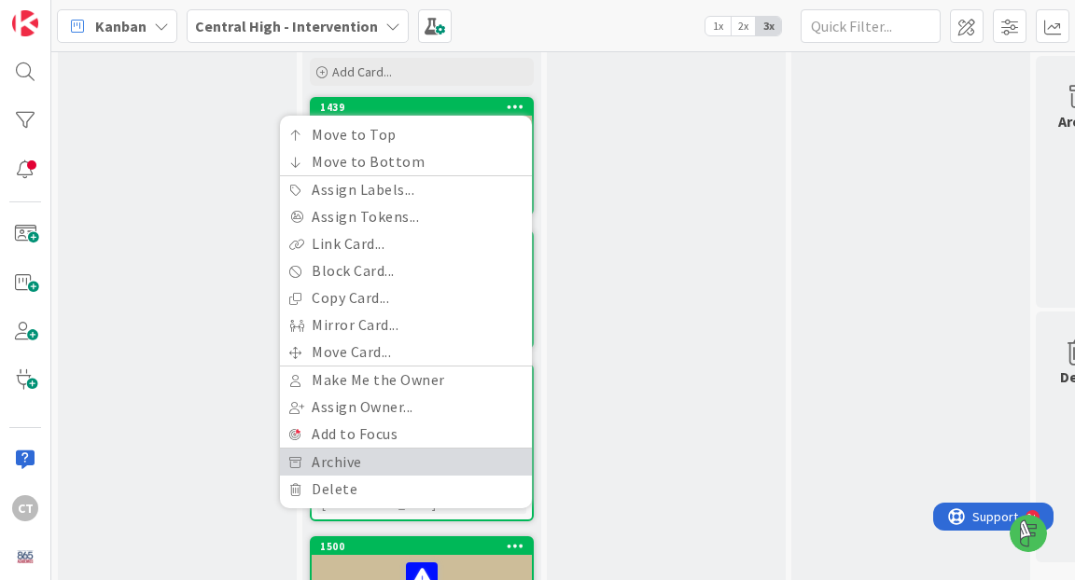
click at [382, 462] on link "Archive" at bounding box center [406, 462] width 252 height 27
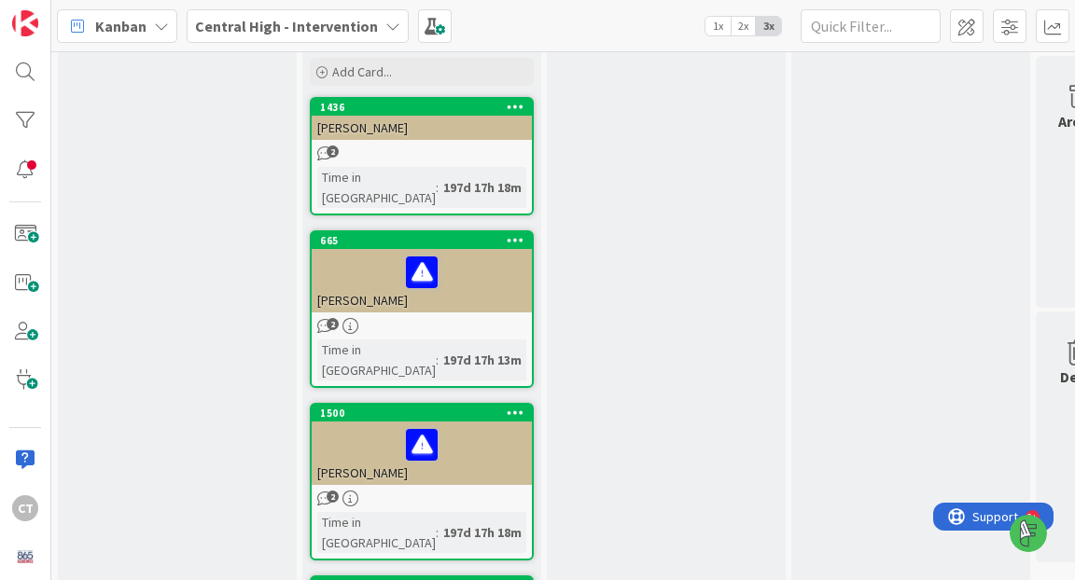
click at [521, 106] on icon at bounding box center [516, 106] width 18 height 13
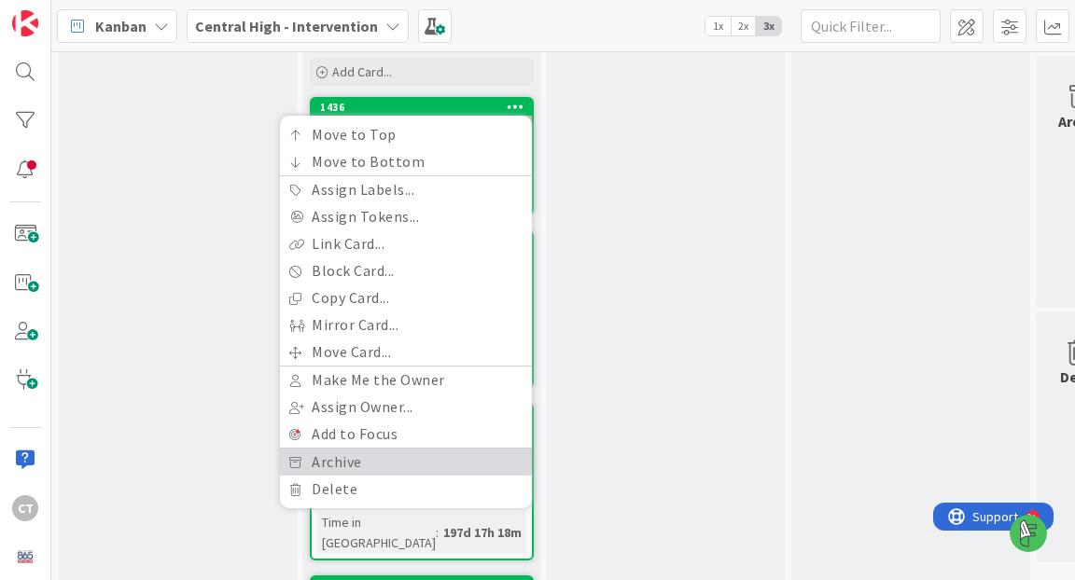
click at [412, 456] on link "Archive" at bounding box center [406, 462] width 252 height 27
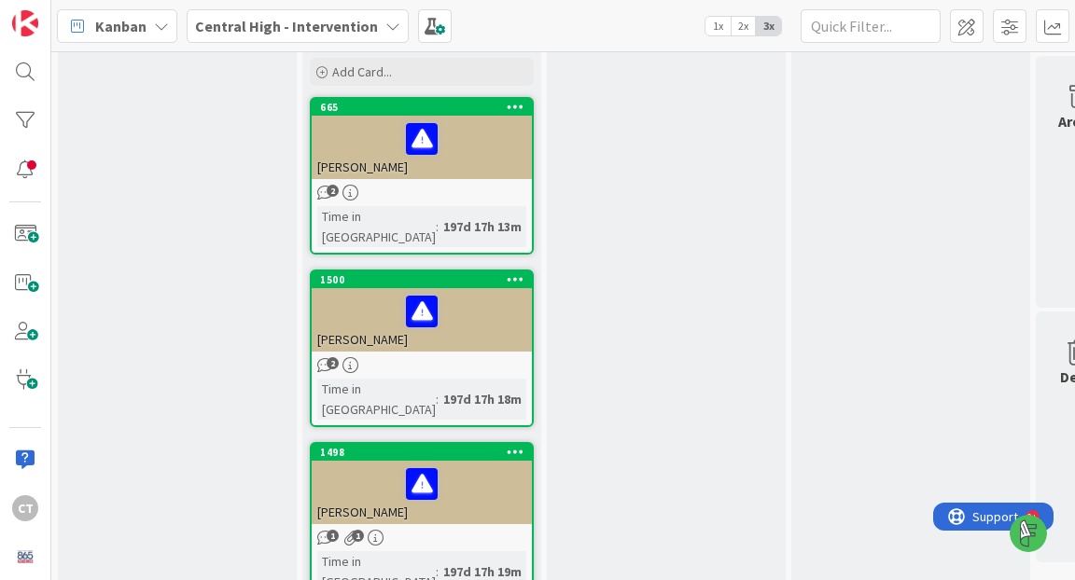
click at [514, 102] on icon at bounding box center [516, 106] width 18 height 13
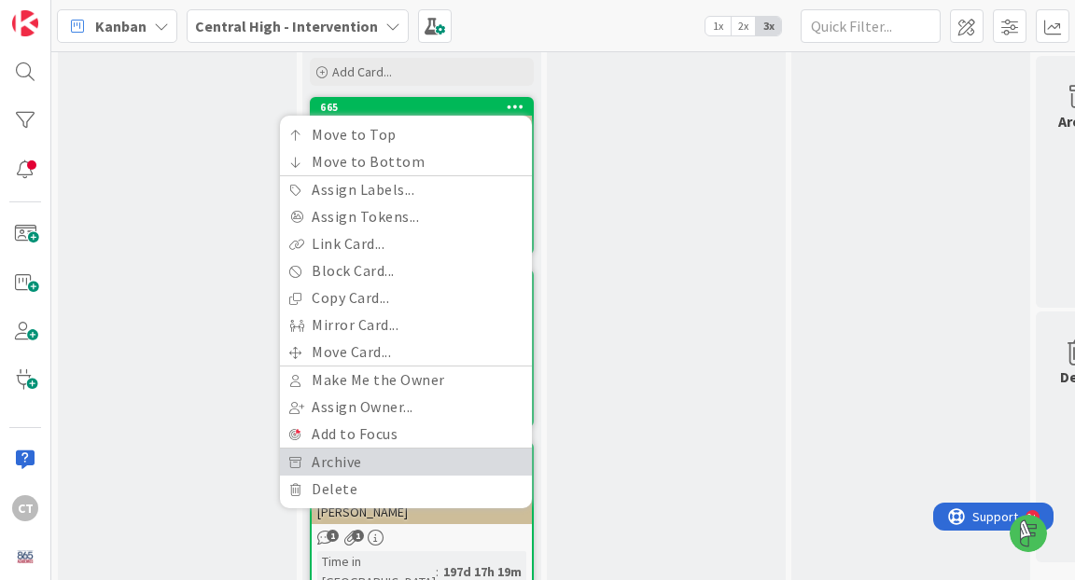
click at [403, 467] on link "Archive" at bounding box center [406, 462] width 252 height 27
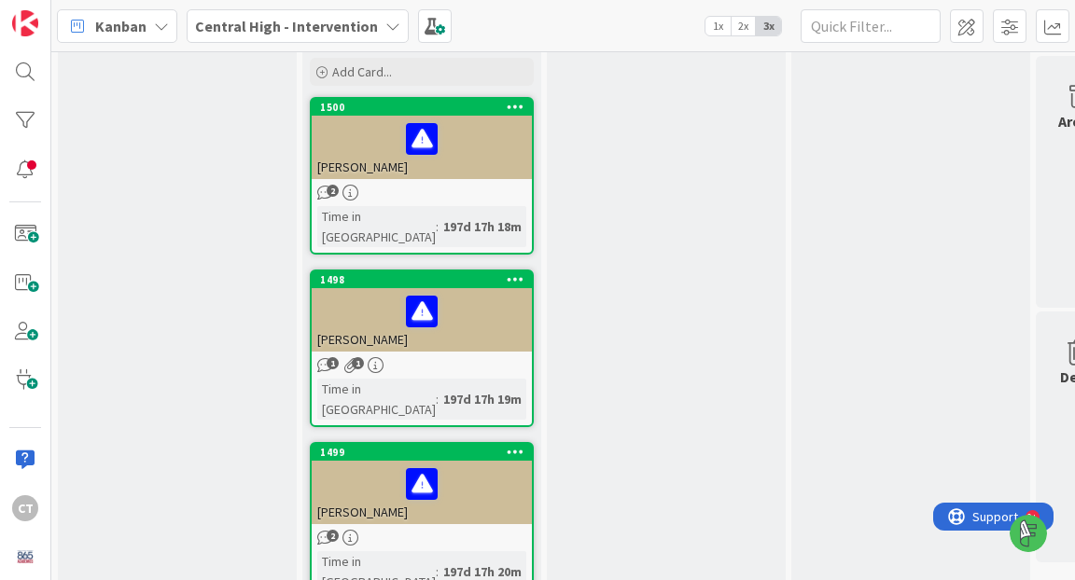
click at [517, 105] on icon at bounding box center [516, 106] width 18 height 13
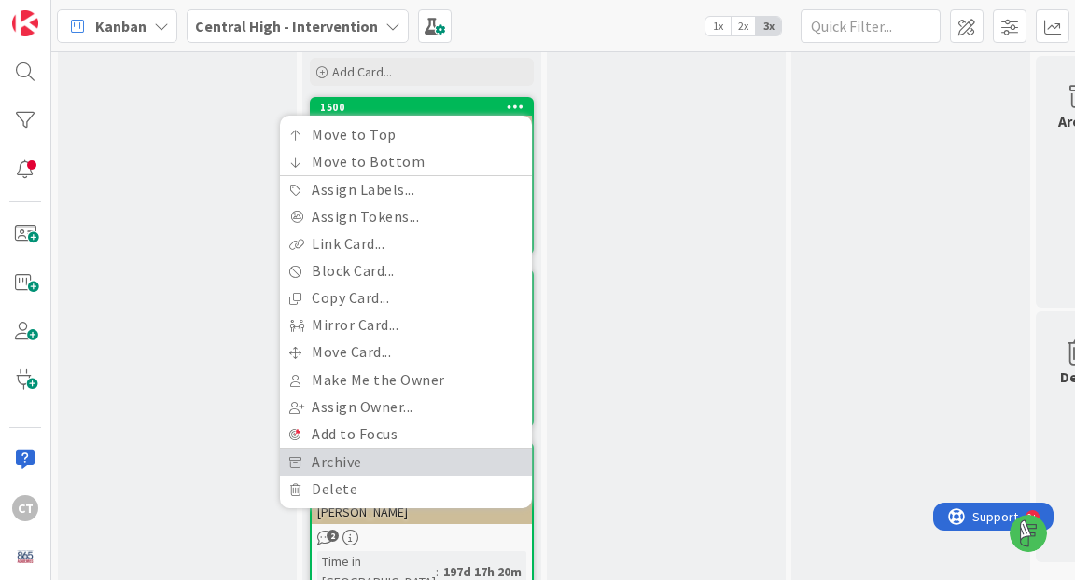
click at [405, 463] on link "Archive" at bounding box center [406, 462] width 252 height 27
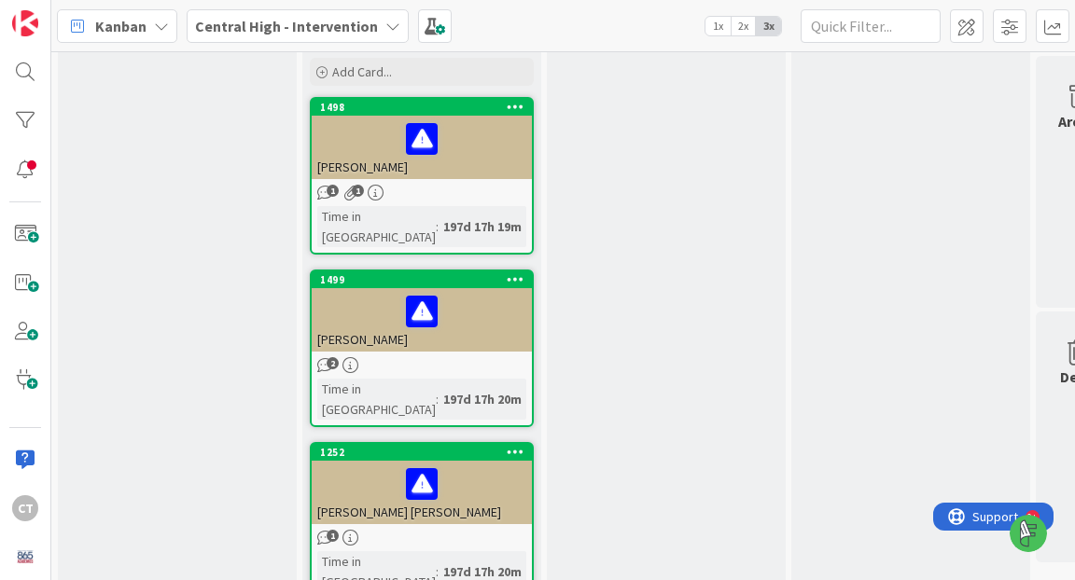
click at [520, 103] on icon at bounding box center [516, 106] width 18 height 13
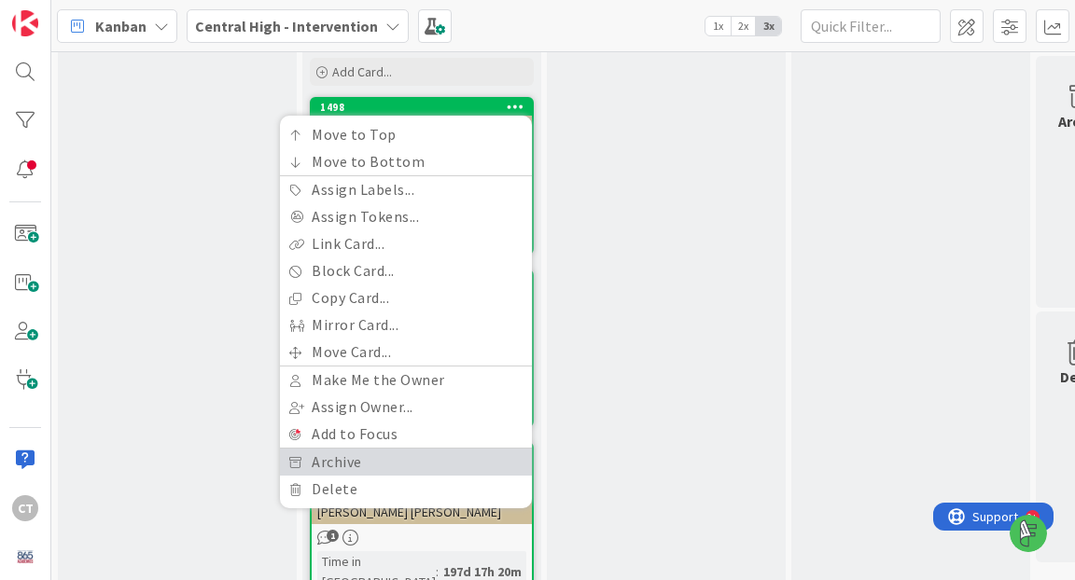
click at [375, 461] on link "Archive" at bounding box center [406, 462] width 252 height 27
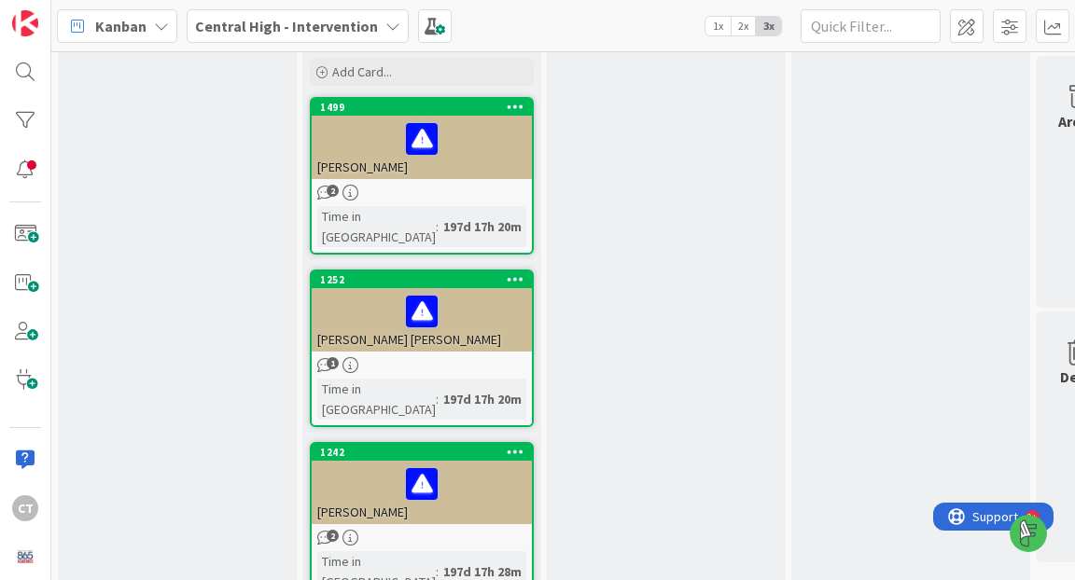
click at [516, 105] on icon at bounding box center [516, 106] width 18 height 13
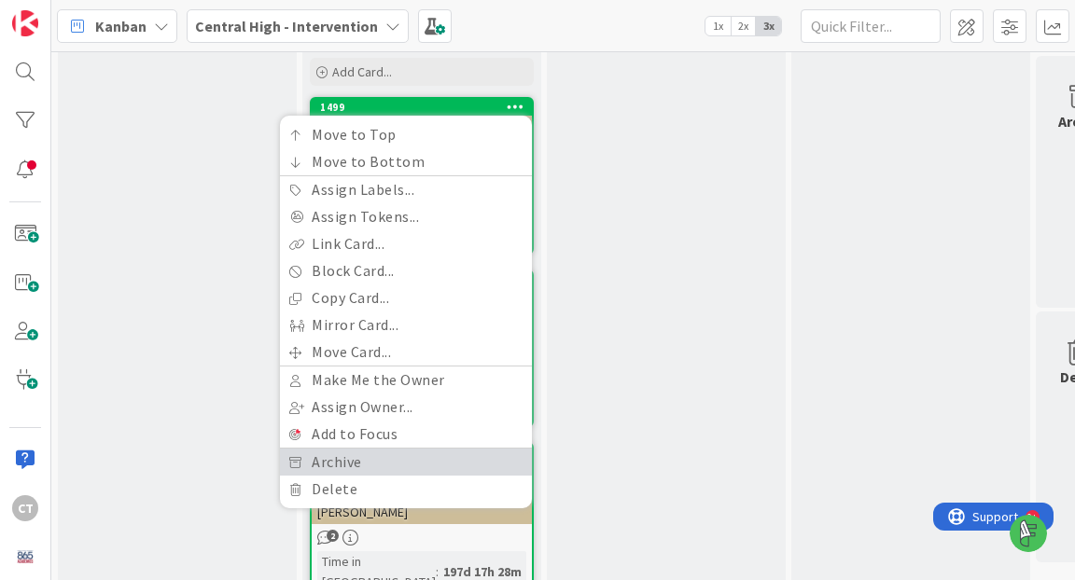
click at [399, 460] on link "Archive" at bounding box center [406, 462] width 252 height 27
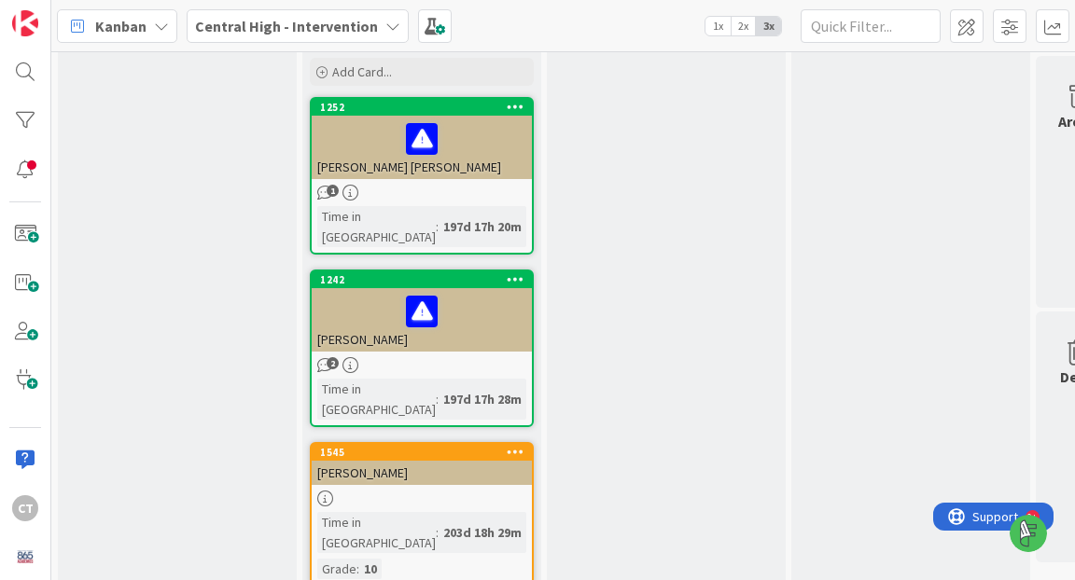
click at [520, 106] on icon at bounding box center [516, 106] width 18 height 13
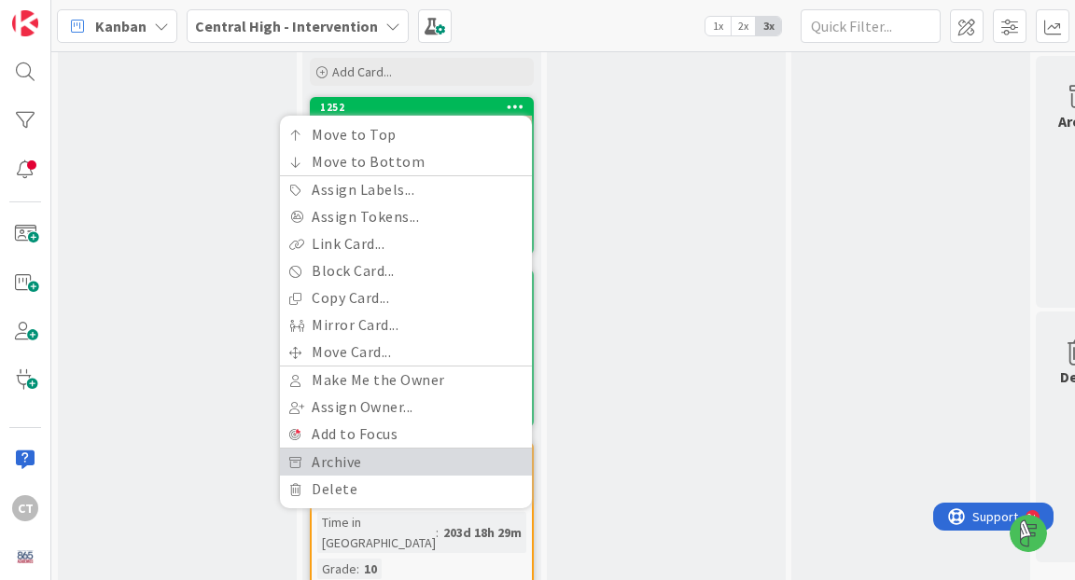
click at [399, 455] on link "Archive" at bounding box center [406, 462] width 252 height 27
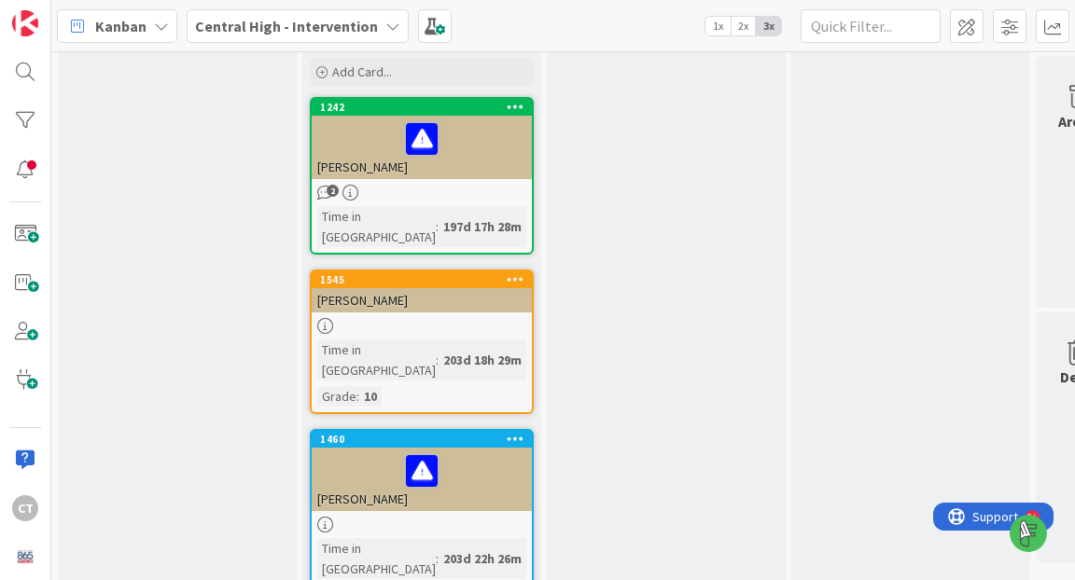
click at [517, 107] on icon at bounding box center [516, 106] width 18 height 13
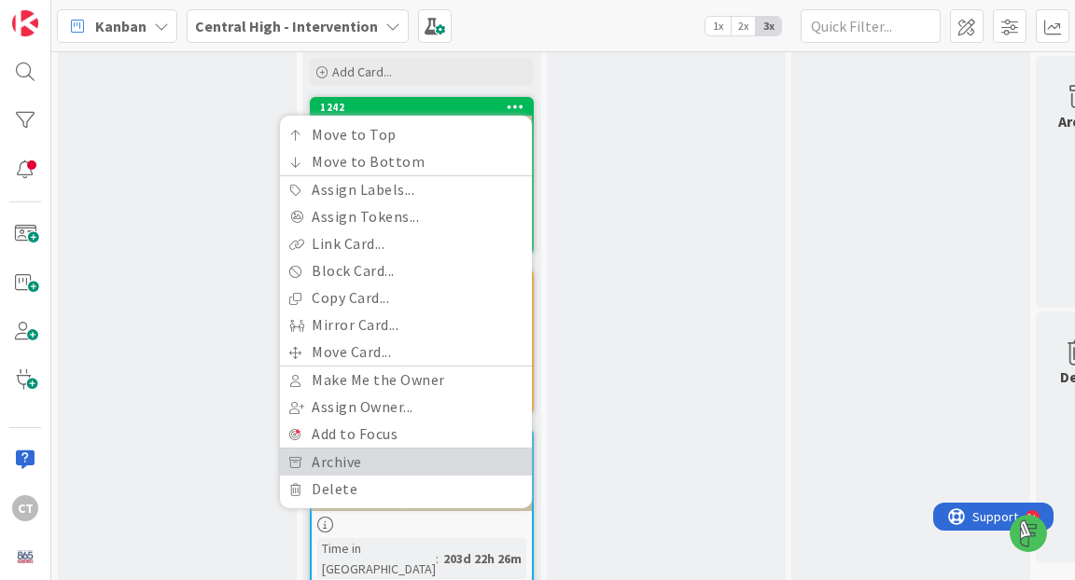
click at [401, 457] on link "Archive" at bounding box center [406, 462] width 252 height 27
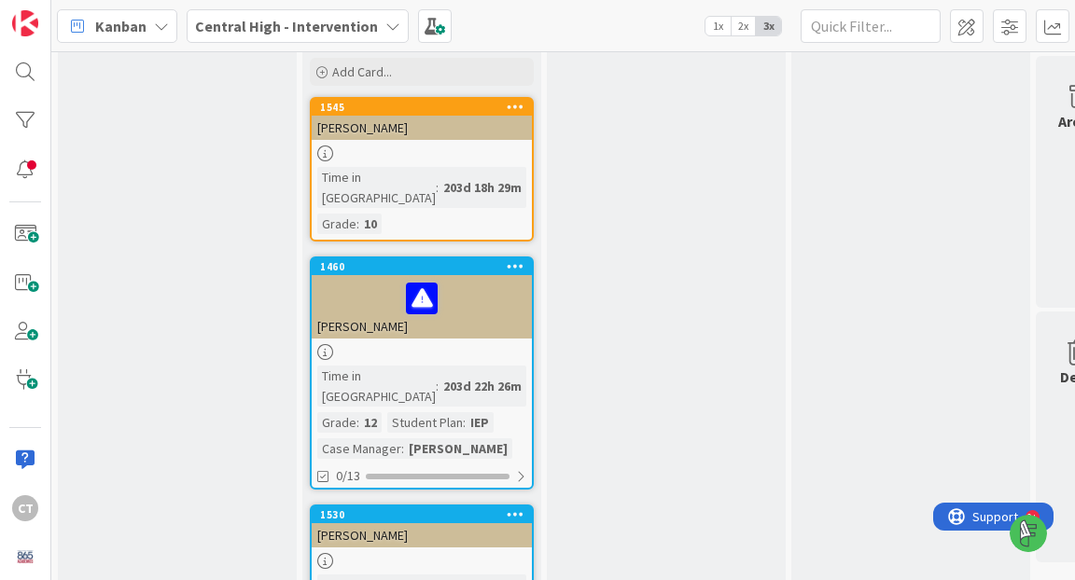
click at [517, 106] on icon at bounding box center [516, 106] width 18 height 13
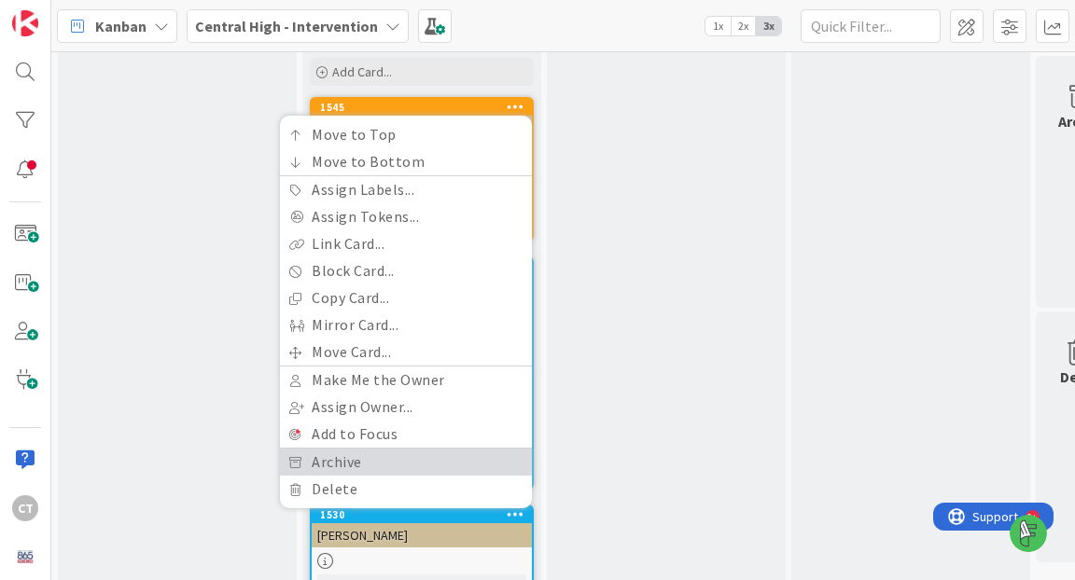
click at [395, 454] on link "Archive" at bounding box center [406, 462] width 252 height 27
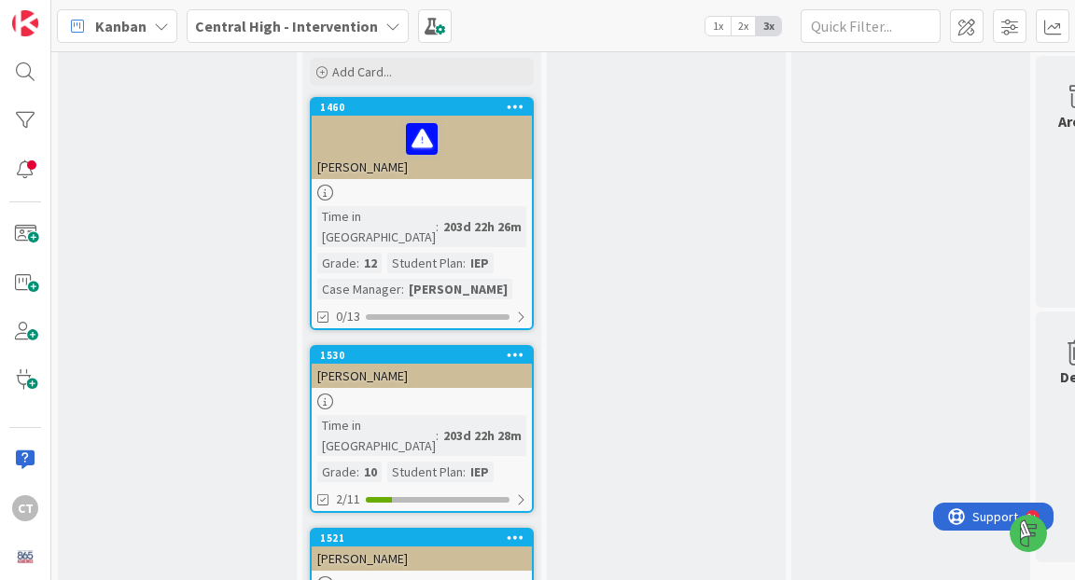
click at [512, 105] on icon at bounding box center [516, 106] width 18 height 13
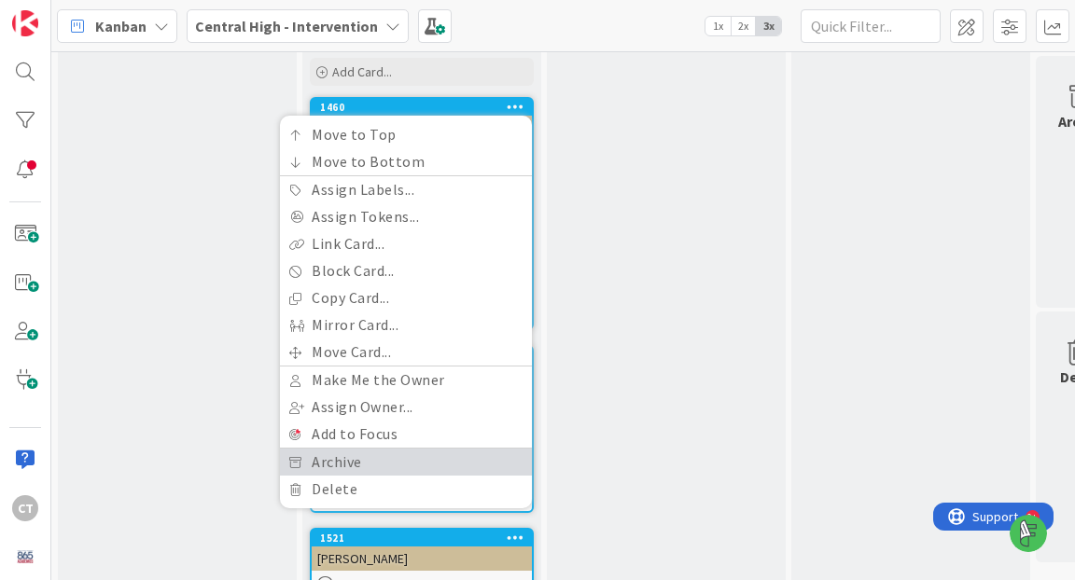
click at [363, 453] on link "Archive" at bounding box center [406, 462] width 252 height 27
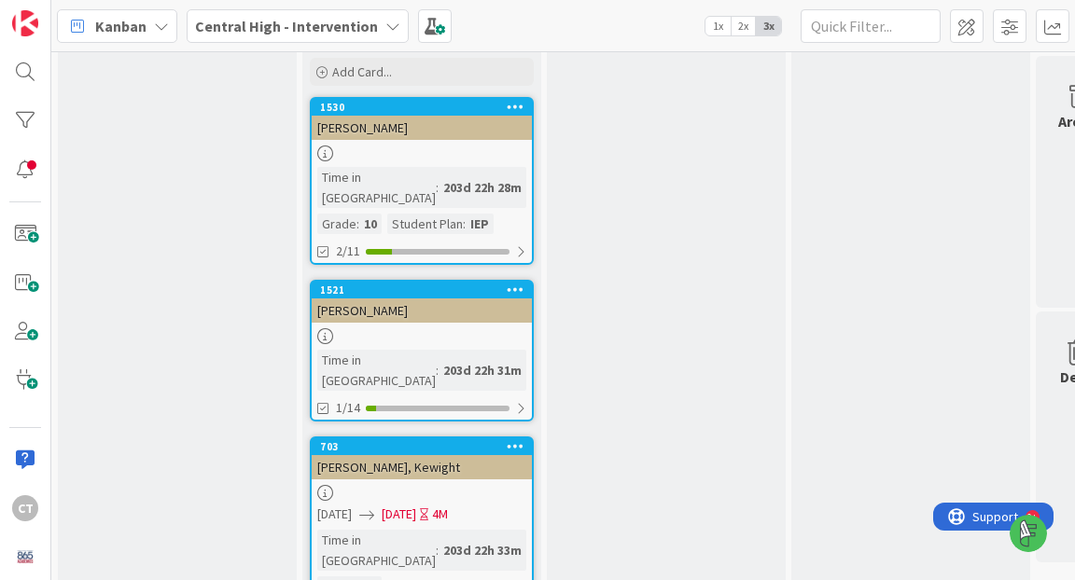
click at [513, 102] on icon at bounding box center [516, 106] width 18 height 13
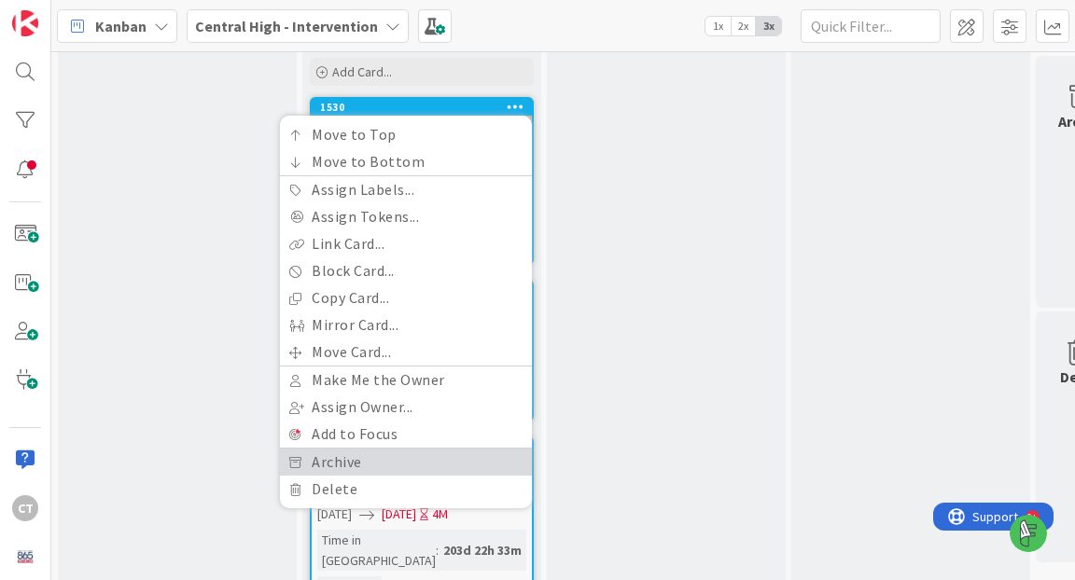
click at [414, 455] on link "Archive" at bounding box center [406, 462] width 252 height 27
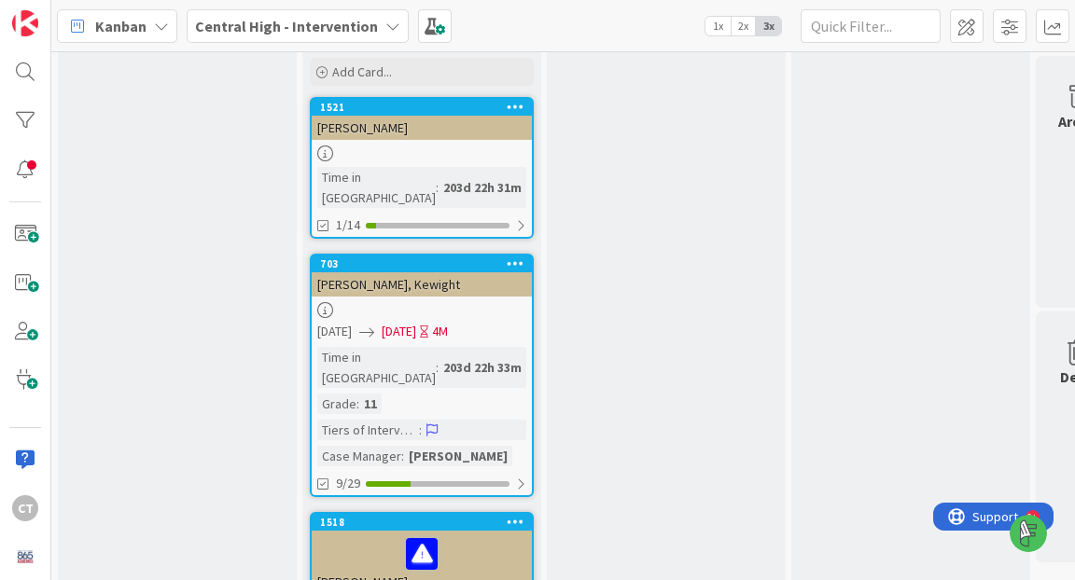
click at [513, 107] on icon at bounding box center [516, 106] width 18 height 13
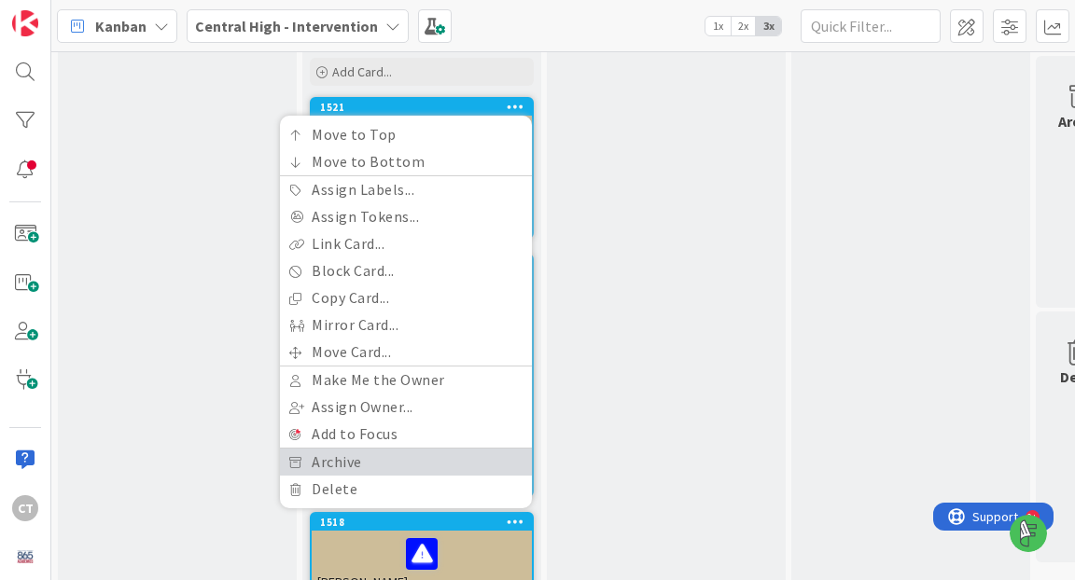
click at [392, 464] on link "Archive" at bounding box center [406, 462] width 252 height 27
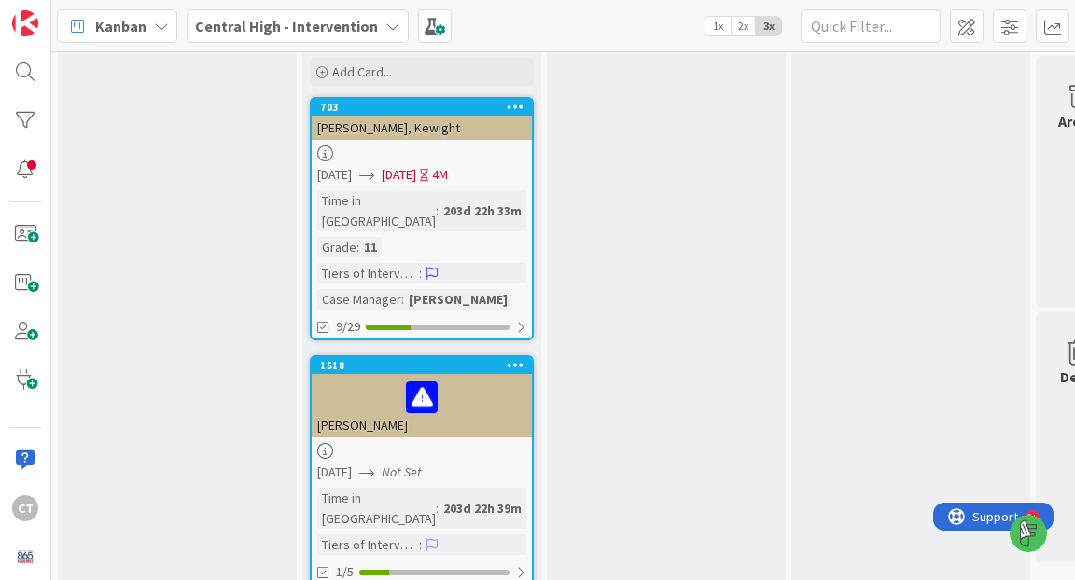
click at [520, 103] on icon at bounding box center [516, 106] width 18 height 13
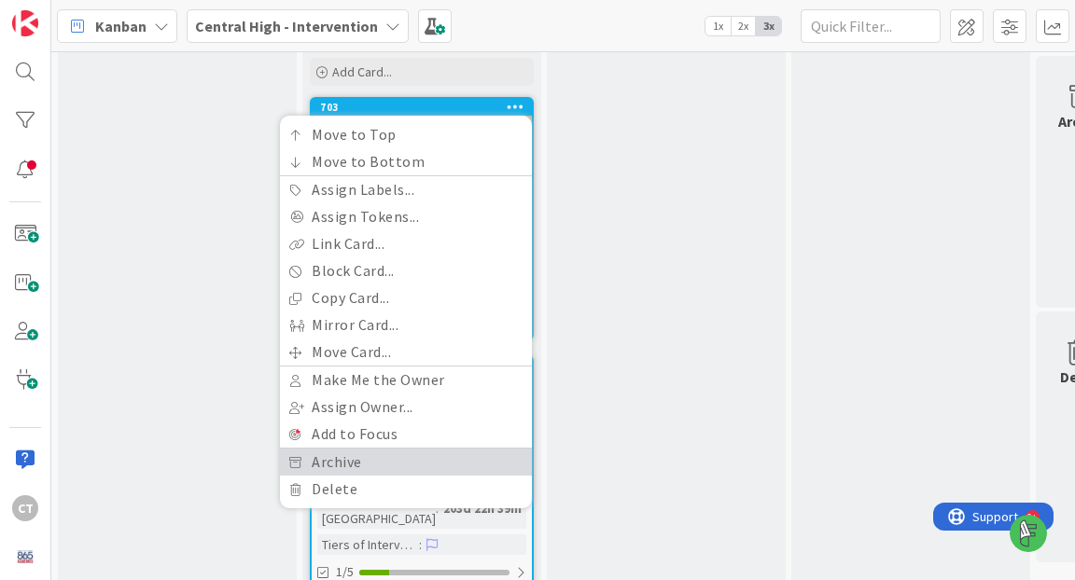
click at [393, 457] on link "Archive" at bounding box center [406, 462] width 252 height 27
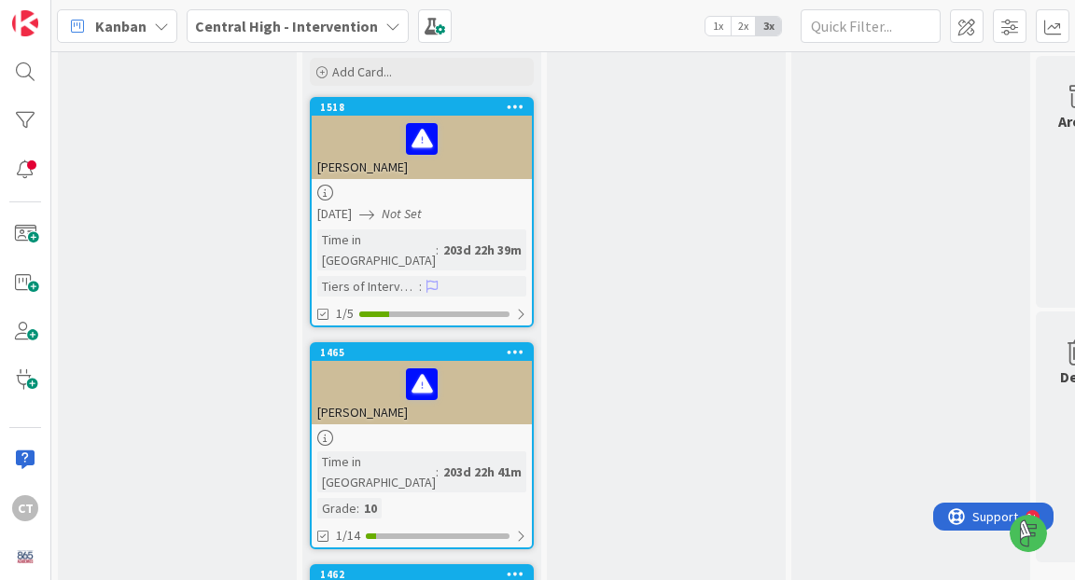
click at [514, 107] on icon at bounding box center [516, 106] width 18 height 13
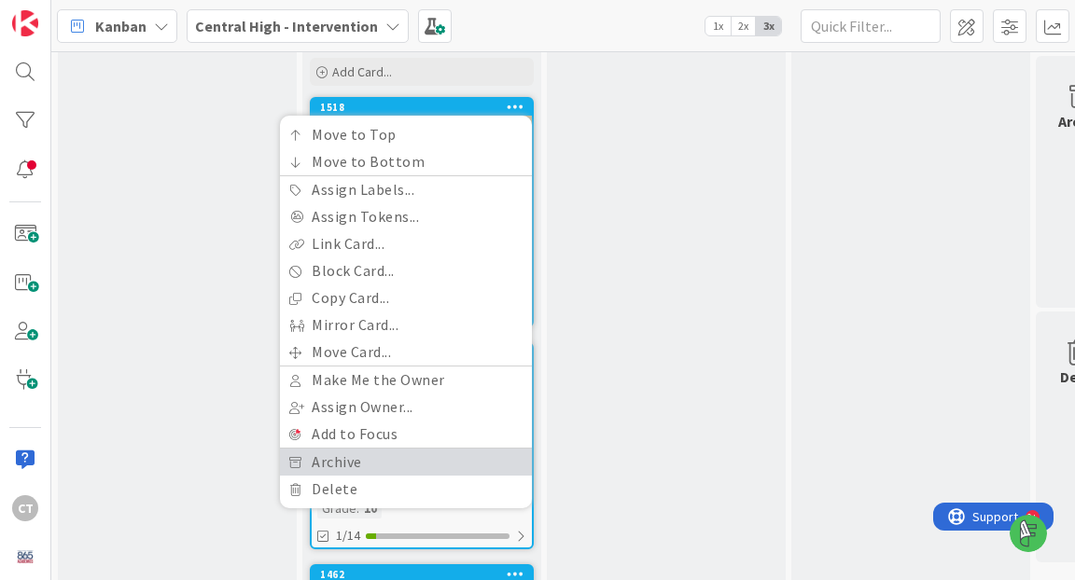
click at [419, 457] on link "Archive" at bounding box center [406, 462] width 252 height 27
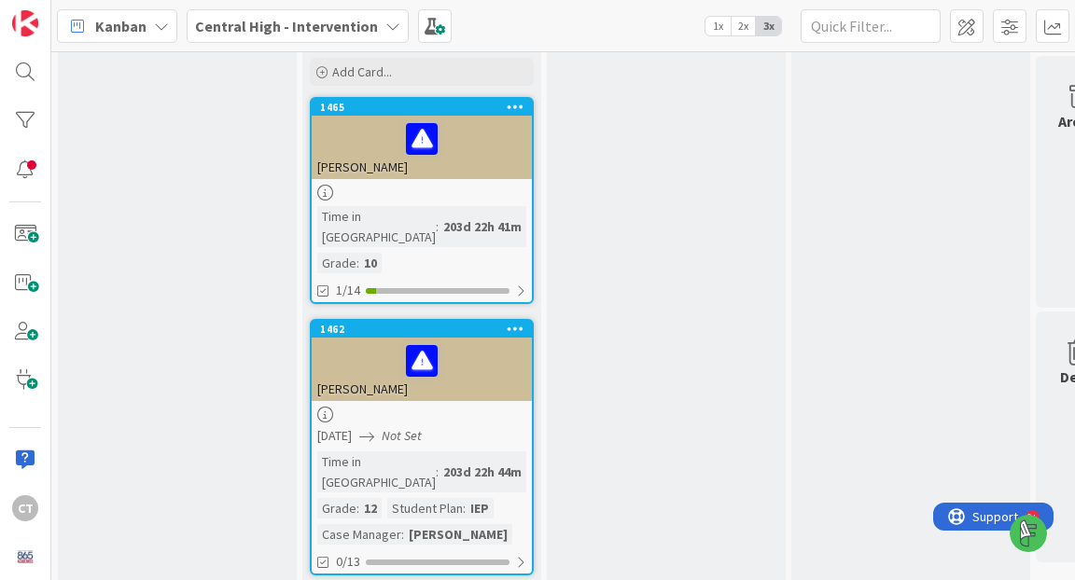
click at [513, 101] on icon at bounding box center [516, 106] width 18 height 13
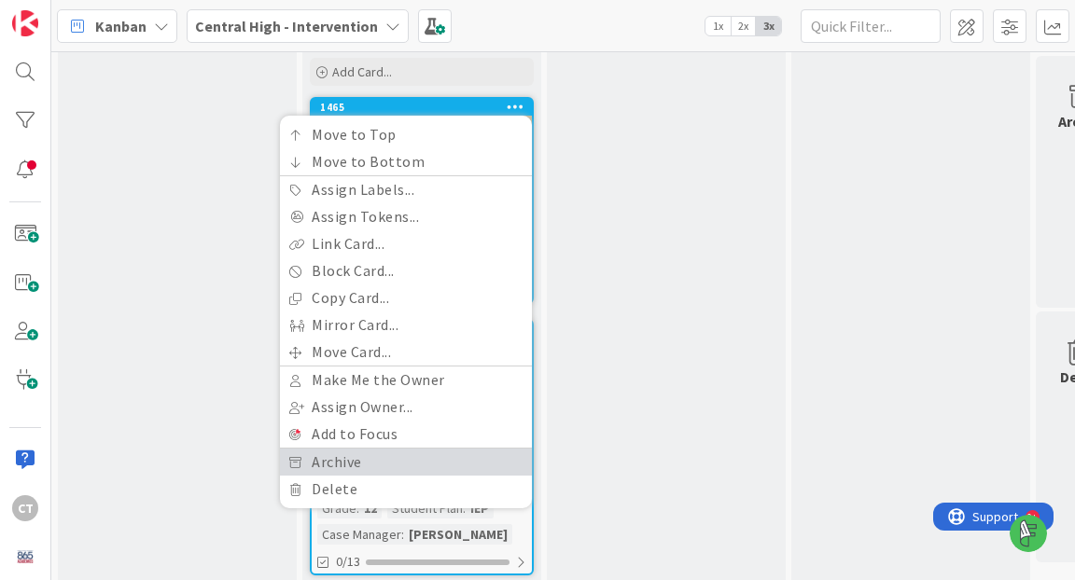
click at [395, 454] on link "Archive" at bounding box center [406, 462] width 252 height 27
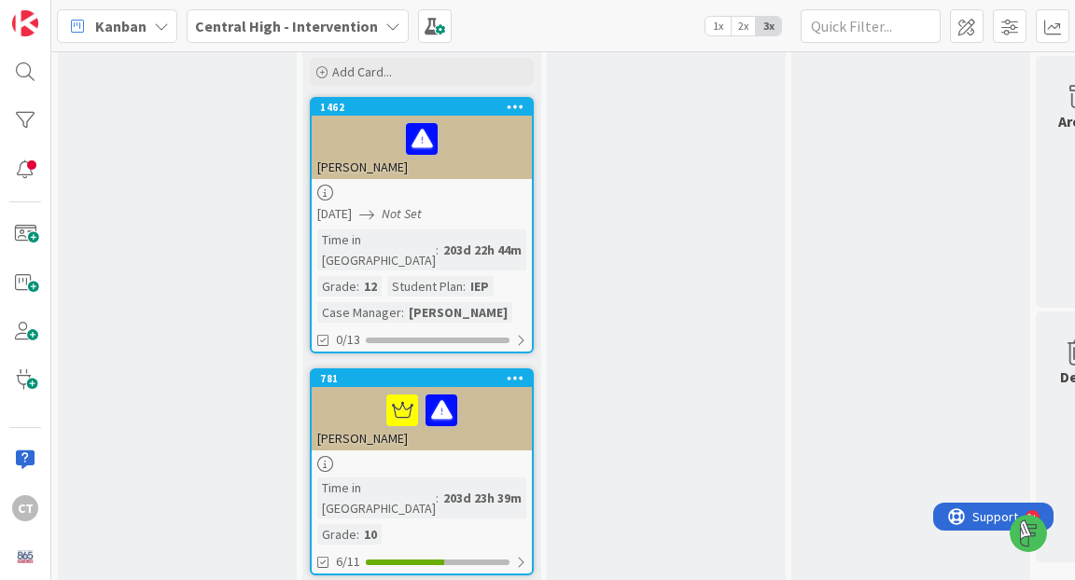
click at [523, 105] on icon at bounding box center [516, 106] width 18 height 13
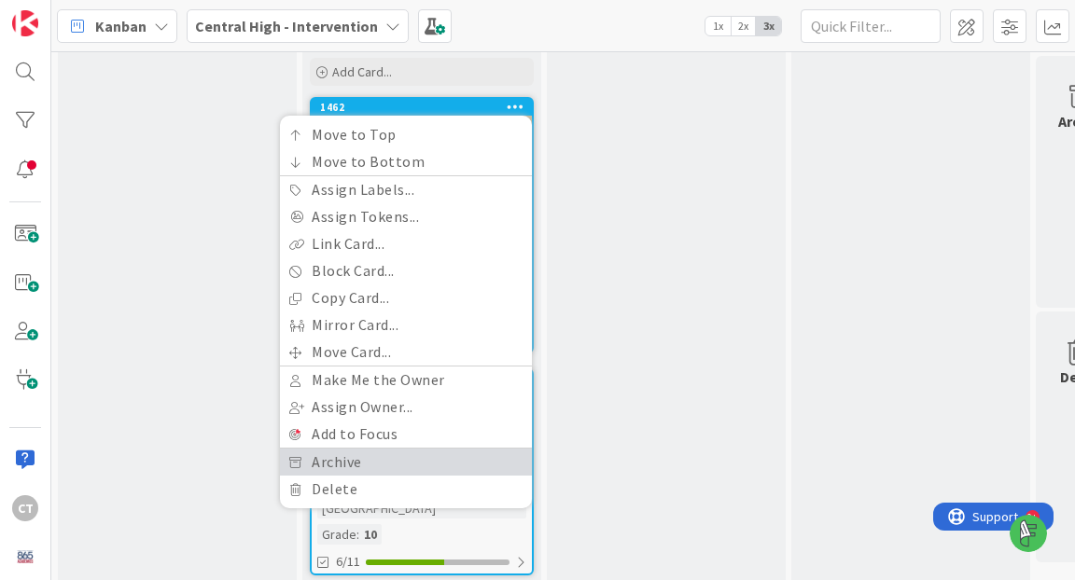
click at [407, 457] on link "Archive" at bounding box center [406, 462] width 252 height 27
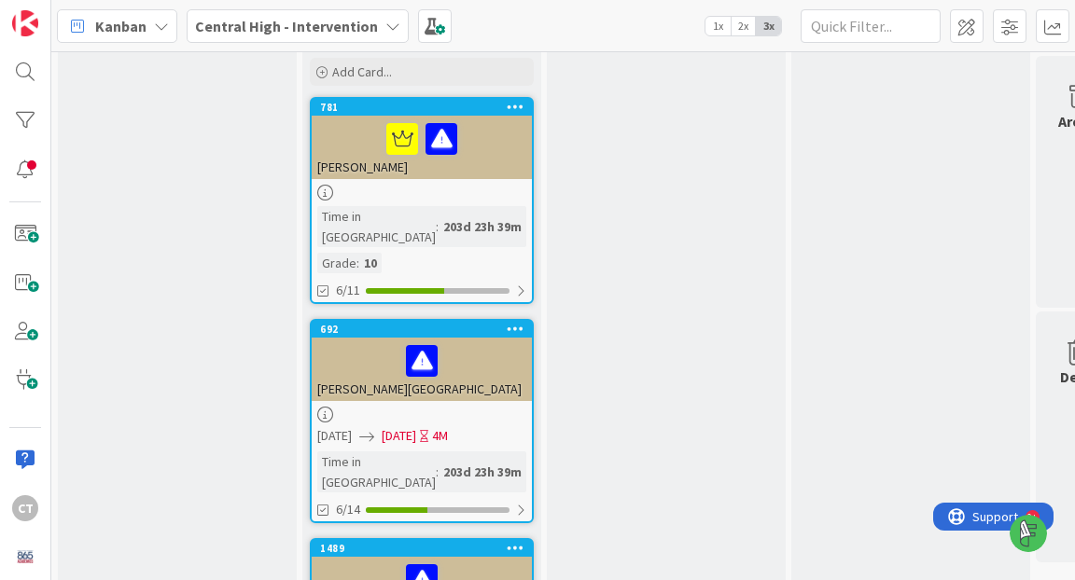
click at [511, 112] on icon at bounding box center [516, 106] width 18 height 13
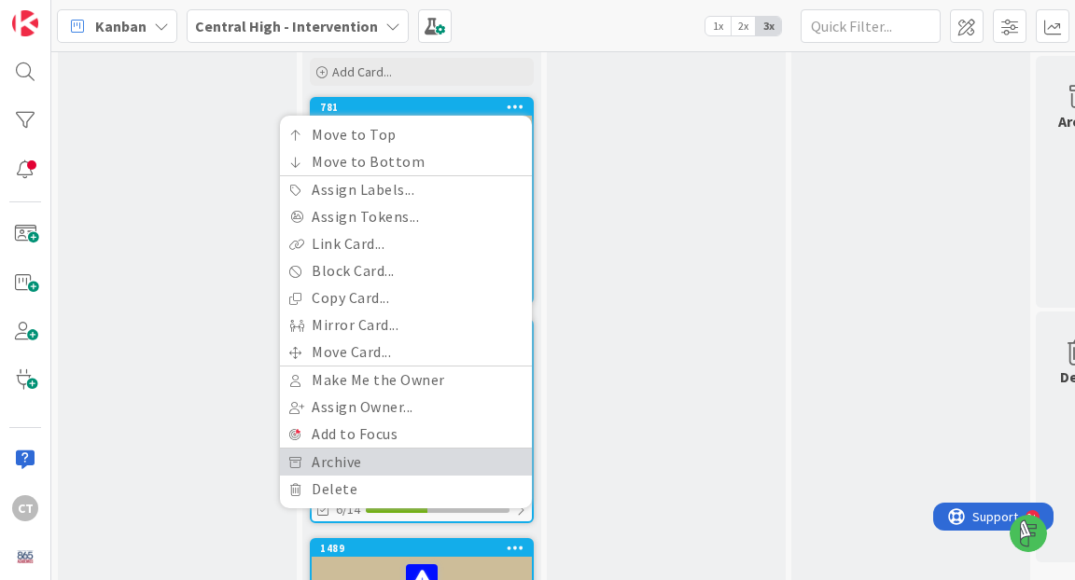
click at [377, 463] on link "Archive" at bounding box center [406, 462] width 252 height 27
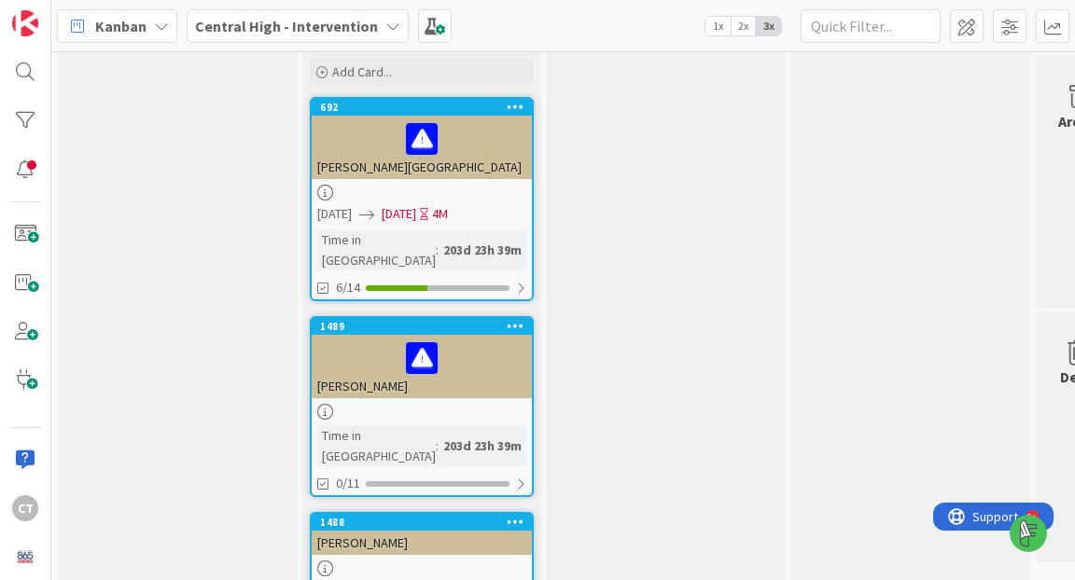
click at [516, 106] on icon at bounding box center [516, 106] width 18 height 13
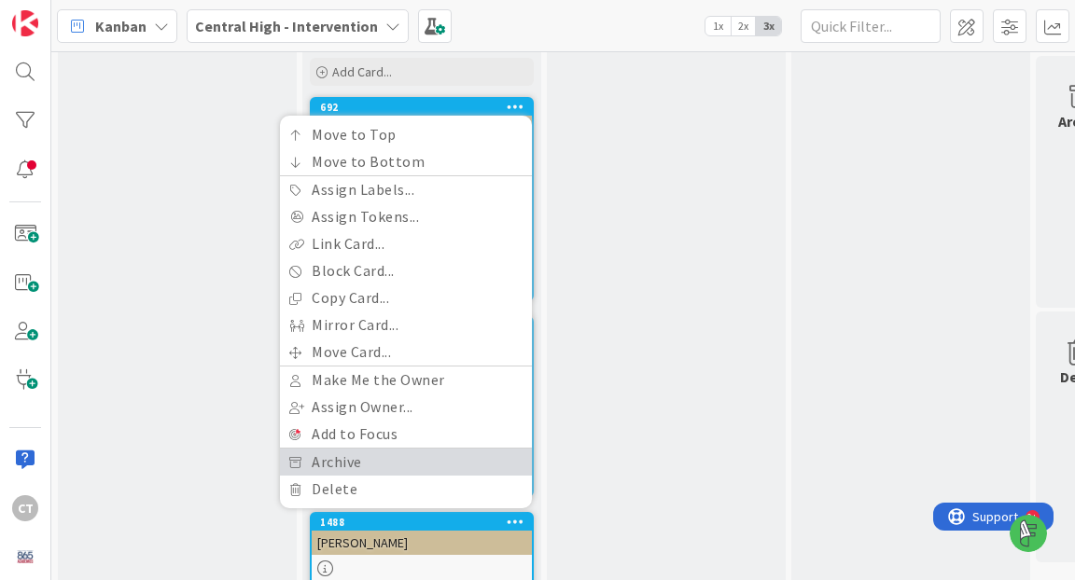
click at [422, 452] on link "Archive" at bounding box center [406, 462] width 252 height 27
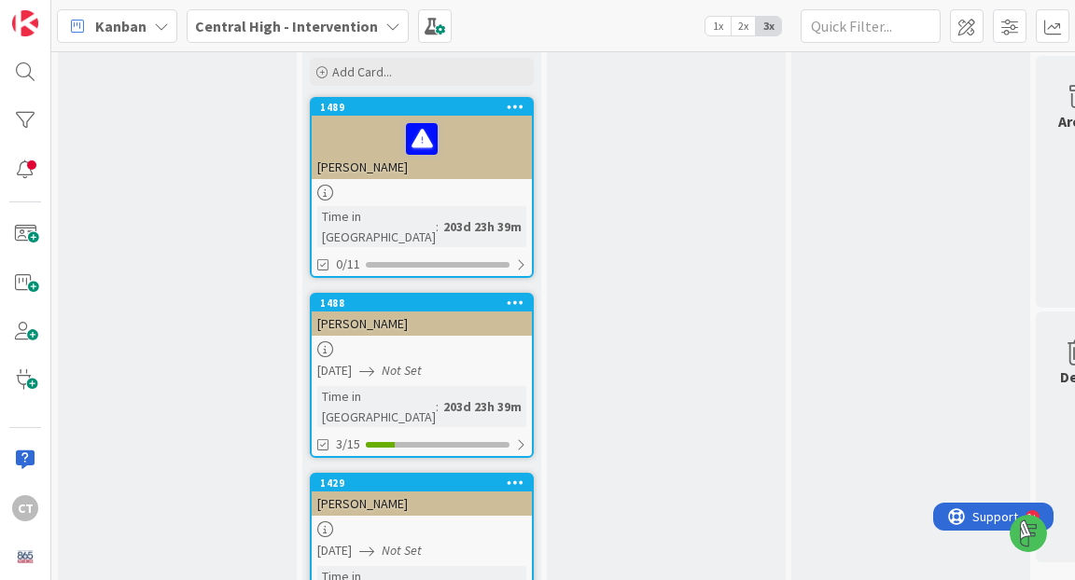
click at [516, 113] on icon at bounding box center [516, 106] width 18 height 13
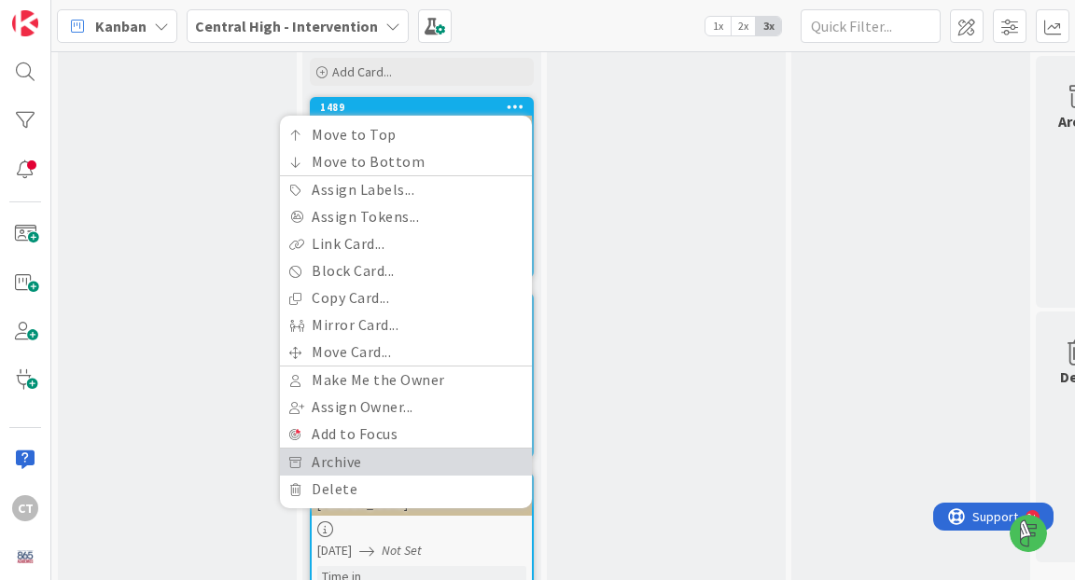
click at [389, 458] on link "Archive" at bounding box center [406, 462] width 252 height 27
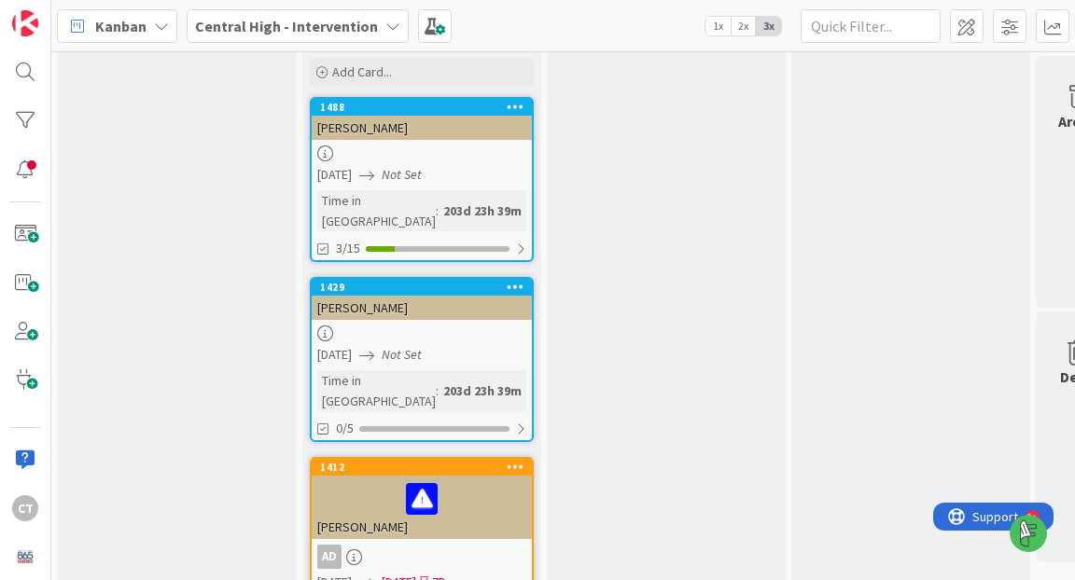
click at [512, 106] on icon at bounding box center [516, 106] width 18 height 13
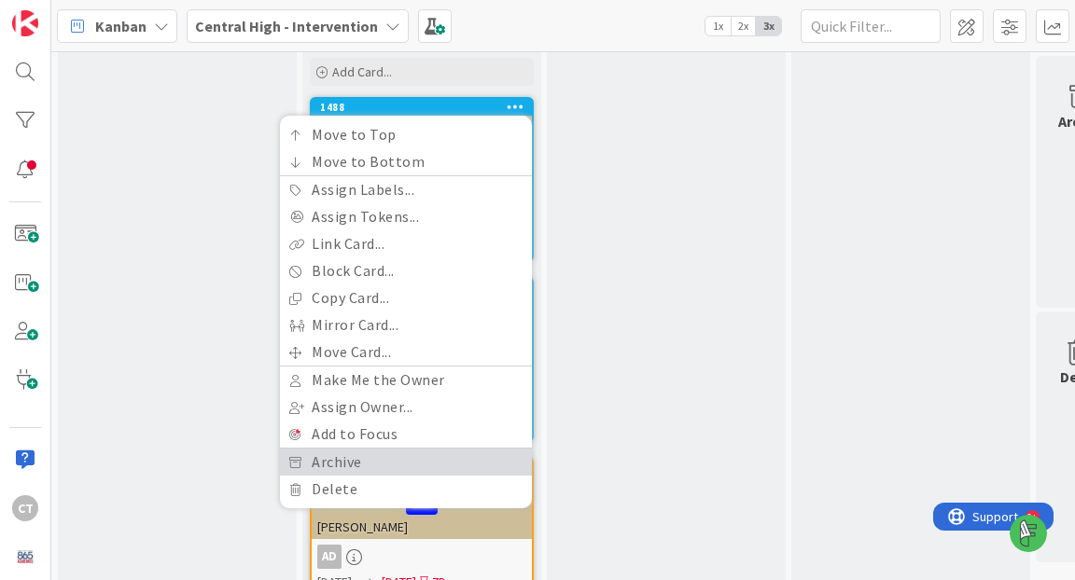
click at [388, 454] on link "Archive" at bounding box center [406, 462] width 252 height 27
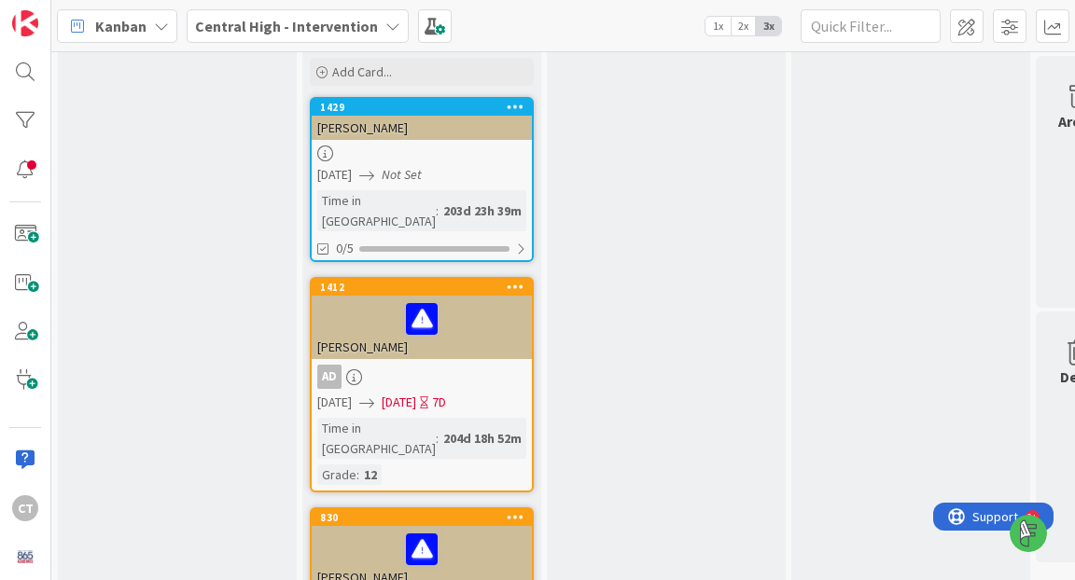
click at [510, 106] on icon at bounding box center [516, 106] width 18 height 13
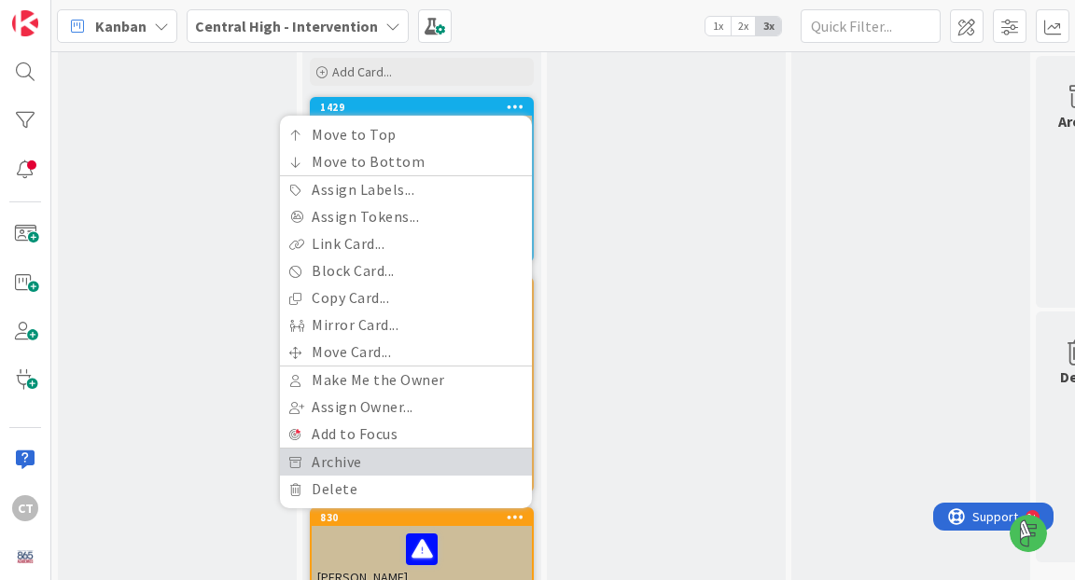
click at [358, 465] on link "Archive" at bounding box center [406, 462] width 252 height 27
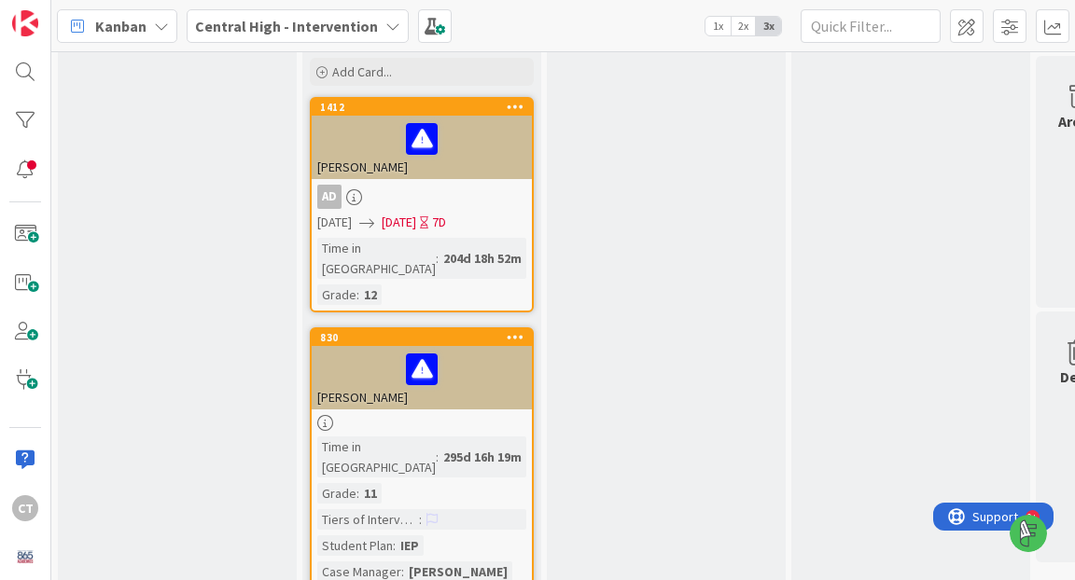
click at [519, 103] on icon at bounding box center [516, 106] width 18 height 13
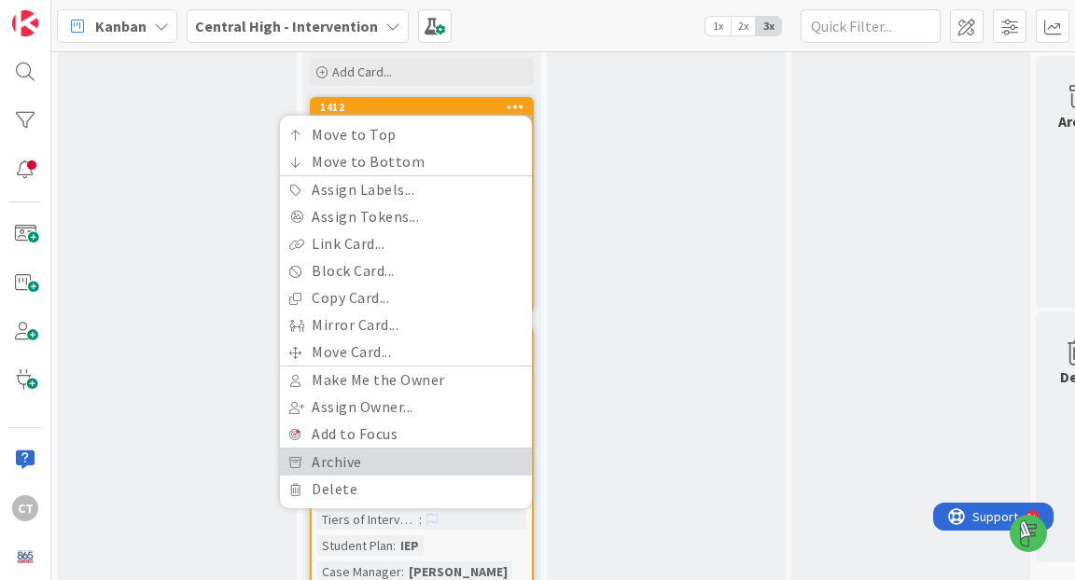
click at [389, 454] on link "Archive" at bounding box center [406, 462] width 252 height 27
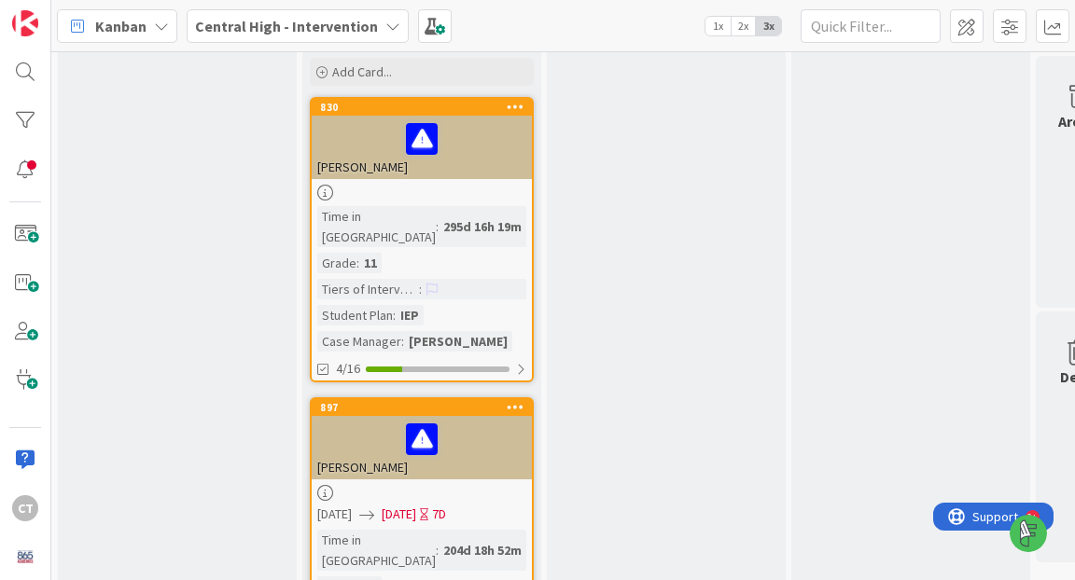
click at [517, 105] on icon at bounding box center [516, 106] width 18 height 13
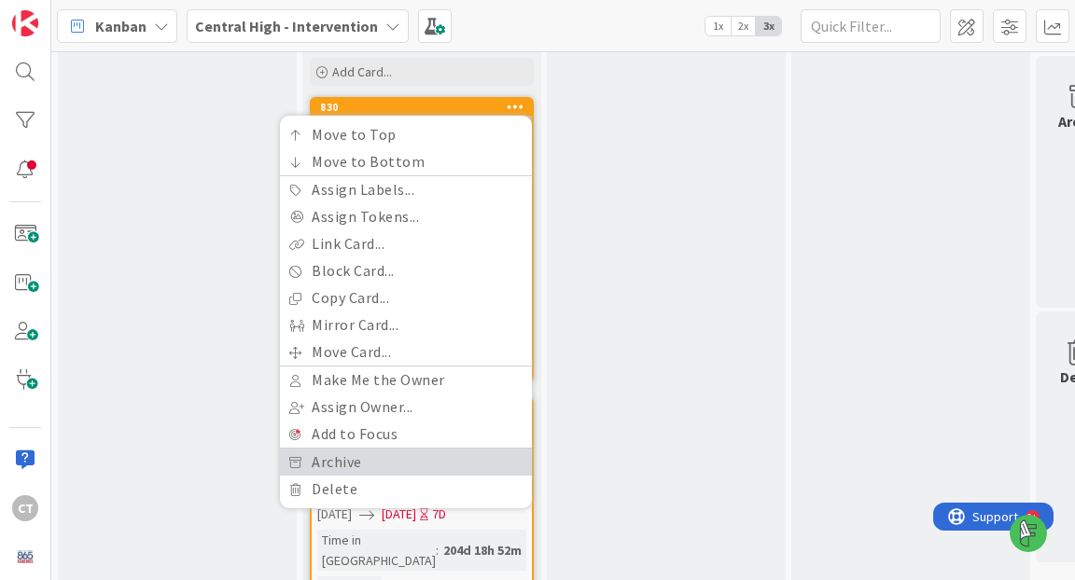
click at [362, 464] on link "Archive" at bounding box center [406, 462] width 252 height 27
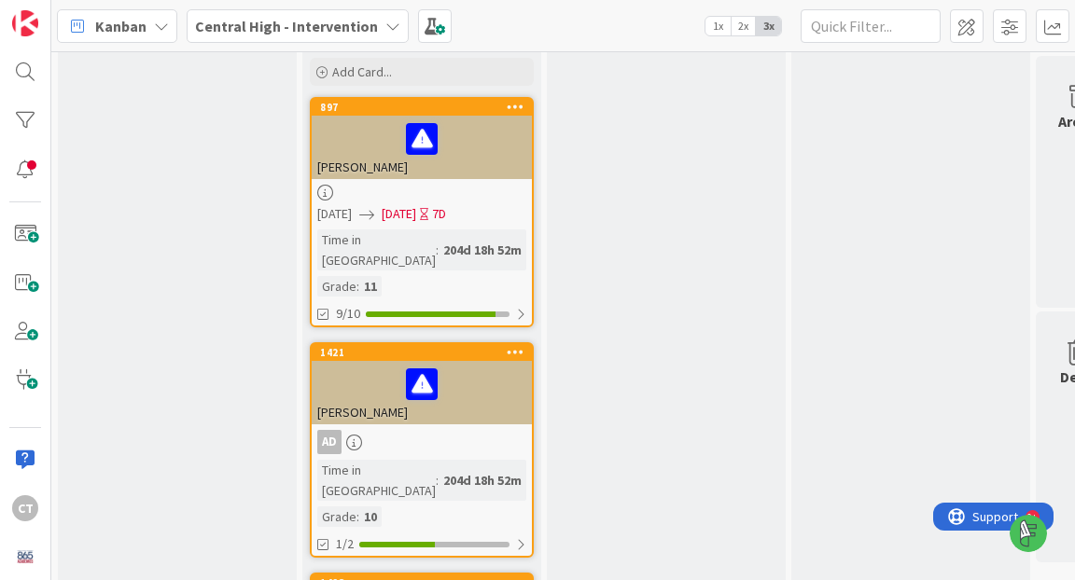
click at [516, 103] on icon at bounding box center [516, 106] width 18 height 13
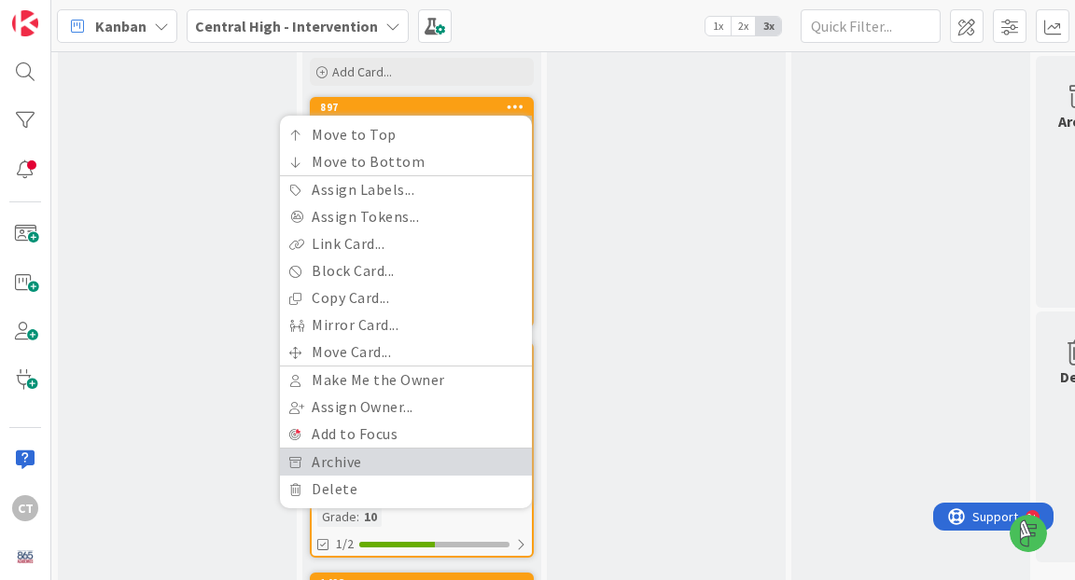
click at [356, 459] on link "Archive" at bounding box center [406, 462] width 252 height 27
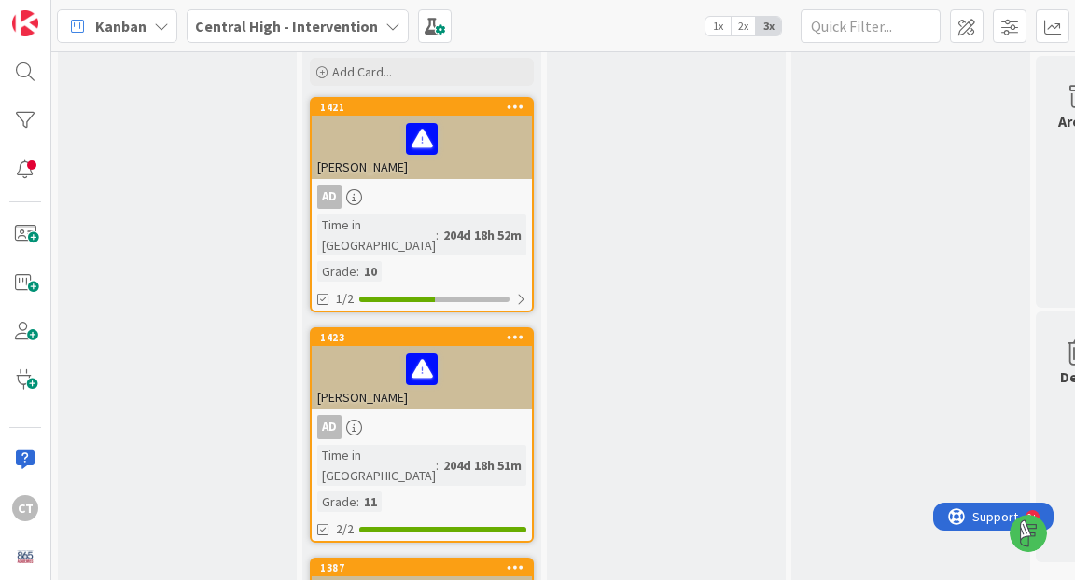
click at [519, 106] on icon at bounding box center [516, 106] width 18 height 13
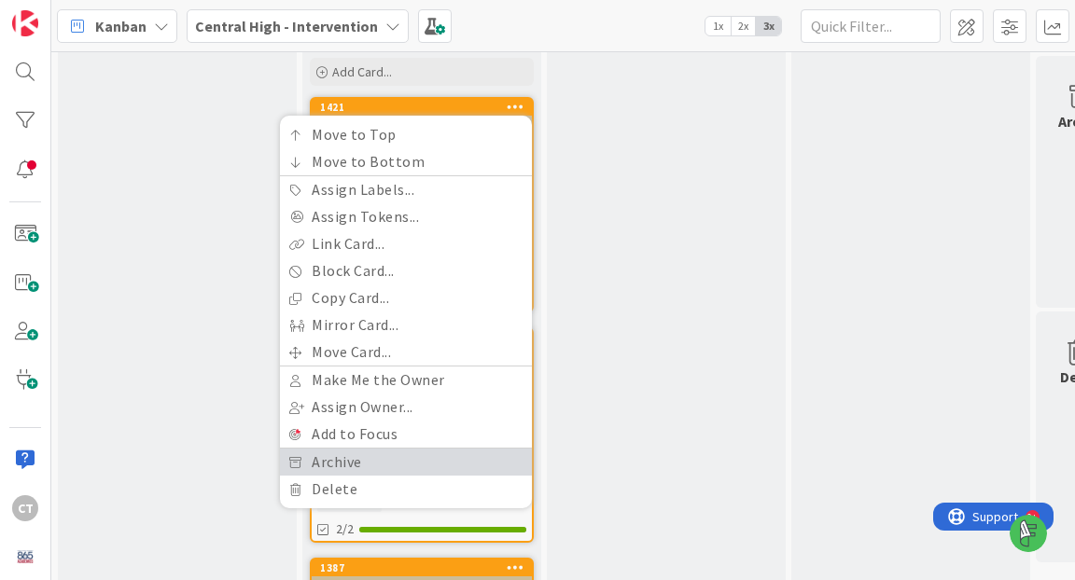
click at [378, 463] on link "Archive" at bounding box center [406, 462] width 252 height 27
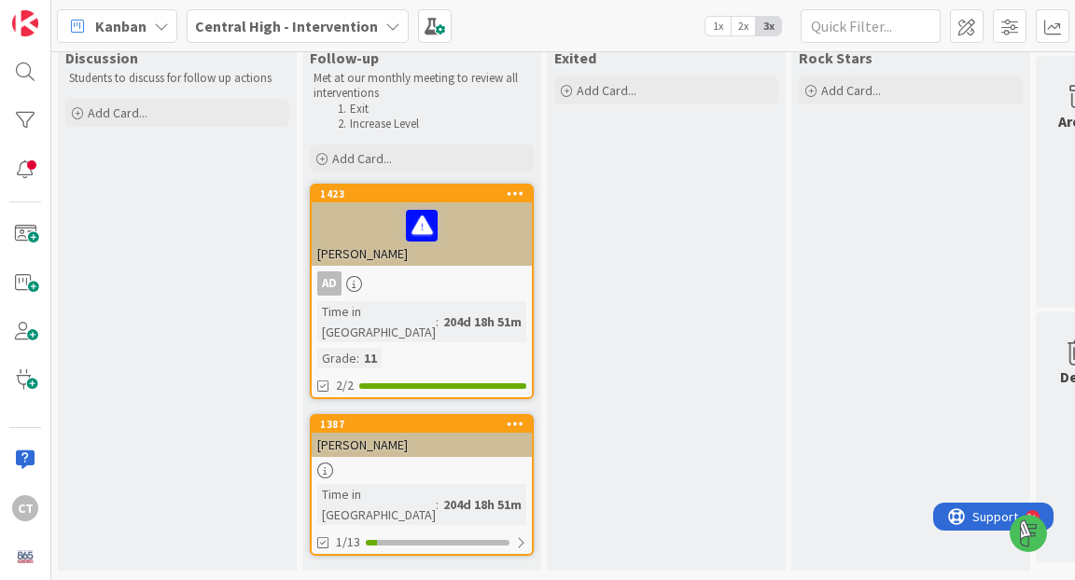
scroll to position [1, 0]
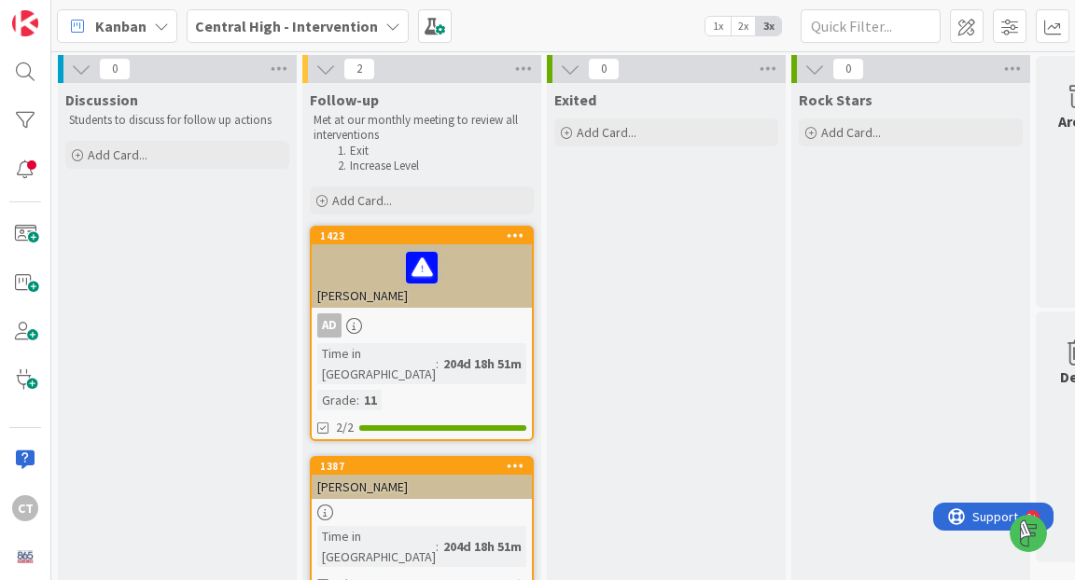
click at [513, 232] on icon at bounding box center [516, 235] width 18 height 13
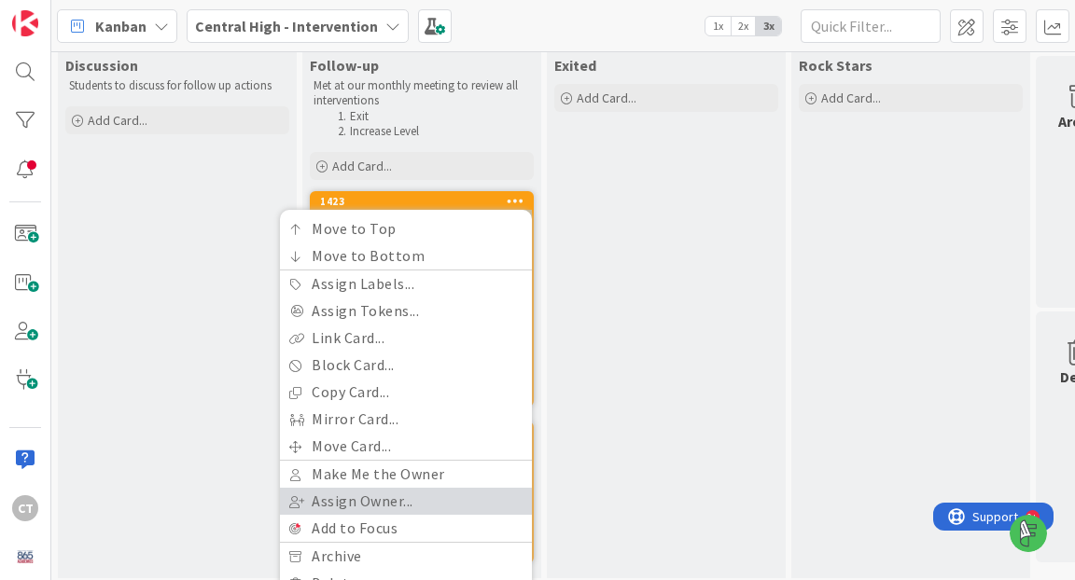
scroll to position [56, 0]
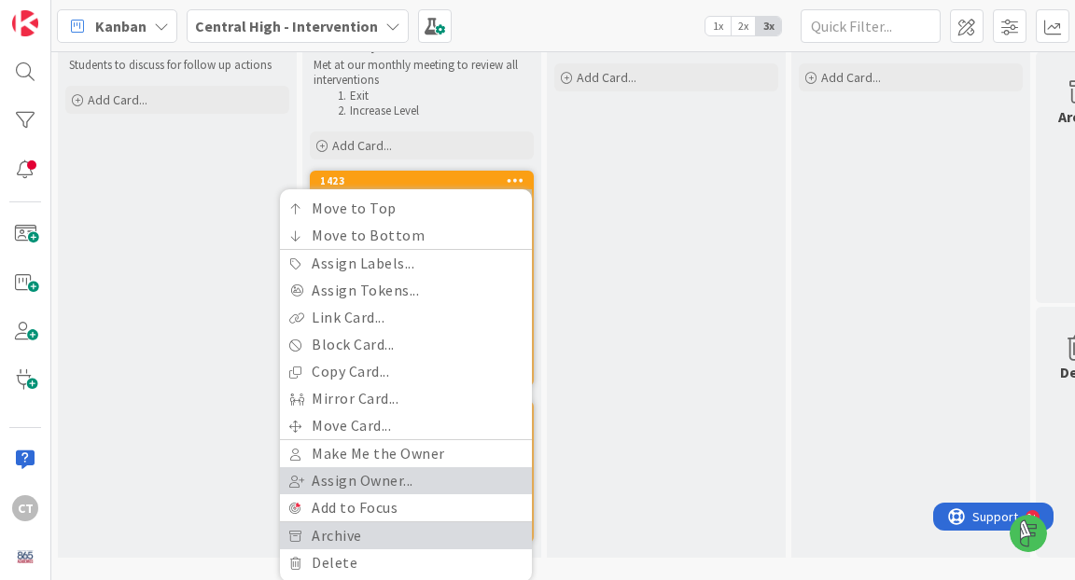
click at [389, 537] on link "Archive" at bounding box center [406, 536] width 252 height 27
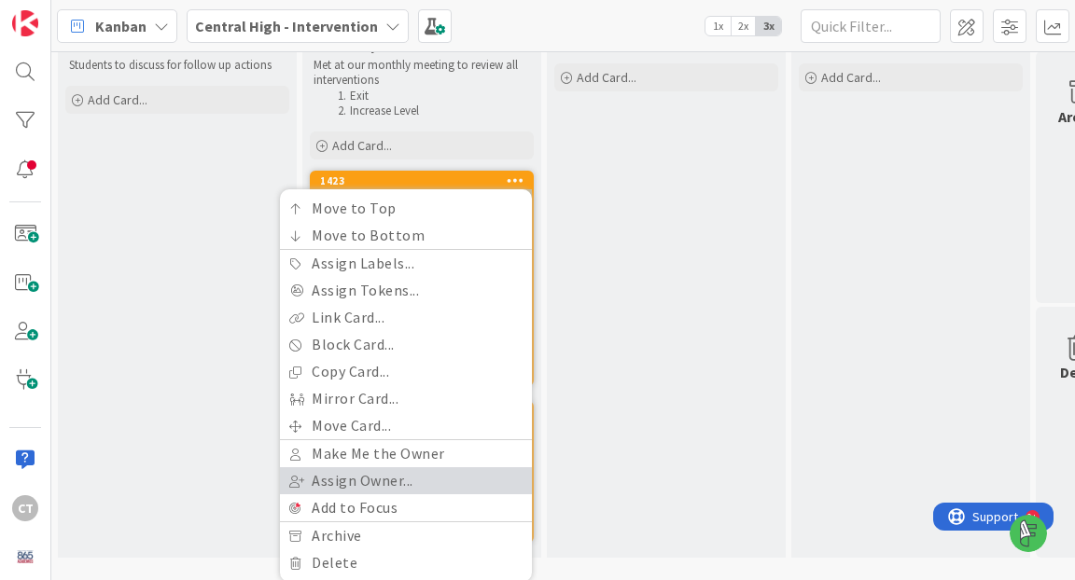
scroll to position [0, 0]
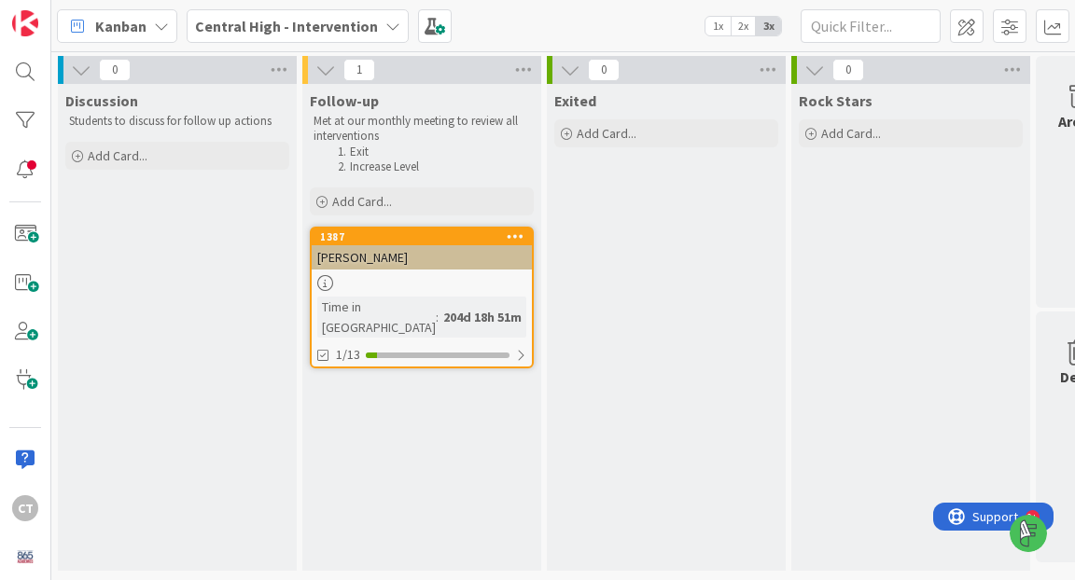
click at [511, 239] on icon at bounding box center [516, 236] width 18 height 13
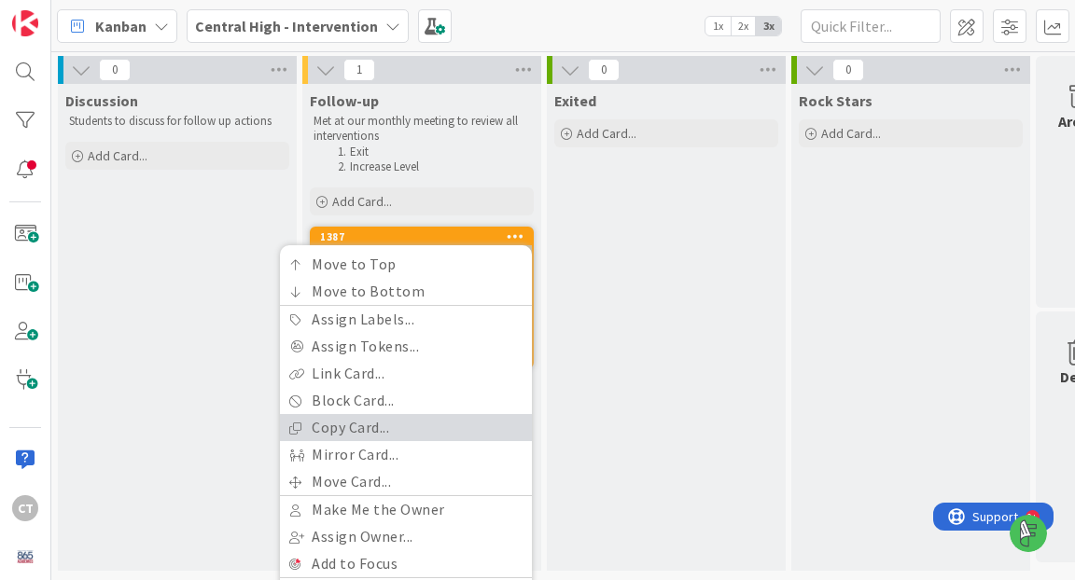
scroll to position [56, 0]
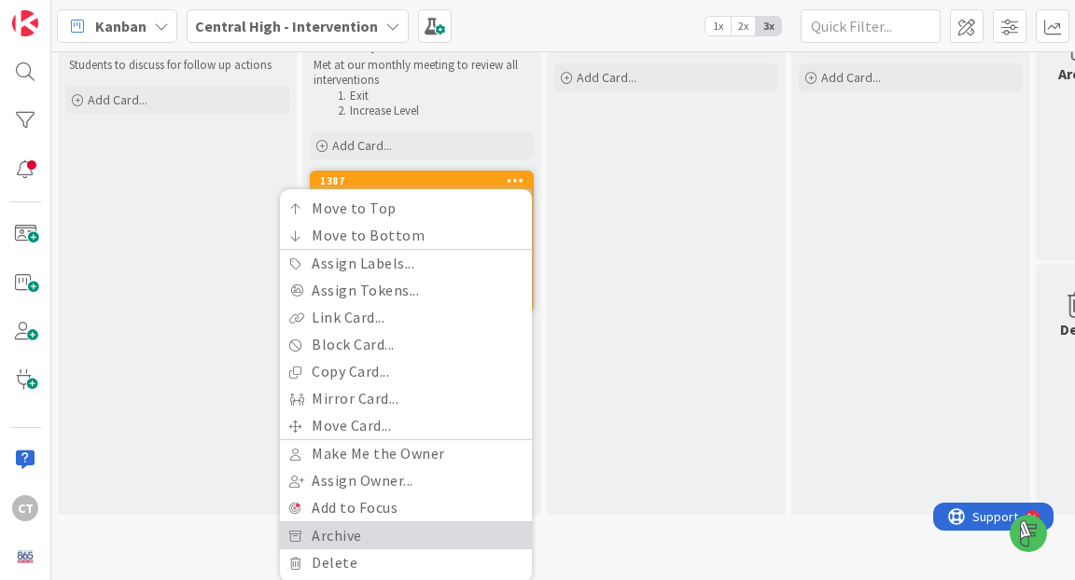
click at [363, 535] on link "Archive" at bounding box center [406, 536] width 252 height 27
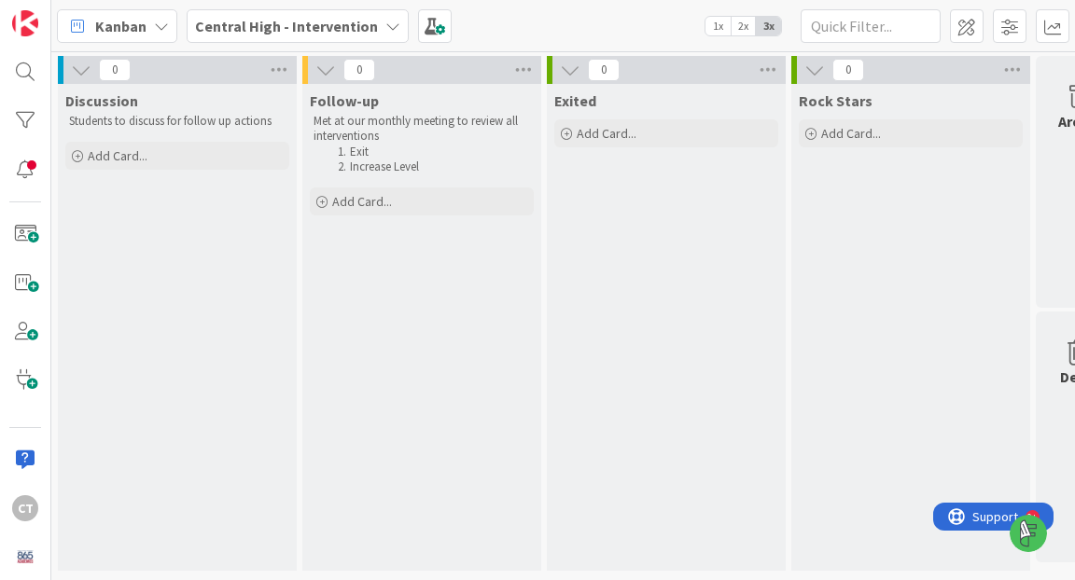
scroll to position [0, 60]
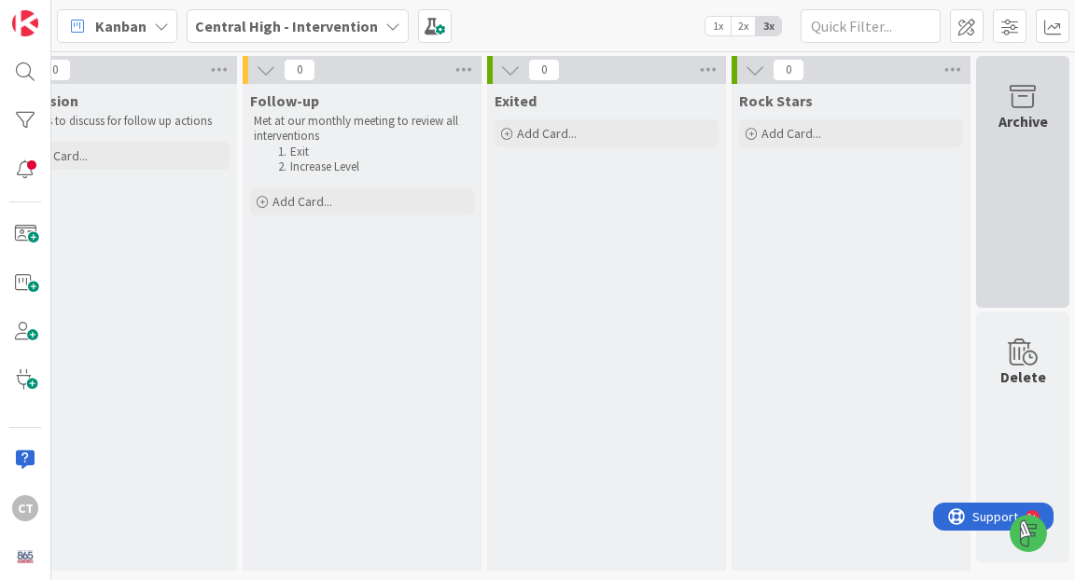
click at [1028, 106] on icon at bounding box center [1022, 97] width 71 height 26
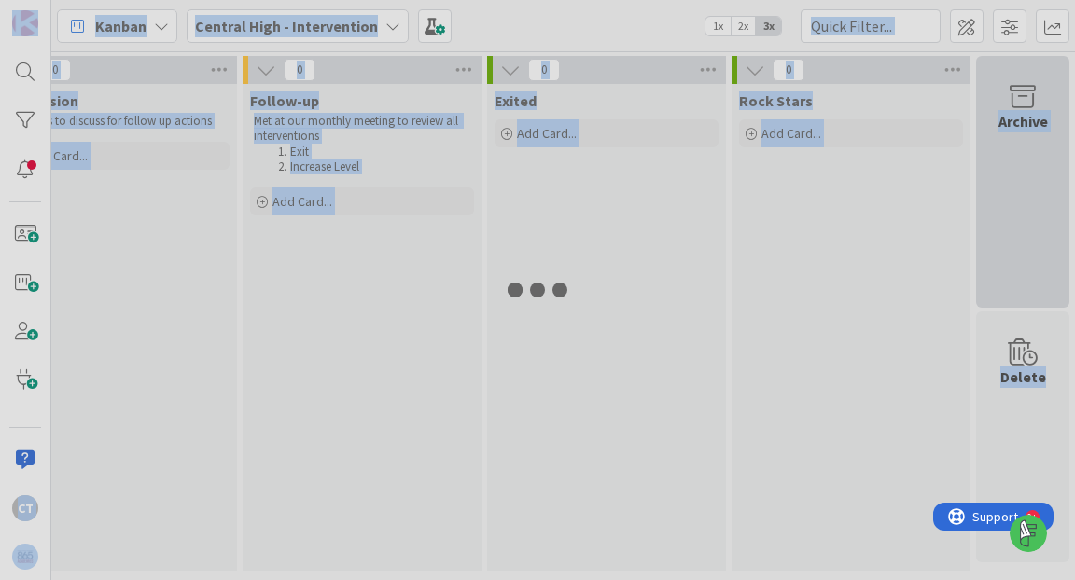
click at [1028, 106] on div at bounding box center [537, 290] width 1075 height 580
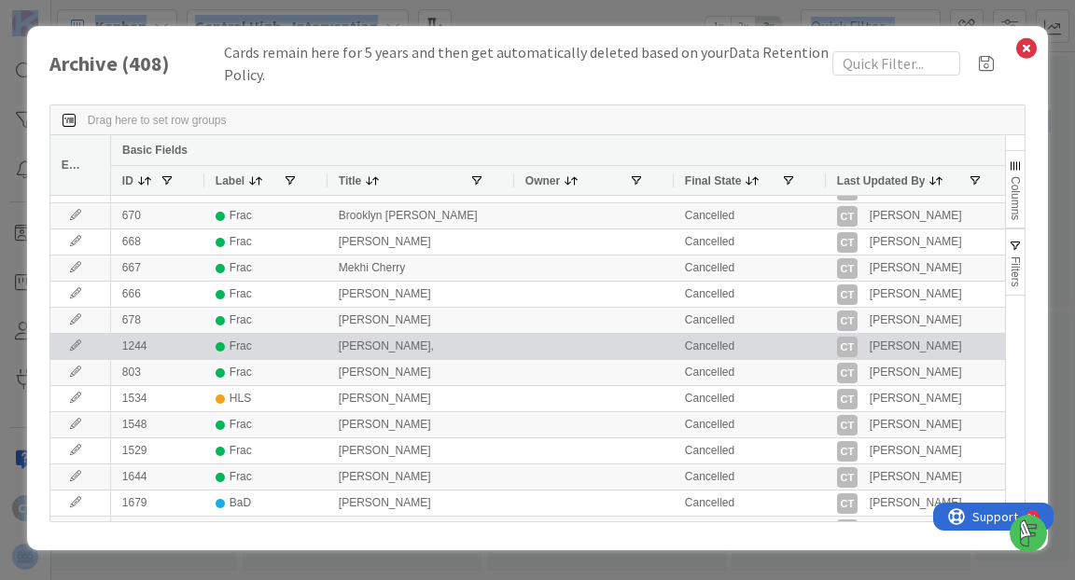
scroll to position [0, 0]
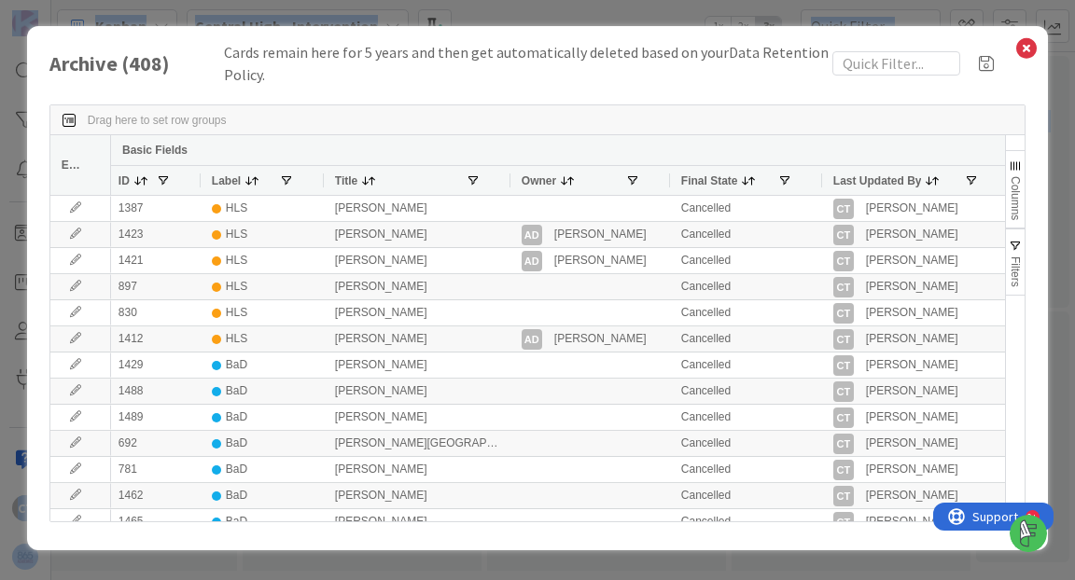
click at [71, 167] on span "Edit" at bounding box center [72, 165] width 20 height 13
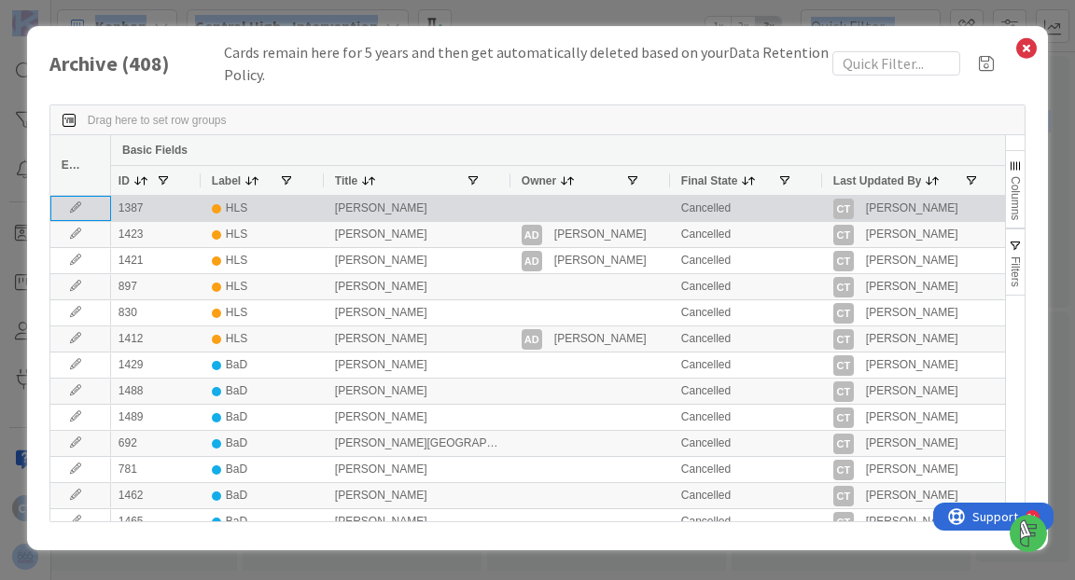
click at [71, 207] on icon at bounding box center [76, 208] width 28 height 11
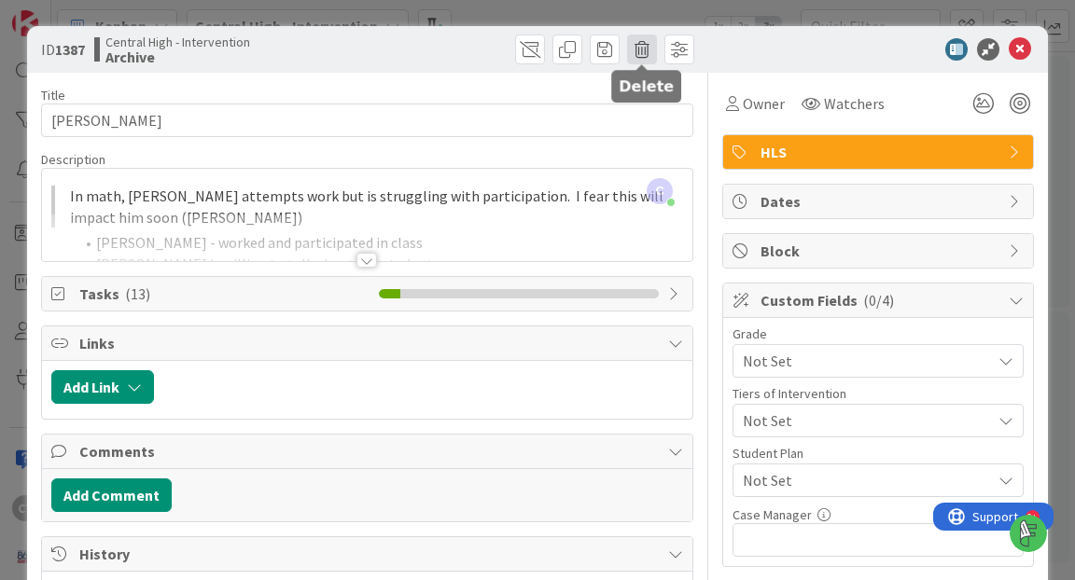
click at [636, 58] on span at bounding box center [642, 50] width 30 height 30
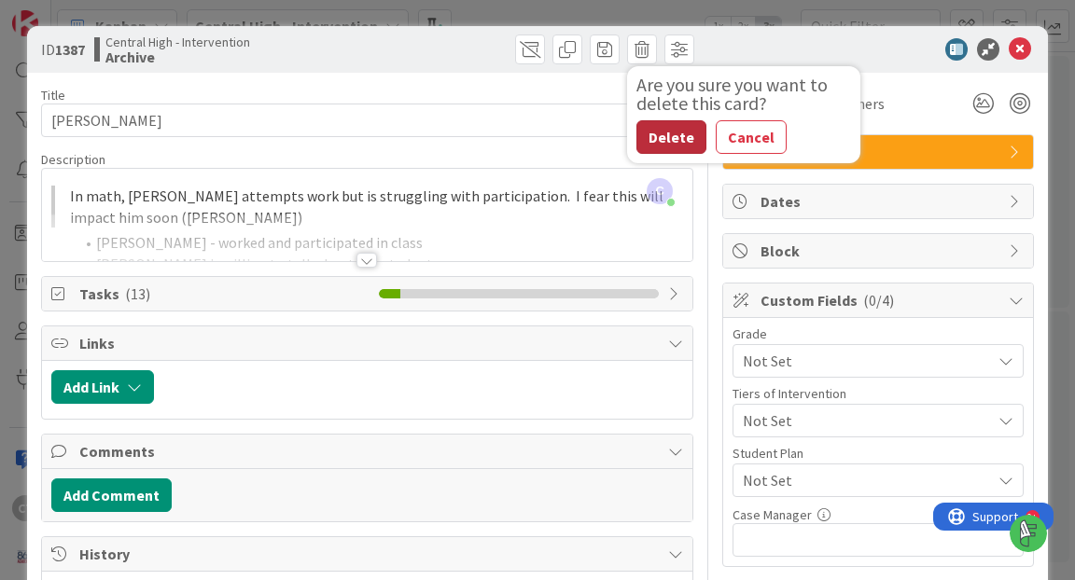
click at [658, 135] on button "Delete" at bounding box center [671, 137] width 70 height 34
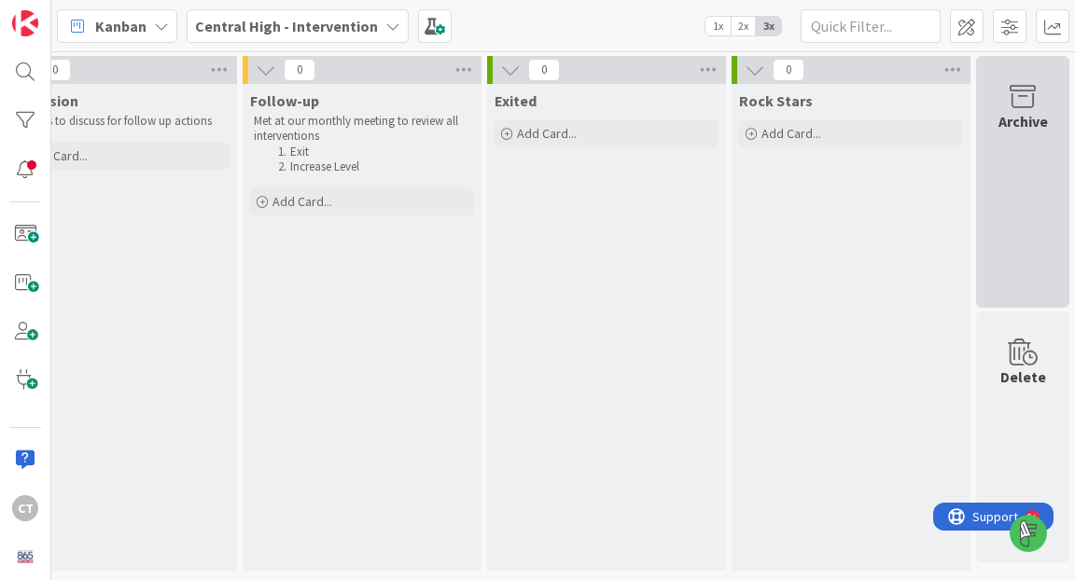
click at [1039, 99] on icon at bounding box center [1022, 97] width 71 height 26
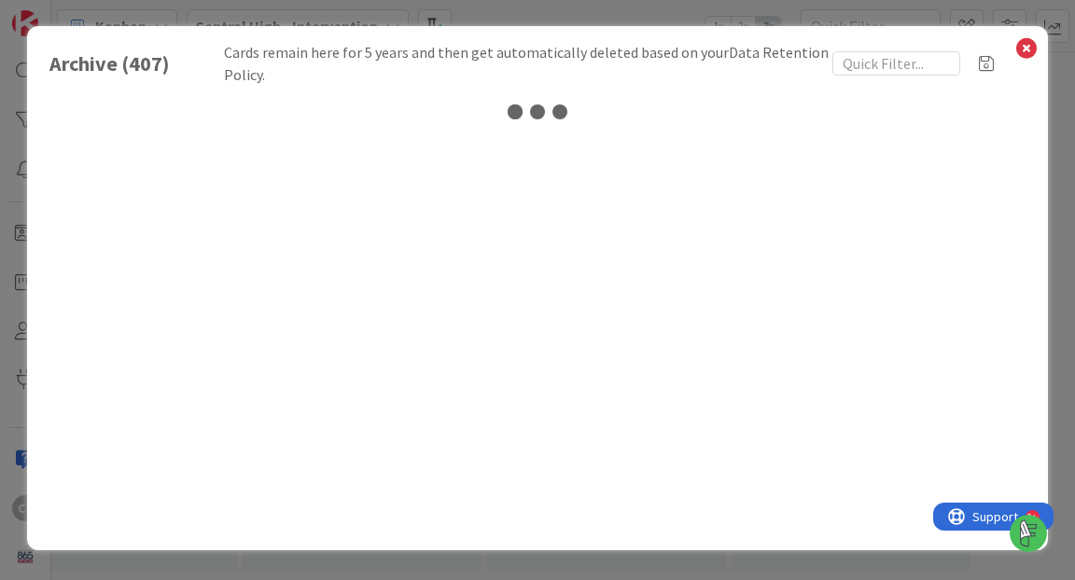
click at [1039, 99] on div "Archive ( 407 ) Cards remain here for 5 years and then get automatically delete…" at bounding box center [537, 288] width 1021 height 524
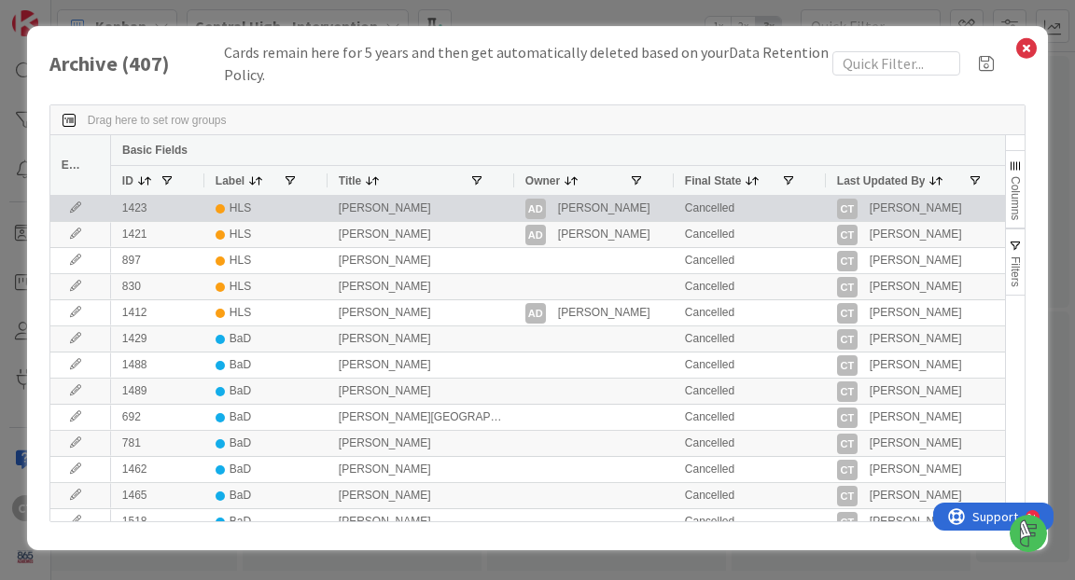
click at [174, 216] on div "1423" at bounding box center [157, 208] width 93 height 25
click at [91, 211] on div at bounding box center [80, 208] width 61 height 25
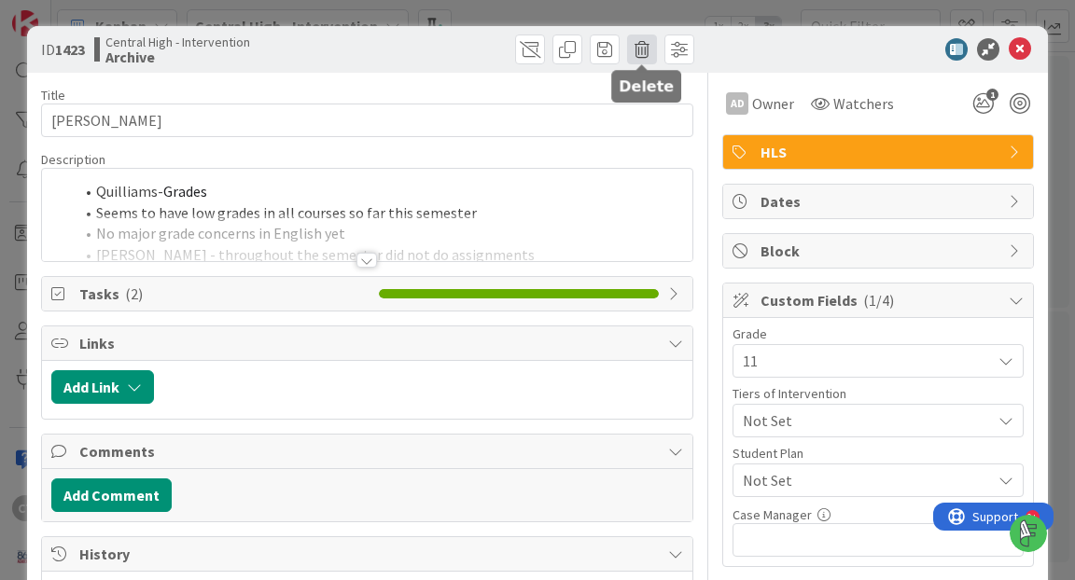
click at [638, 48] on span at bounding box center [642, 50] width 30 height 30
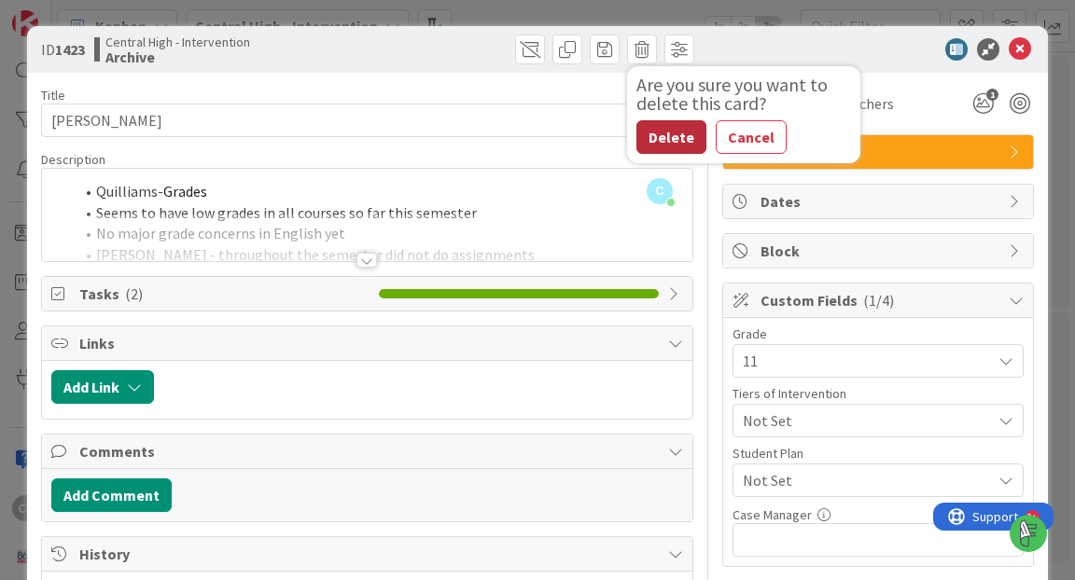
click at [673, 133] on button "Delete" at bounding box center [671, 137] width 70 height 34
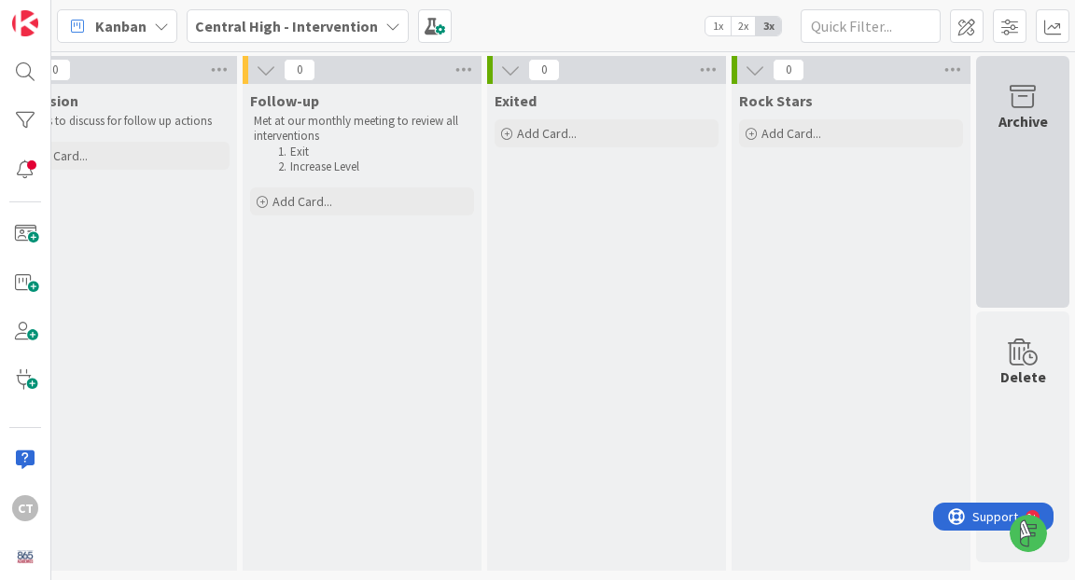
click at [1026, 101] on icon at bounding box center [1022, 97] width 71 height 26
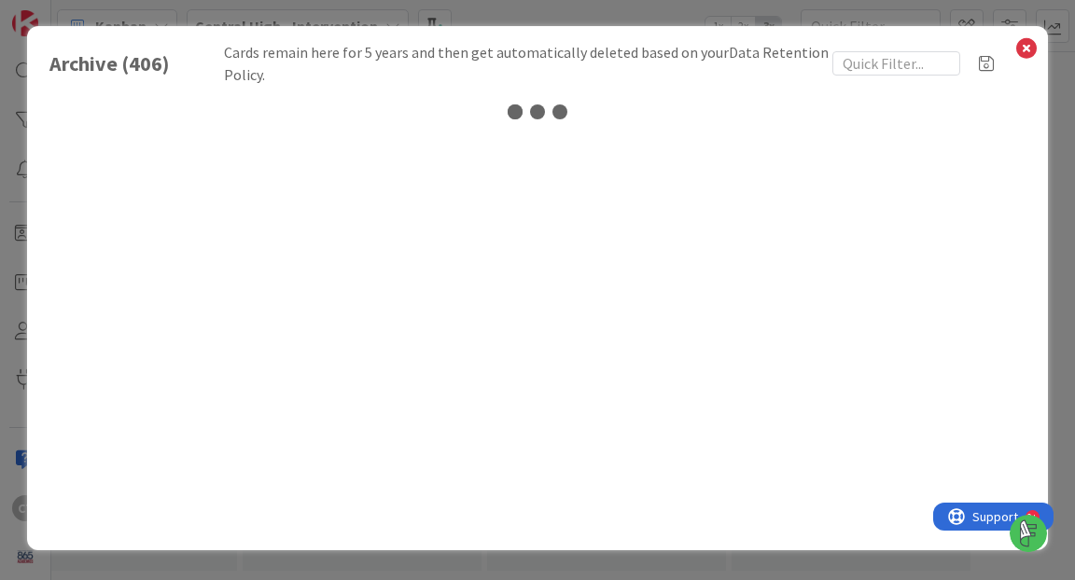
click at [1026, 101] on div "Archive ( 406 ) Cards remain here for 5 years and then get automatically delete…" at bounding box center [537, 288] width 1021 height 524
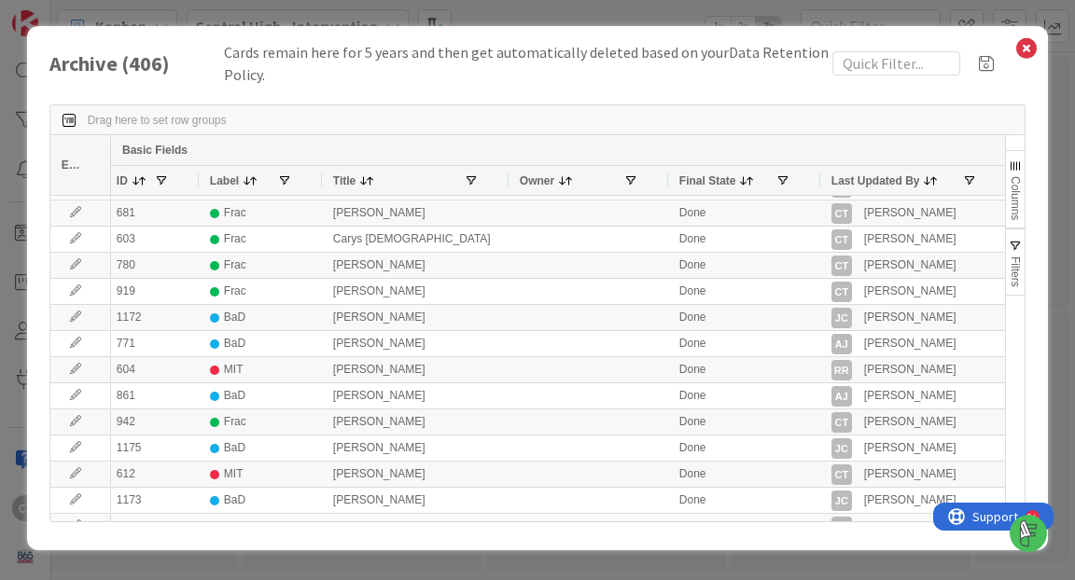
click at [1020, 184] on span "Columns" at bounding box center [1015, 198] width 13 height 44
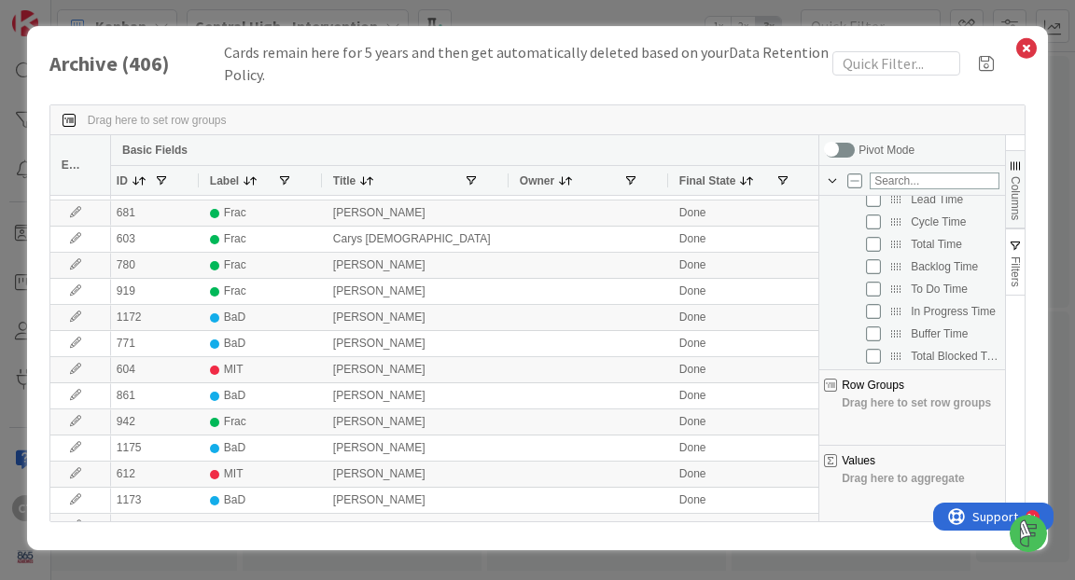
click at [872, 457] on span "Values" at bounding box center [859, 460] width 34 height 13
click at [1017, 258] on span "Filters" at bounding box center [1015, 272] width 13 height 31
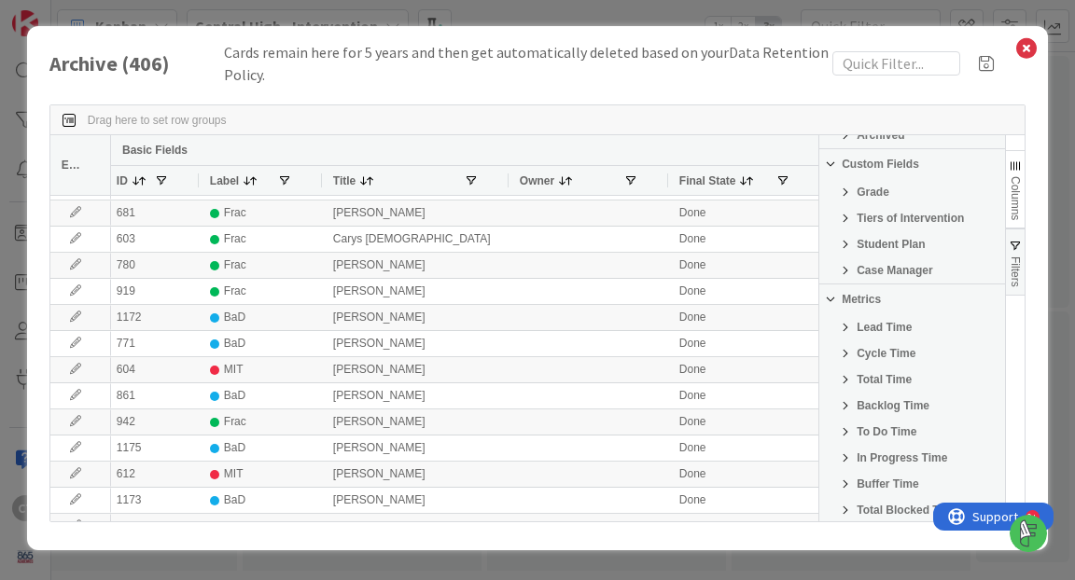
click at [1027, 85] on div "Archive ( 406 ) Cards remain here for 5 years and then get automatically delete…" at bounding box center [537, 288] width 1021 height 524
click at [1026, 50] on icon at bounding box center [1026, 48] width 24 height 26
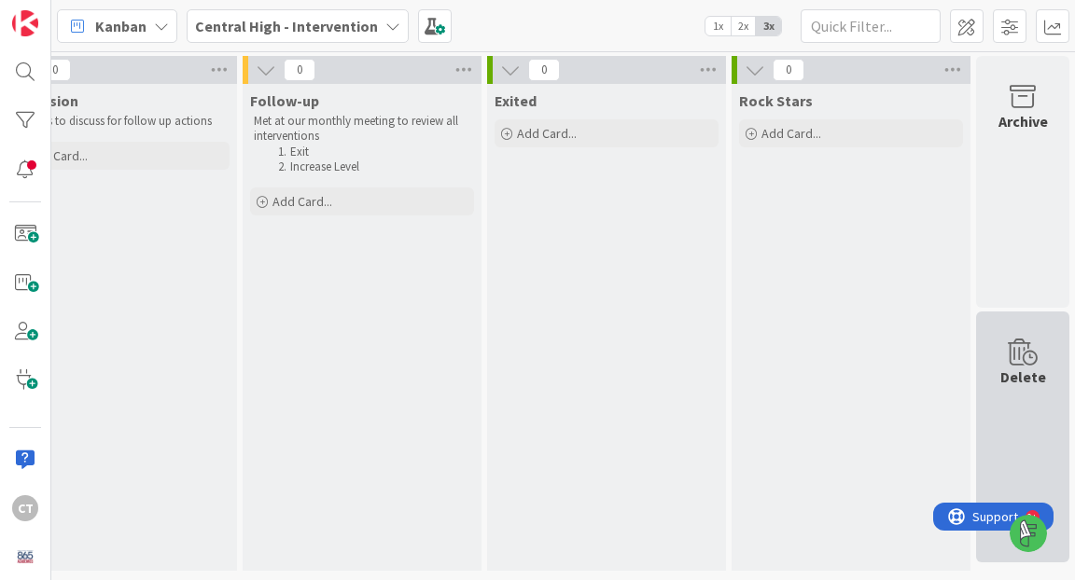
click at [1030, 133] on div "Delete" at bounding box center [1023, 121] width 49 height 22
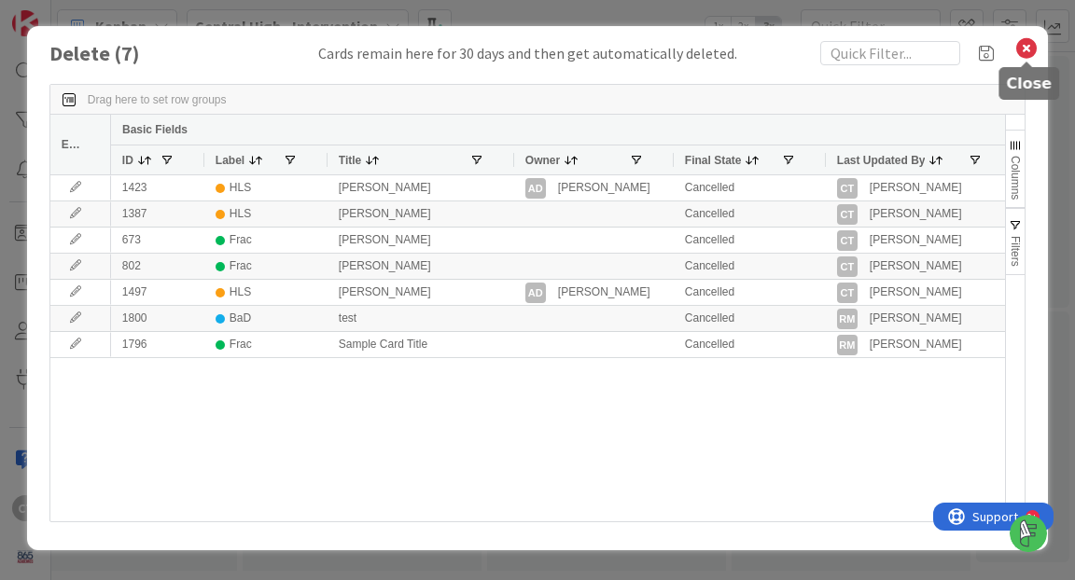
click at [1024, 46] on icon at bounding box center [1026, 48] width 24 height 26
